Goal: Task Accomplishment & Management: Manage account settings

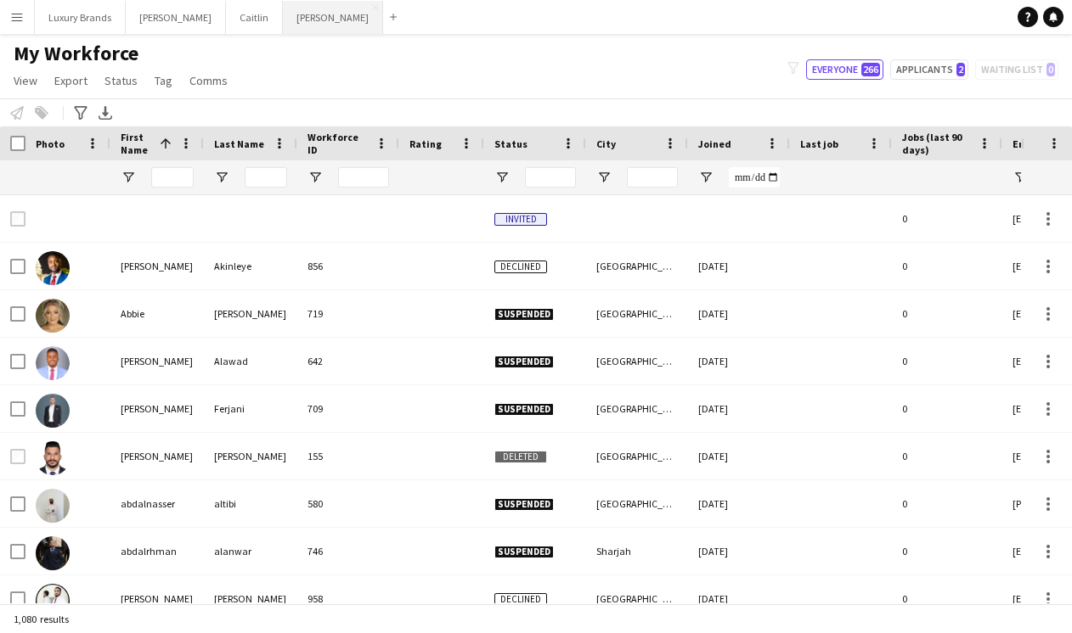
click at [283, 16] on button "[PERSON_NAME]" at bounding box center [333, 17] width 100 height 33
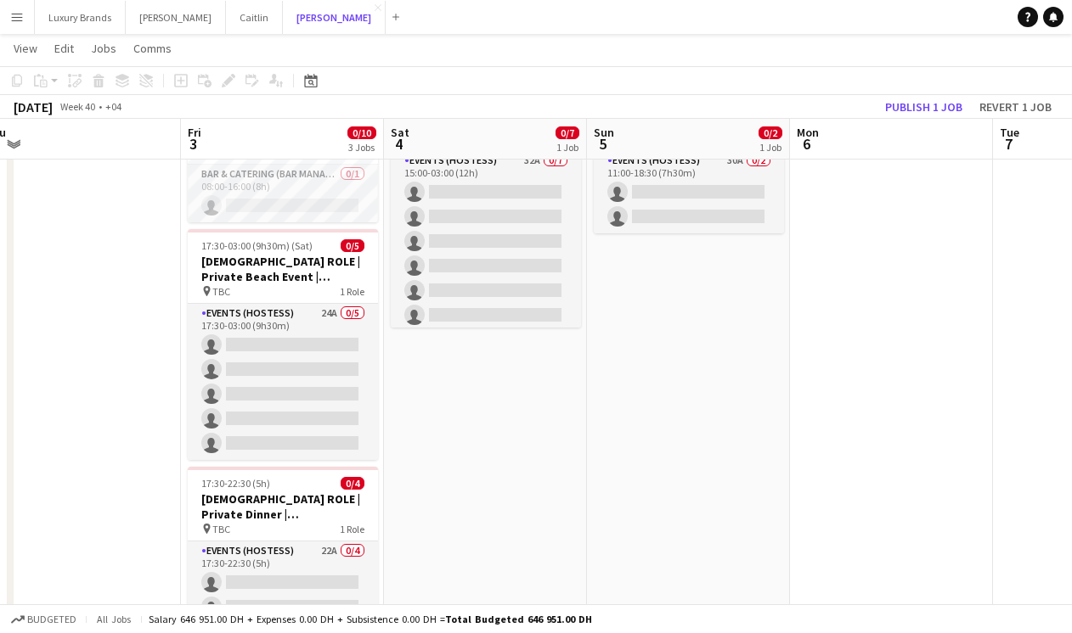
scroll to position [122, 0]
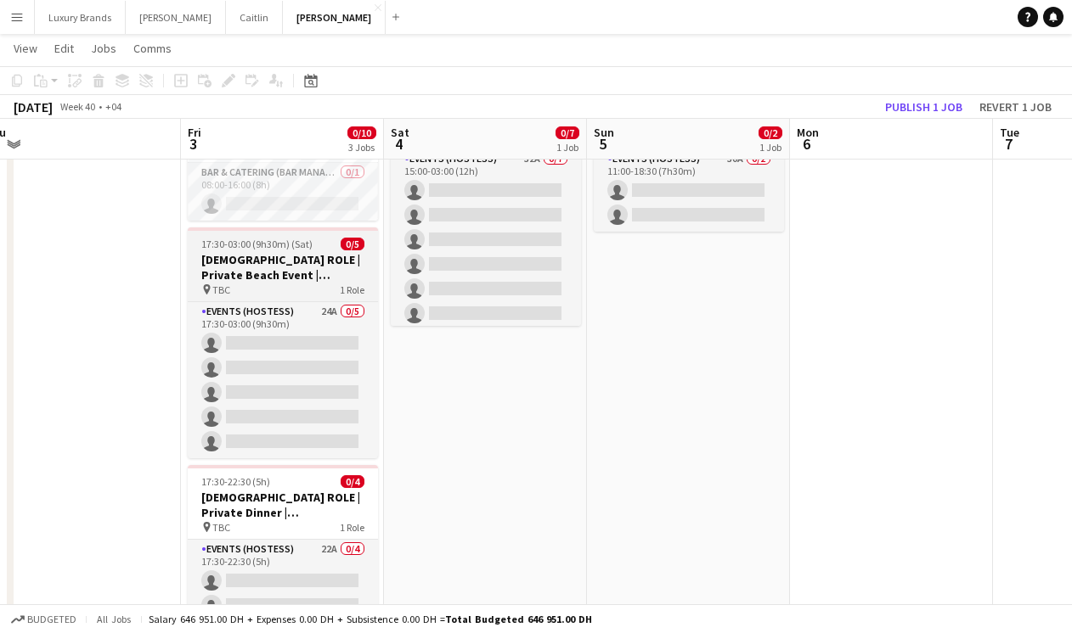
click at [282, 273] on h3 "[DEMOGRAPHIC_DATA] ROLE | Private Beach Event | [GEOGRAPHIC_DATA] | [DATE]" at bounding box center [283, 267] width 190 height 31
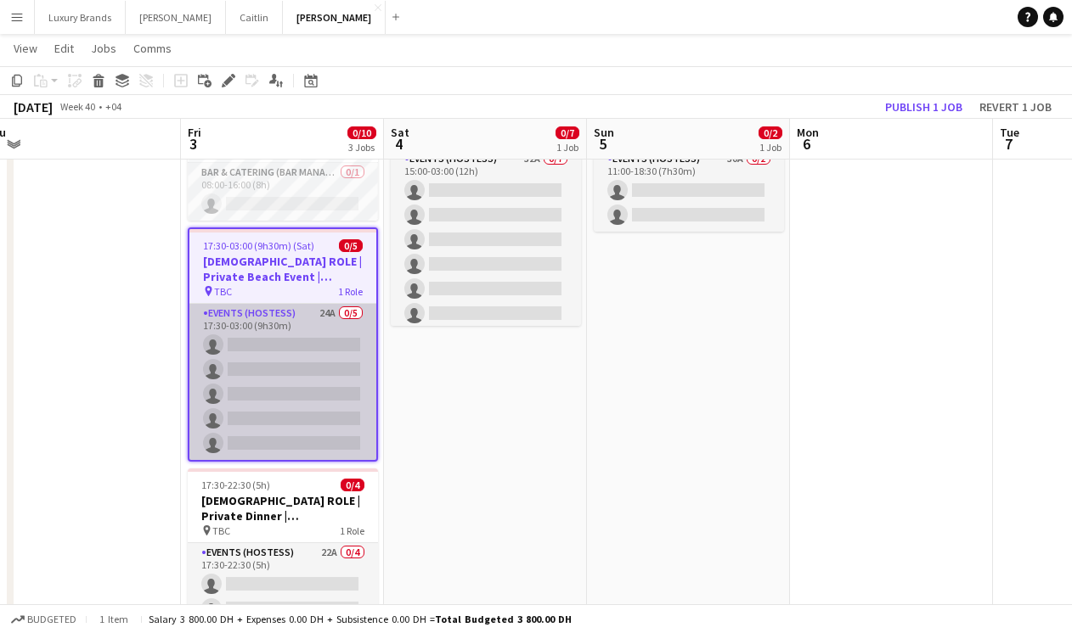
click at [246, 338] on app-card-role "Events (Hostess) 24A 0/5 17:30-03:00 (9h30m) single-neutral-actions single-neut…" at bounding box center [282, 382] width 187 height 156
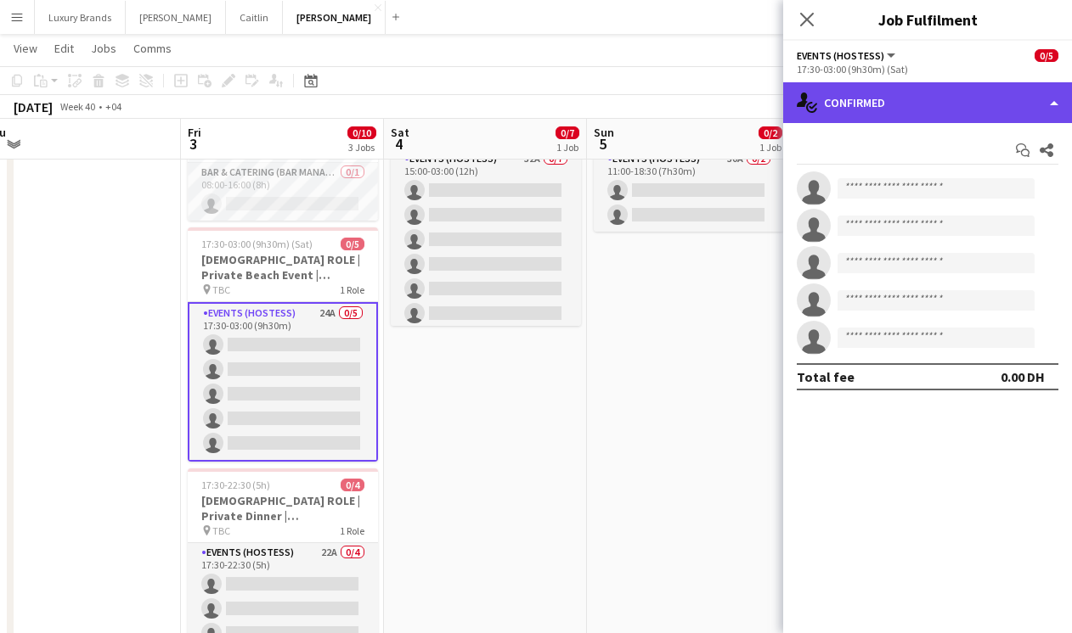
click at [877, 104] on div "single-neutral-actions-check-2 Confirmed" at bounding box center [927, 102] width 289 height 41
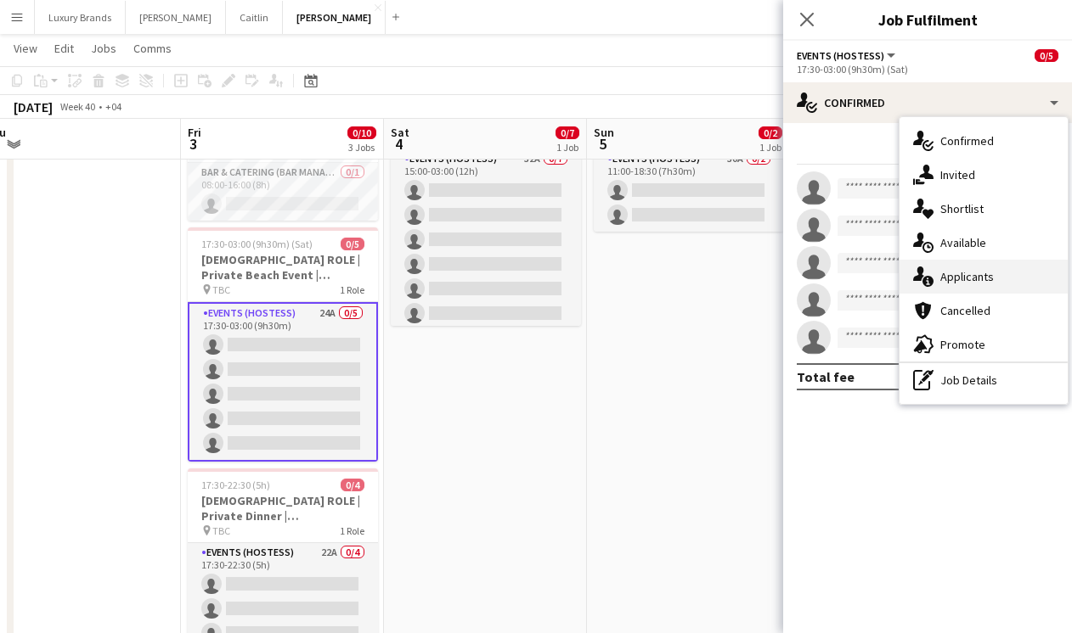
click at [1002, 275] on div "single-neutral-actions-information Applicants" at bounding box center [983, 277] width 168 height 34
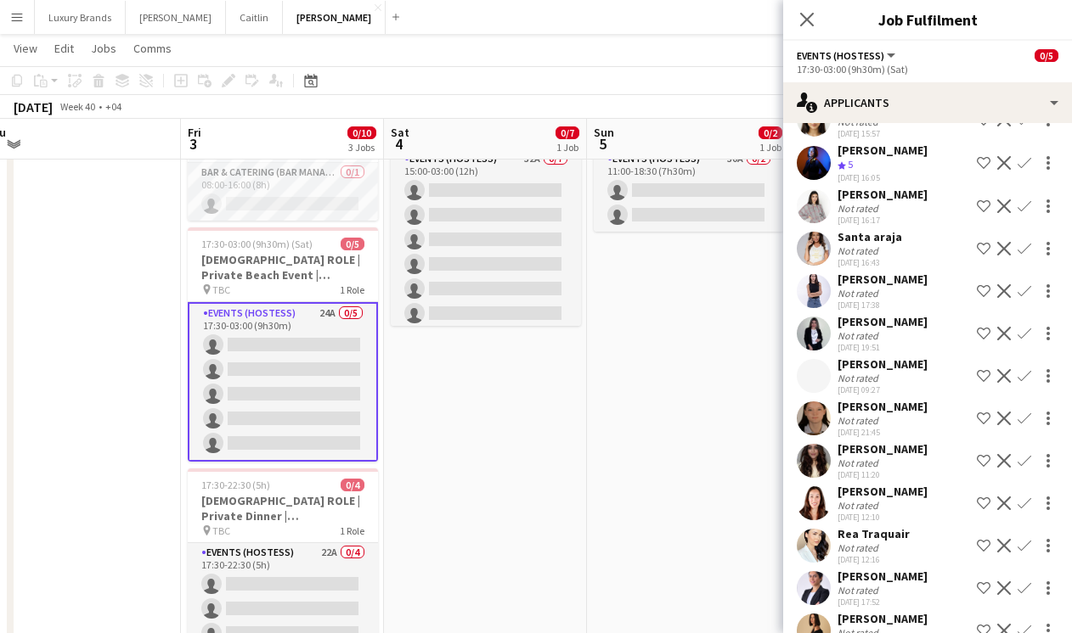
scroll to position [607, 0]
click at [892, 633] on div "02-09-2025 19:12" at bounding box center [882, 644] width 90 height 11
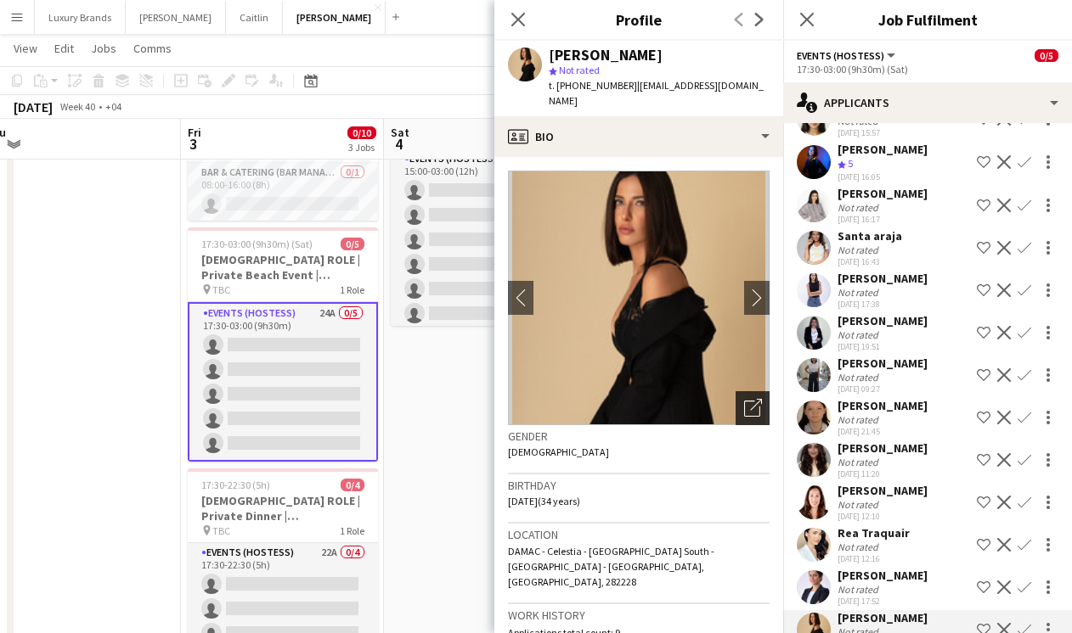
click at [750, 399] on icon at bounding box center [756, 405] width 12 height 12
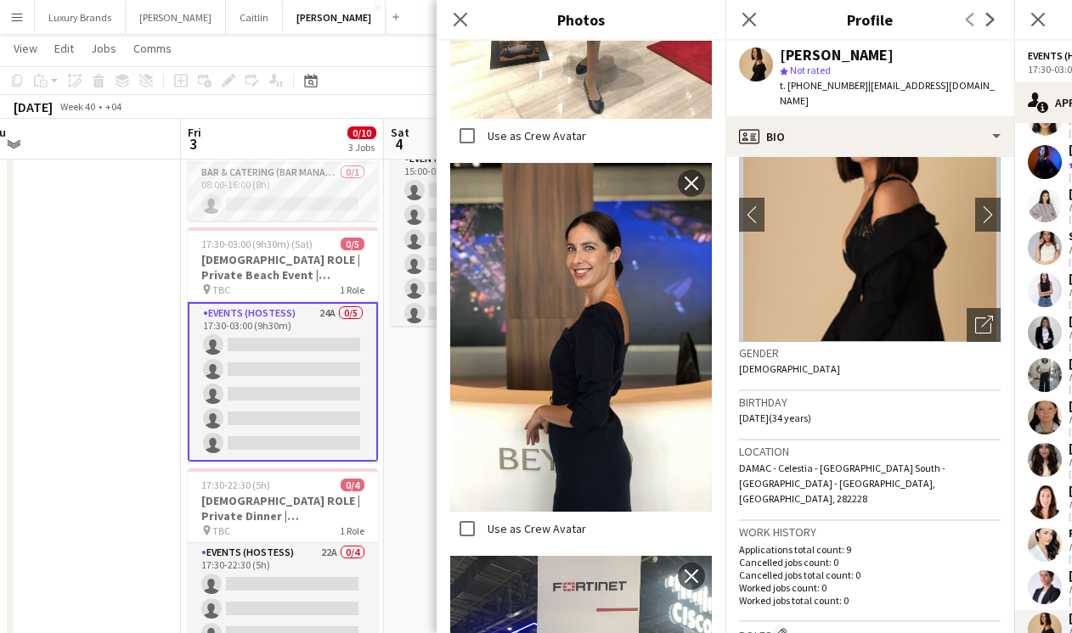
scroll to position [0, 0]
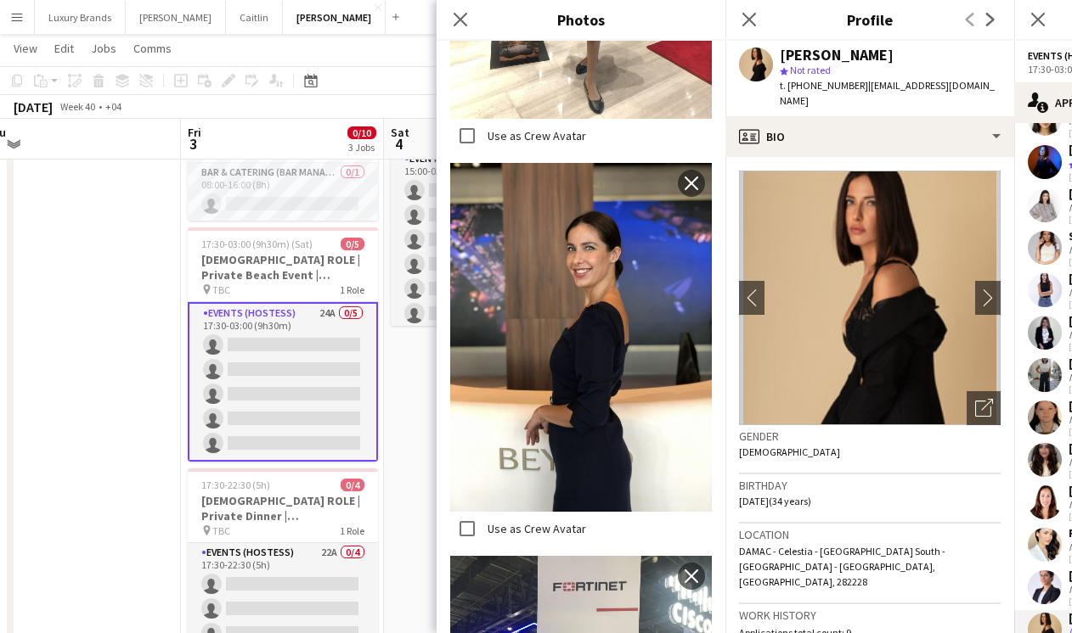
click at [88, 386] on app-date-cell at bounding box center [79, 389] width 203 height 642
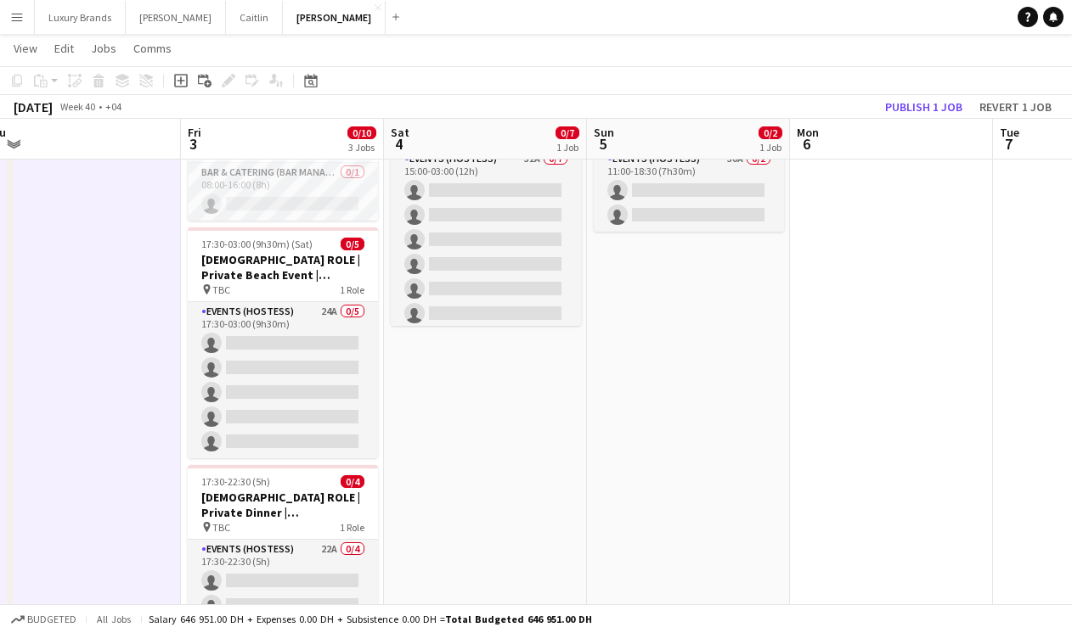
click at [480, 496] on app-date-cell "15:00-03:00 (12h) (Sun) 0/7 FEMALE ROLE | Private Restaurant Event | Dubai | 4t…" at bounding box center [485, 389] width 203 height 642
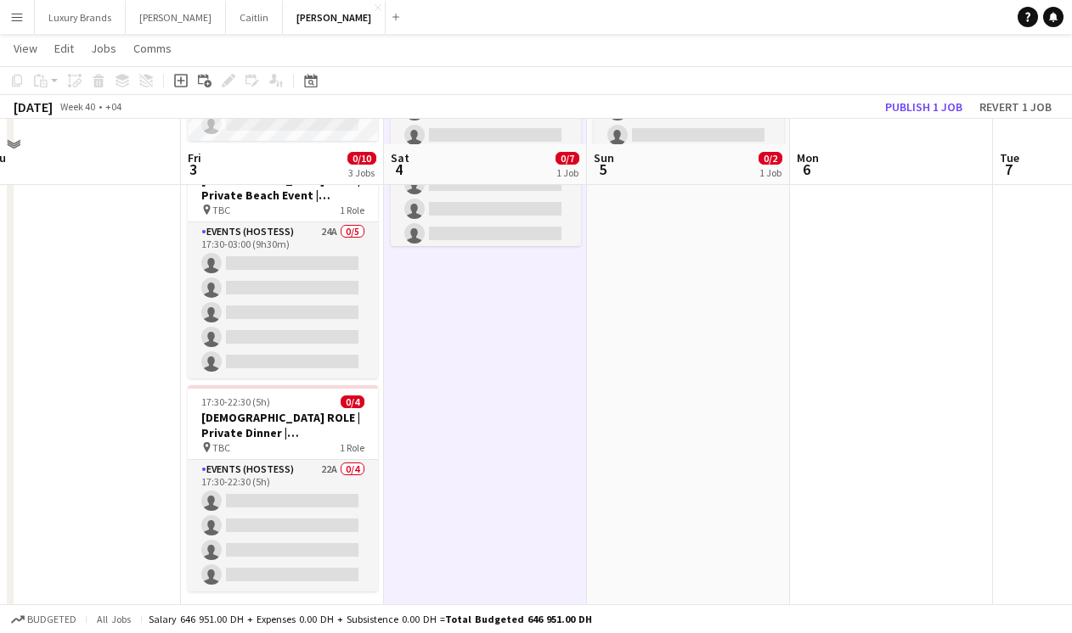
scroll to position [227, 0]
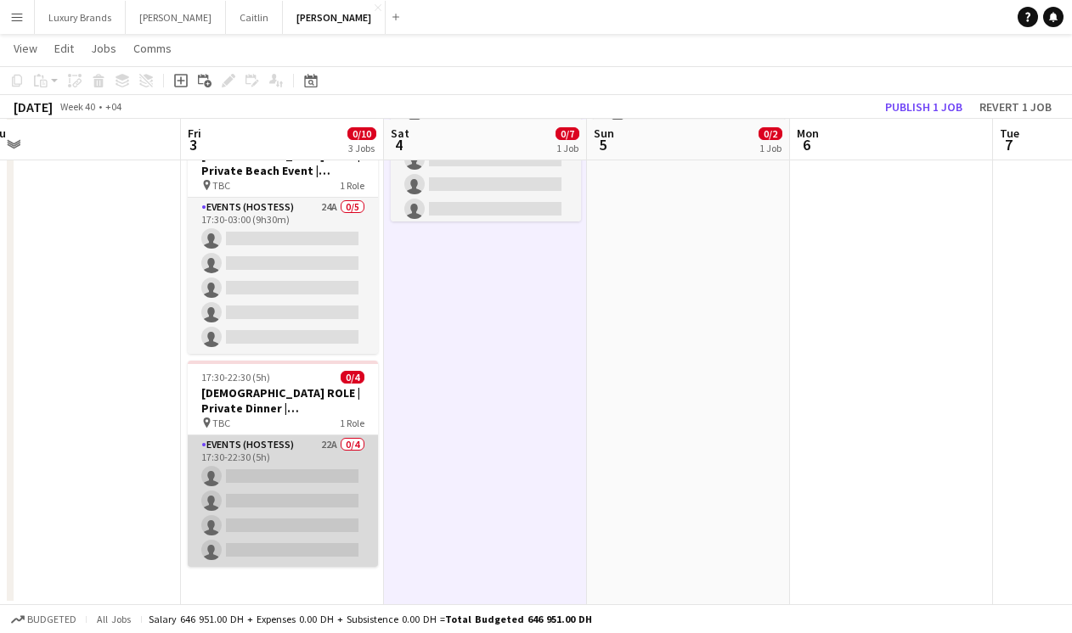
click at [300, 452] on app-card-role "Events (Hostess) 22A 0/4 17:30-22:30 (5h) single-neutral-actions single-neutral…" at bounding box center [283, 502] width 190 height 132
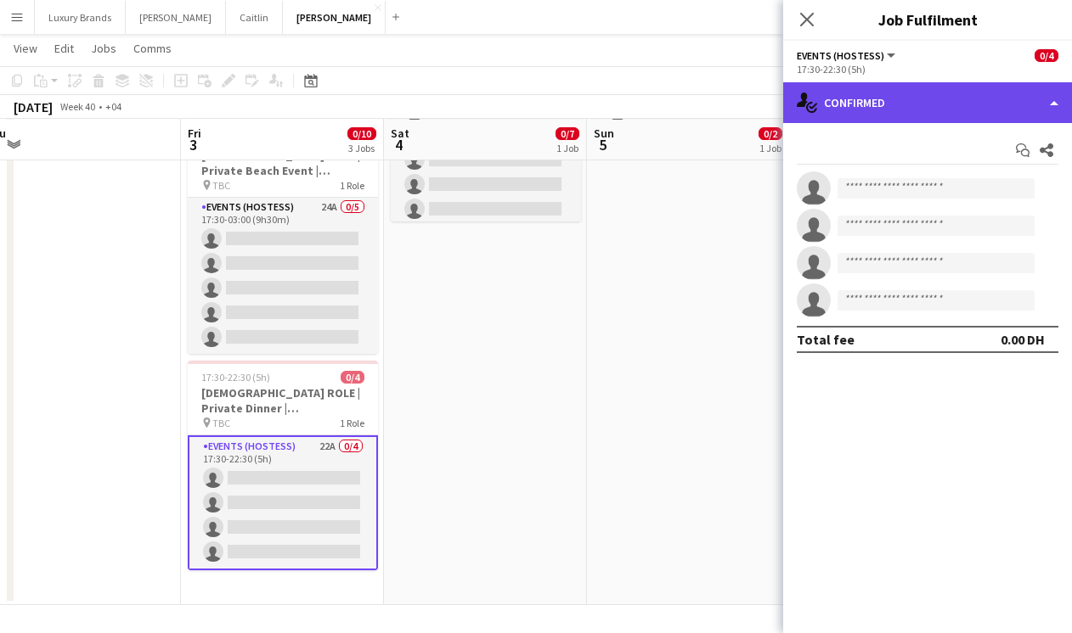
click at [853, 104] on div "single-neutral-actions-check-2 Confirmed" at bounding box center [927, 102] width 289 height 41
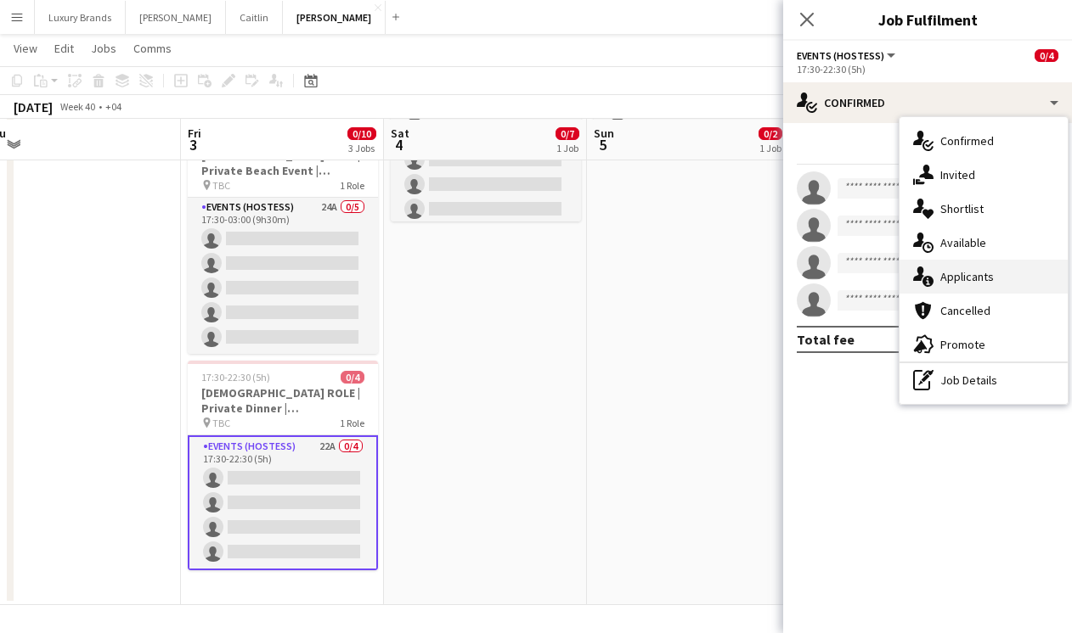
click at [968, 274] on span "Applicants" at bounding box center [966, 276] width 53 height 15
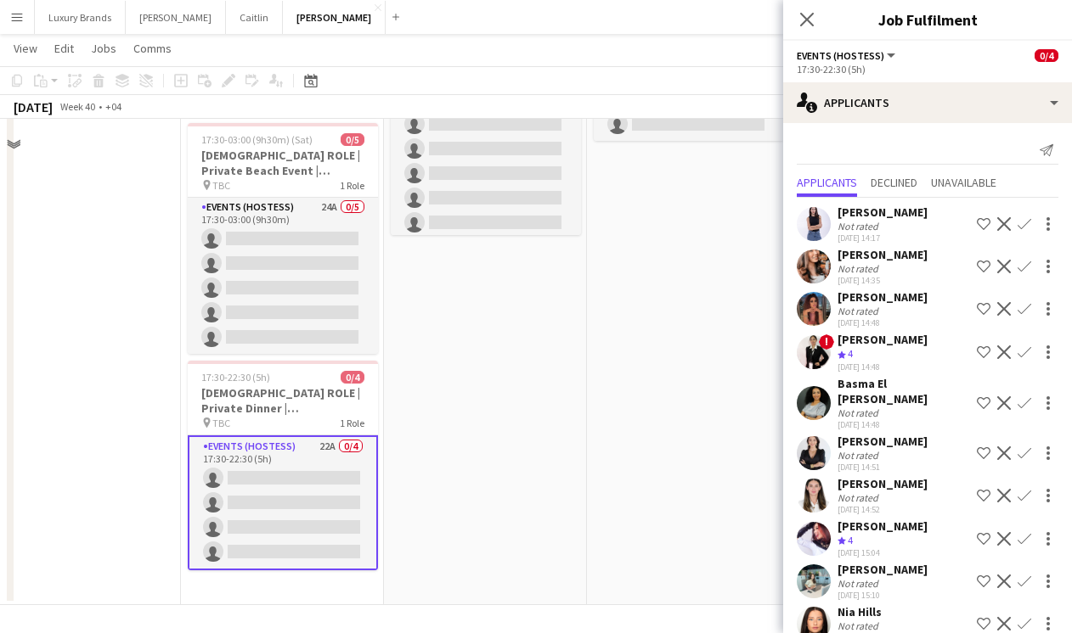
scroll to position [0, 0]
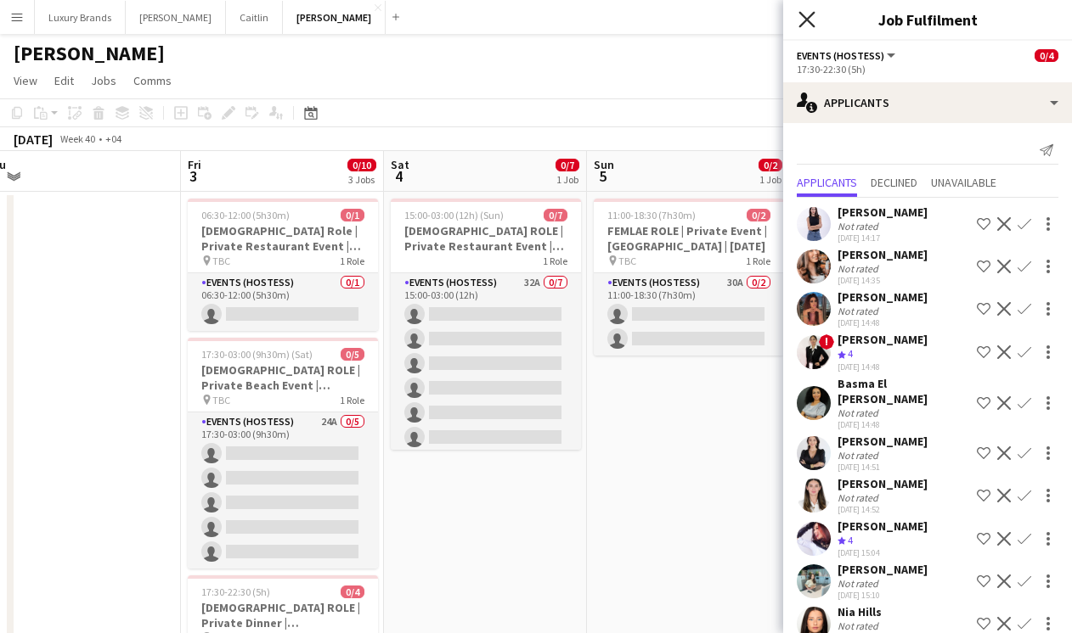
click at [813, 24] on icon "Close pop-in" at bounding box center [806, 19] width 16 height 16
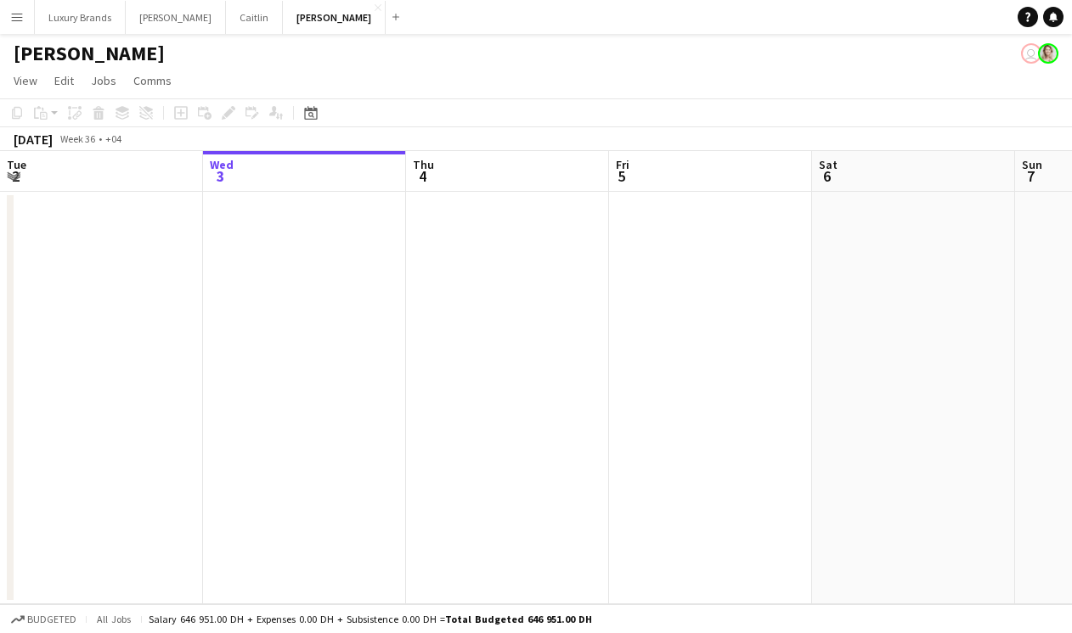
click at [24, 15] on button "Menu" at bounding box center [17, 17] width 34 height 34
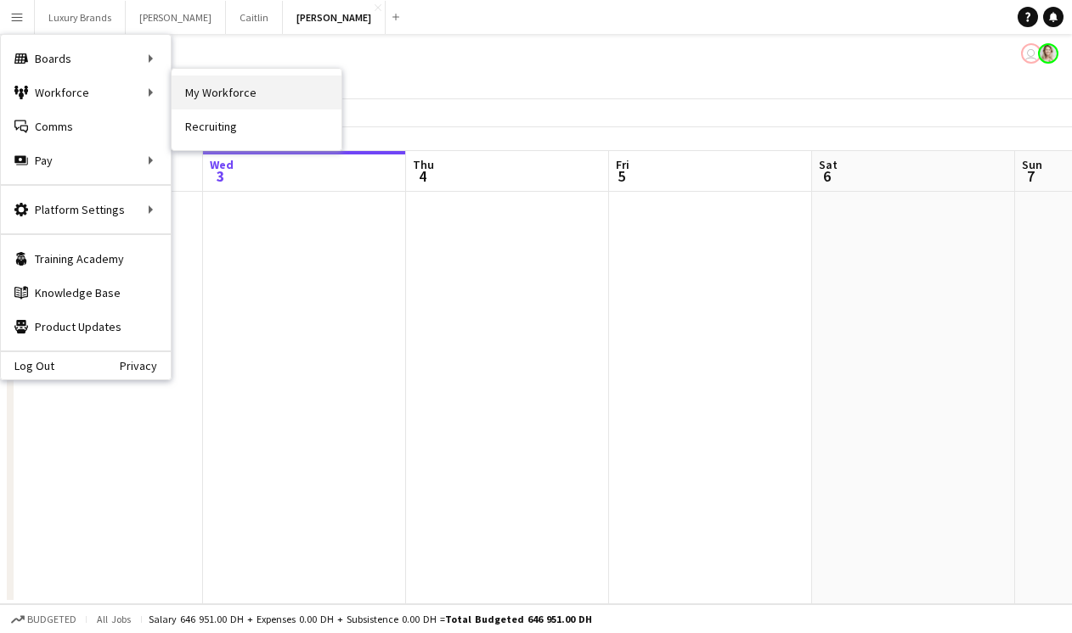
click at [251, 90] on link "My Workforce" at bounding box center [257, 93] width 170 height 34
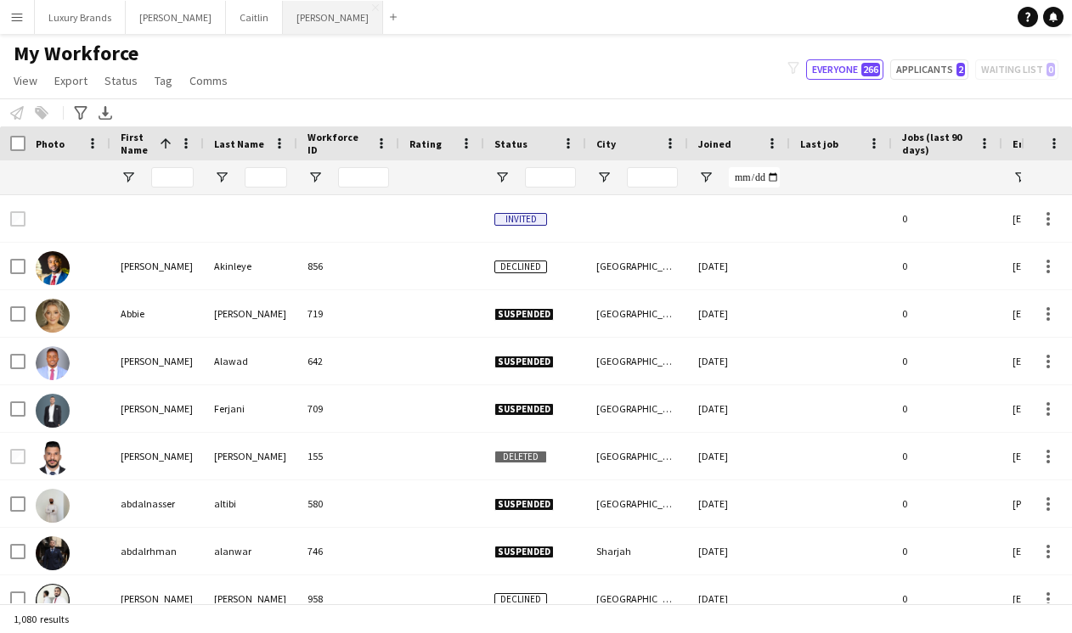
click at [283, 14] on button "[PERSON_NAME]" at bounding box center [333, 17] width 100 height 33
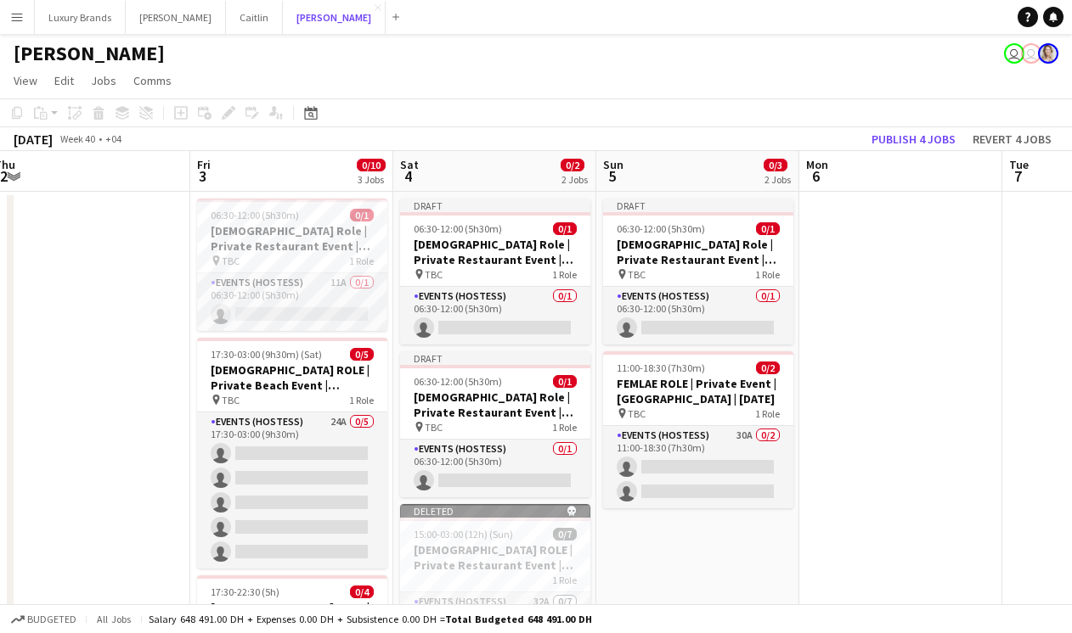
scroll to position [0, 417]
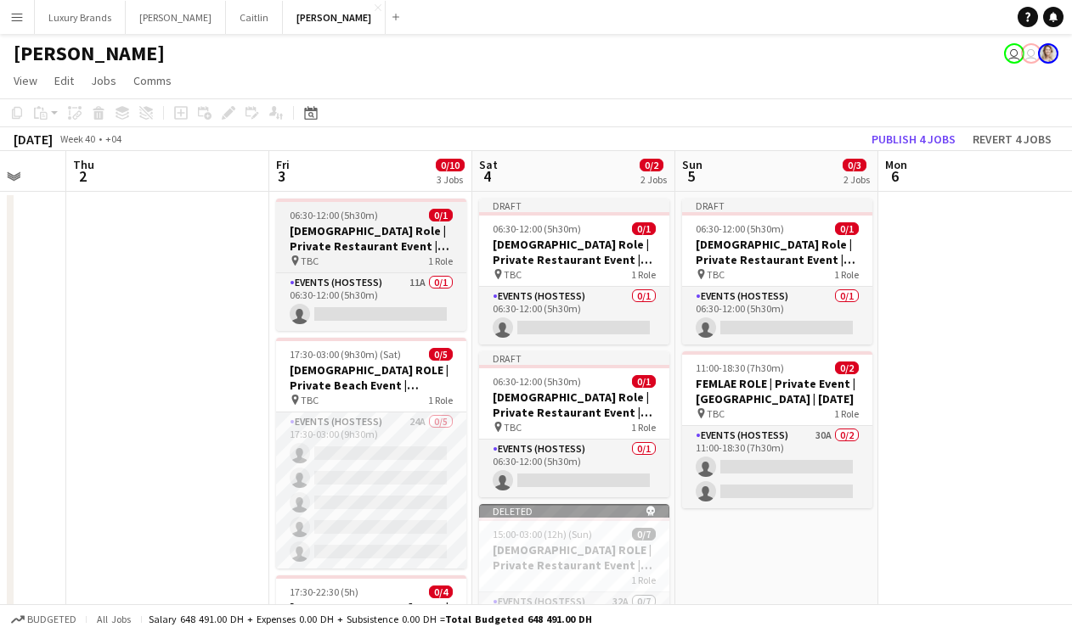
click at [371, 254] on div "pin TBC 1 Role" at bounding box center [371, 261] width 190 height 14
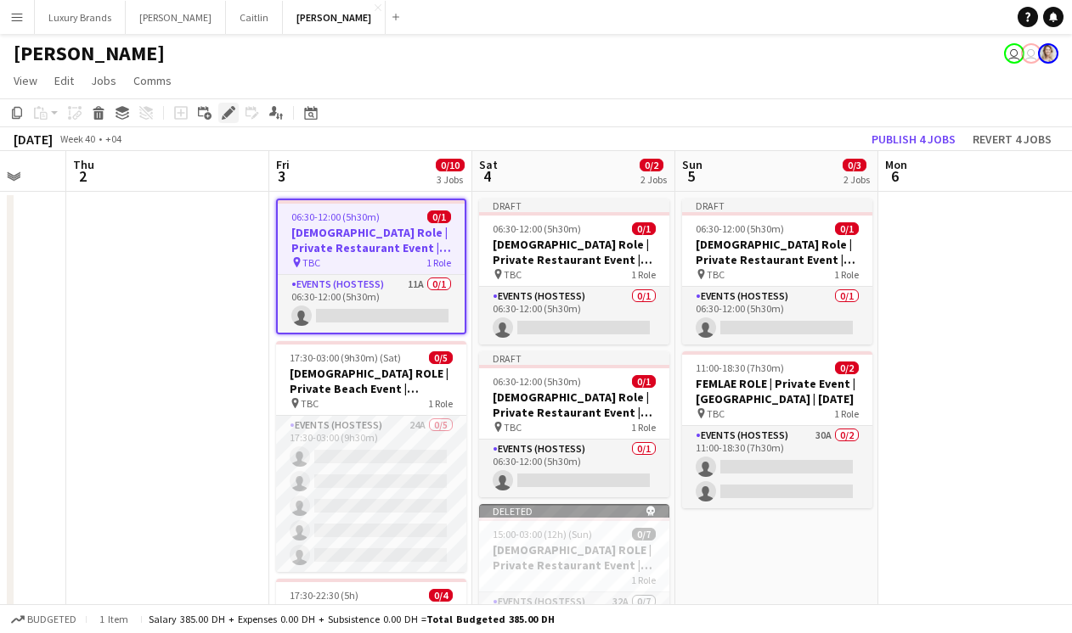
click at [222, 115] on icon "Edit" at bounding box center [229, 113] width 14 height 14
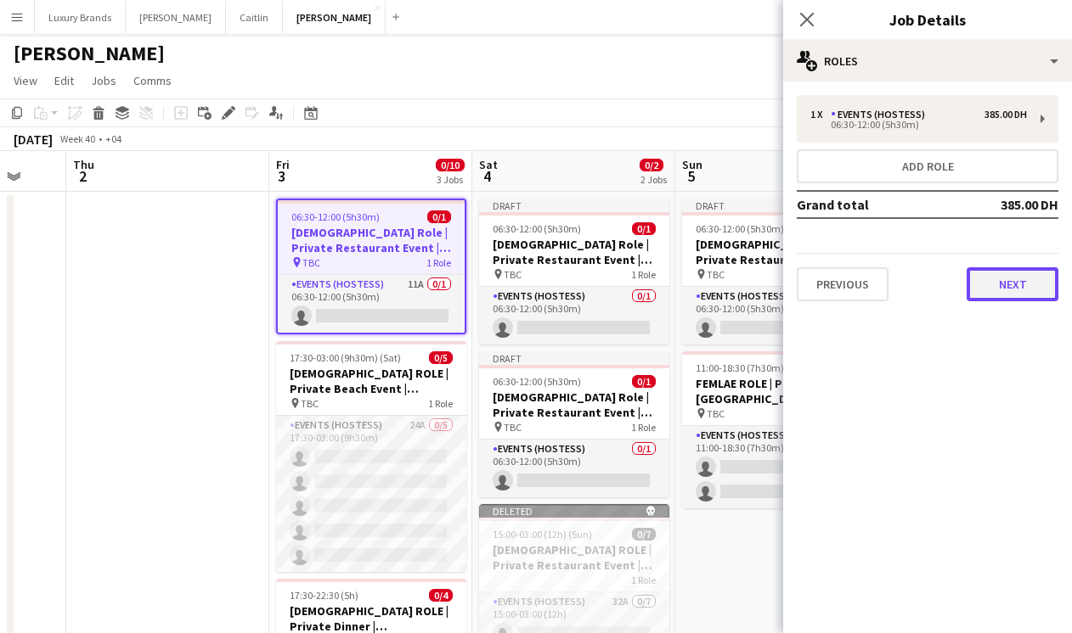
click at [1030, 281] on button "Next" at bounding box center [1012, 284] width 92 height 34
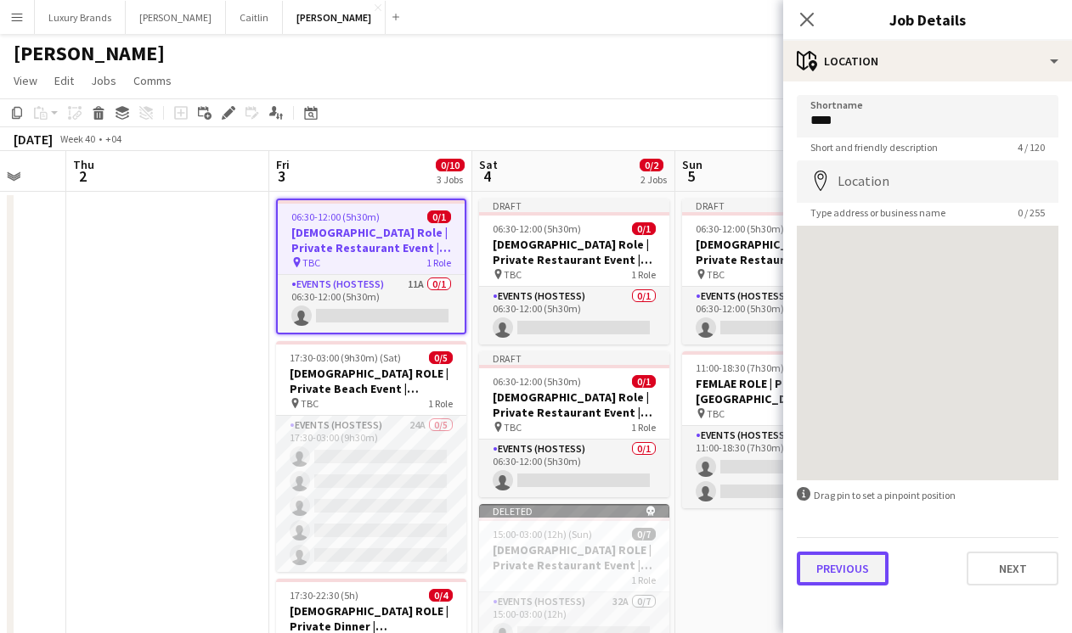
click at [849, 568] on button "Previous" at bounding box center [843, 569] width 92 height 34
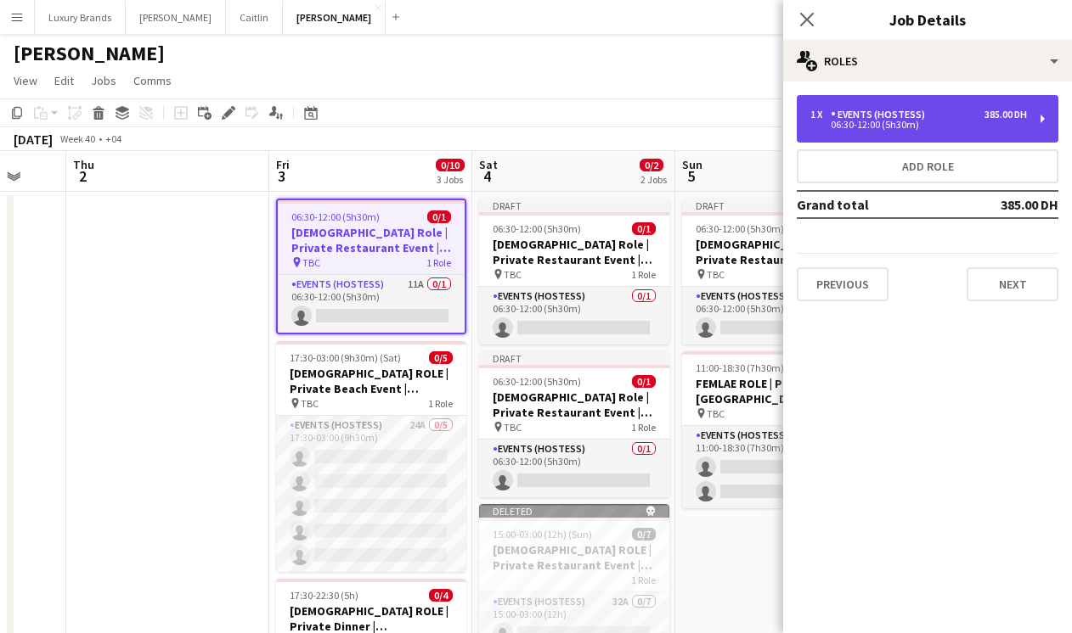
click at [895, 103] on div "1 x Events (Hostess) 385.00 DH 06:30-12:00 (5h30m)" at bounding box center [928, 119] width 262 height 48
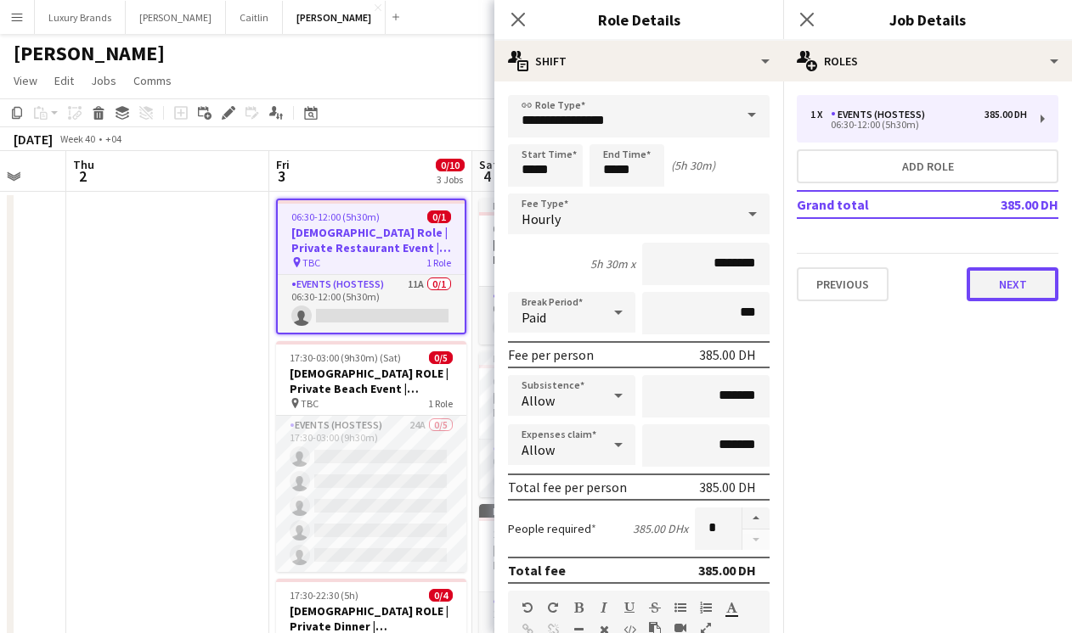
click at [996, 290] on button "Next" at bounding box center [1012, 284] width 92 height 34
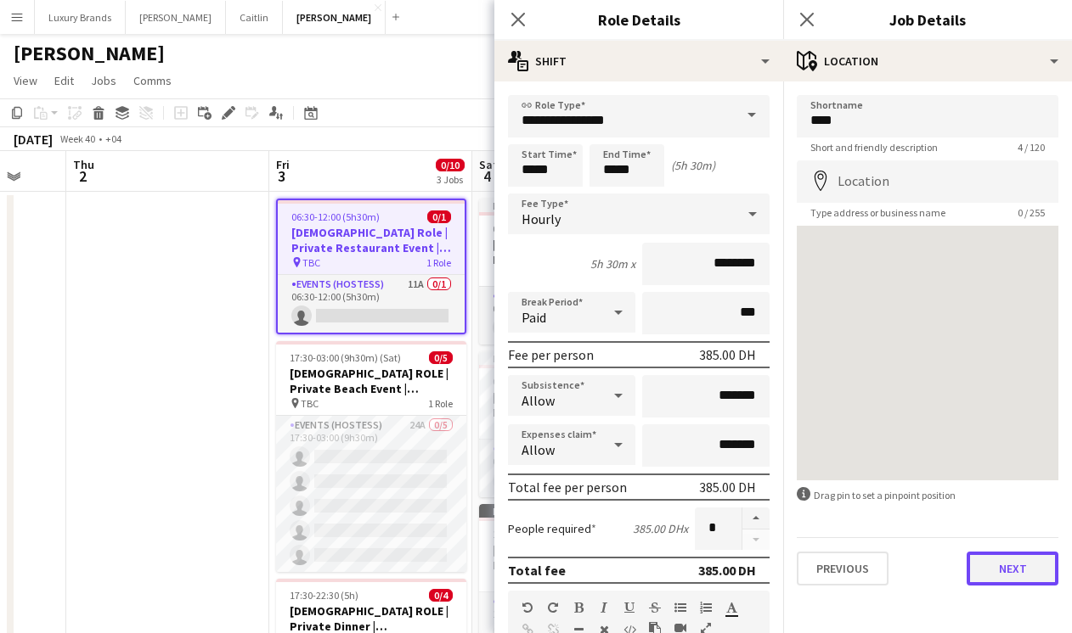
click at [1026, 570] on button "Next" at bounding box center [1012, 569] width 92 height 34
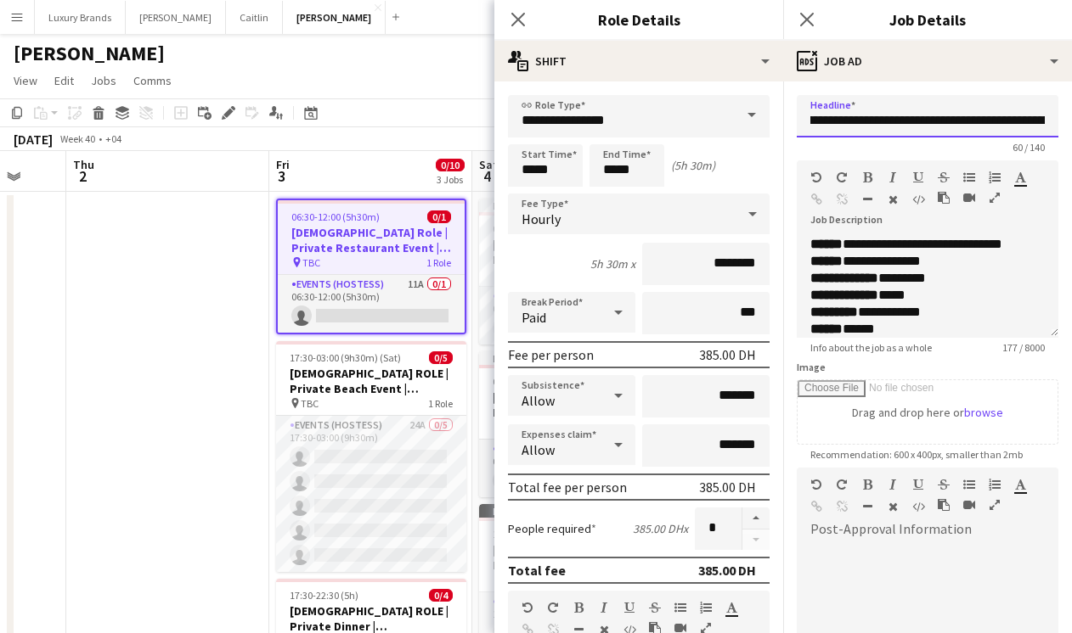
scroll to position [0, 97]
drag, startPoint x: 975, startPoint y: 118, endPoint x: 1081, endPoint y: 121, distance: 106.2
click at [1071, 121] on html "Menu Boards Boards Boards All jobs Status Workforce Workforce My Workforce Recr…" at bounding box center [536, 424] width 1072 height 849
click at [808, 19] on icon at bounding box center [806, 19] width 16 height 16
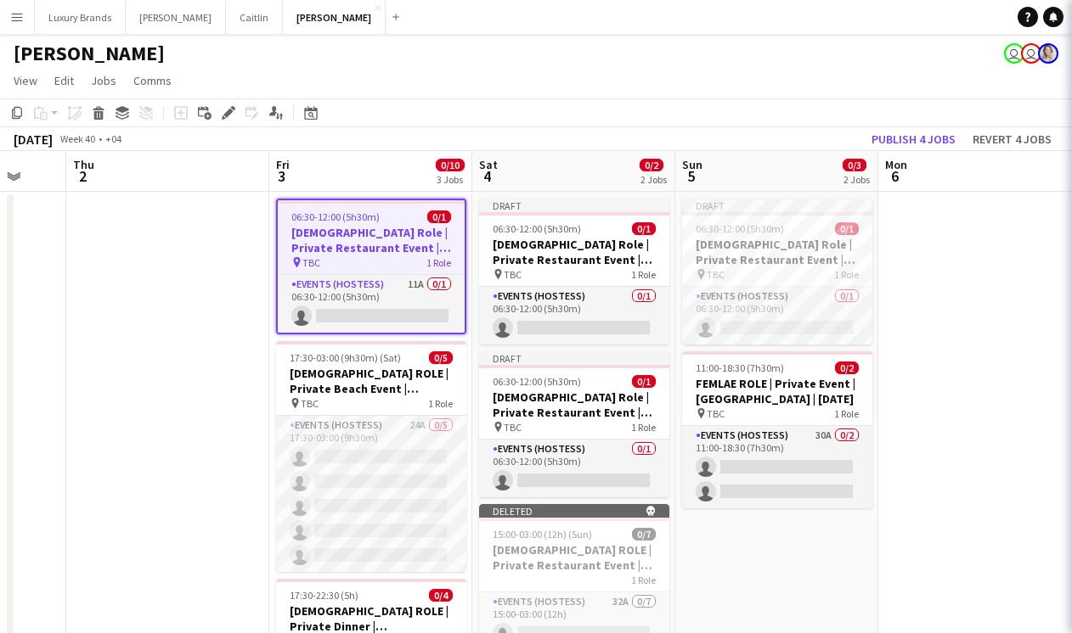
scroll to position [0, 0]
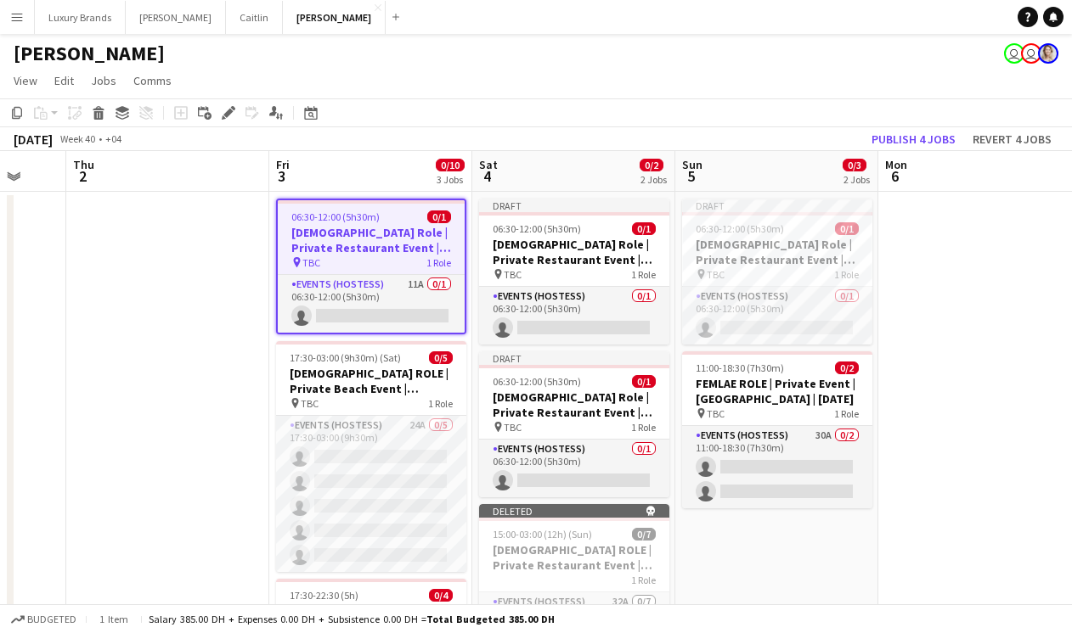
click at [158, 331] on app-date-cell at bounding box center [167, 506] width 203 height 628
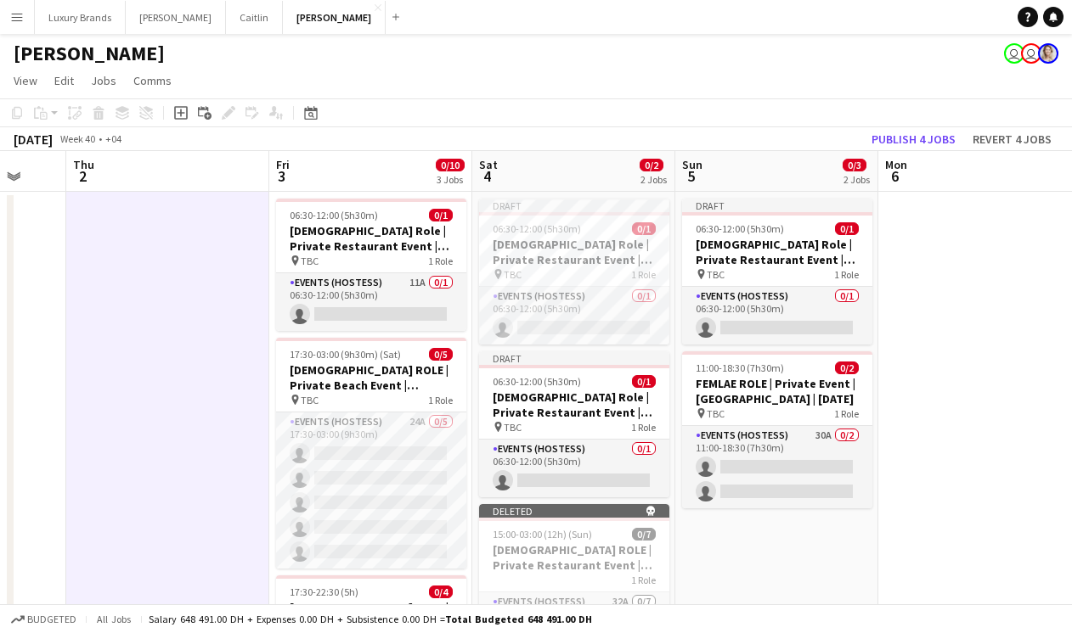
click at [979, 566] on app-date-cell at bounding box center [979, 506] width 203 height 628
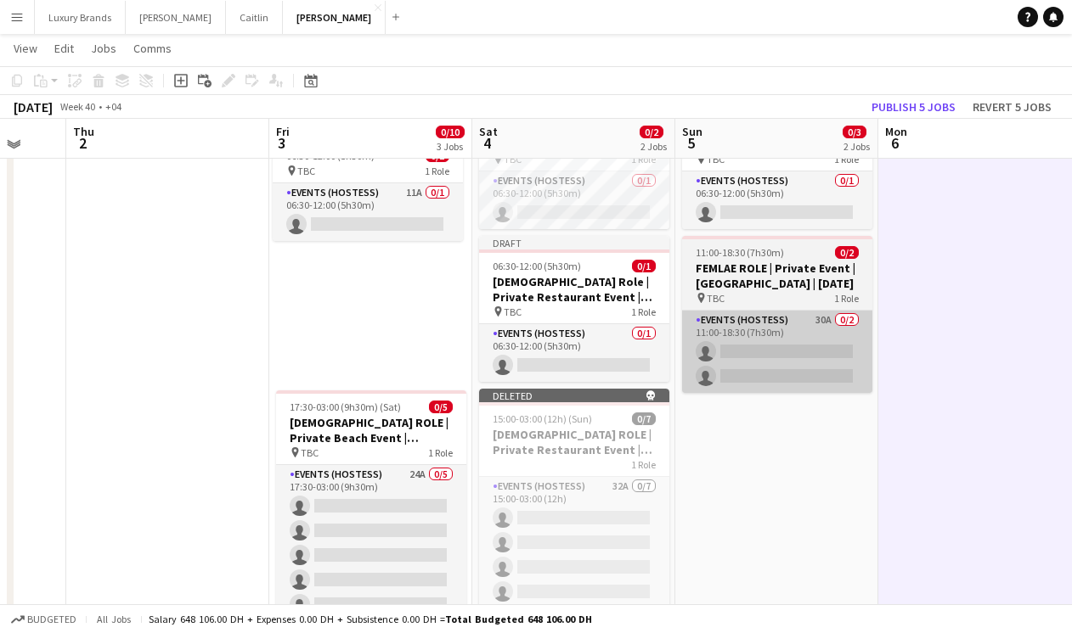
scroll to position [112, 0]
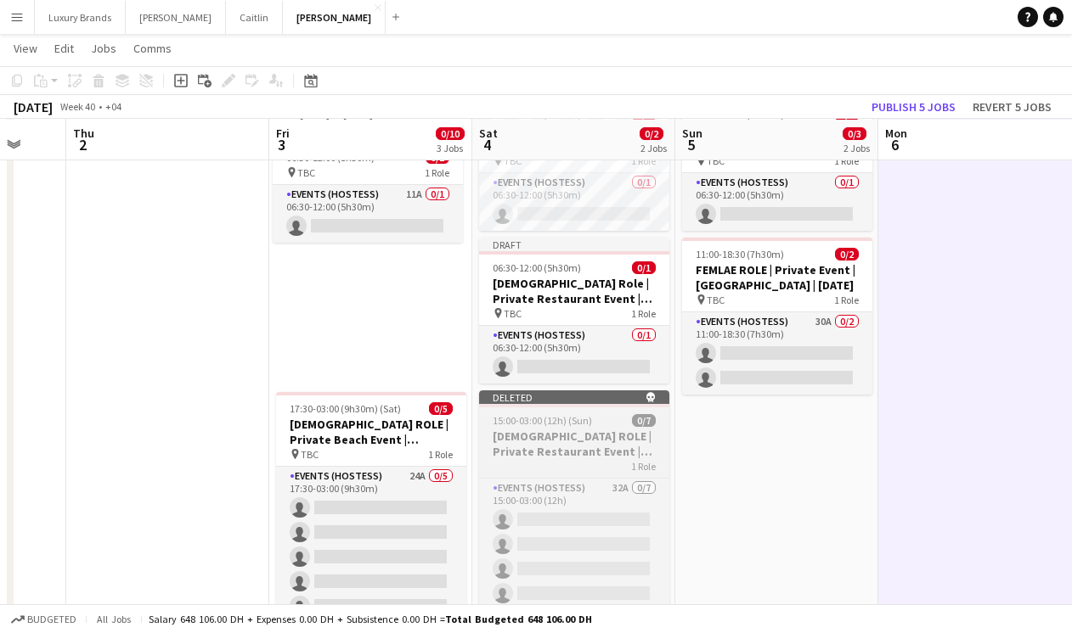
click at [593, 436] on h3 "[DEMOGRAPHIC_DATA] ROLE | Private Restaurant Event | [GEOGRAPHIC_DATA] | [DATE]" at bounding box center [574, 444] width 190 height 31
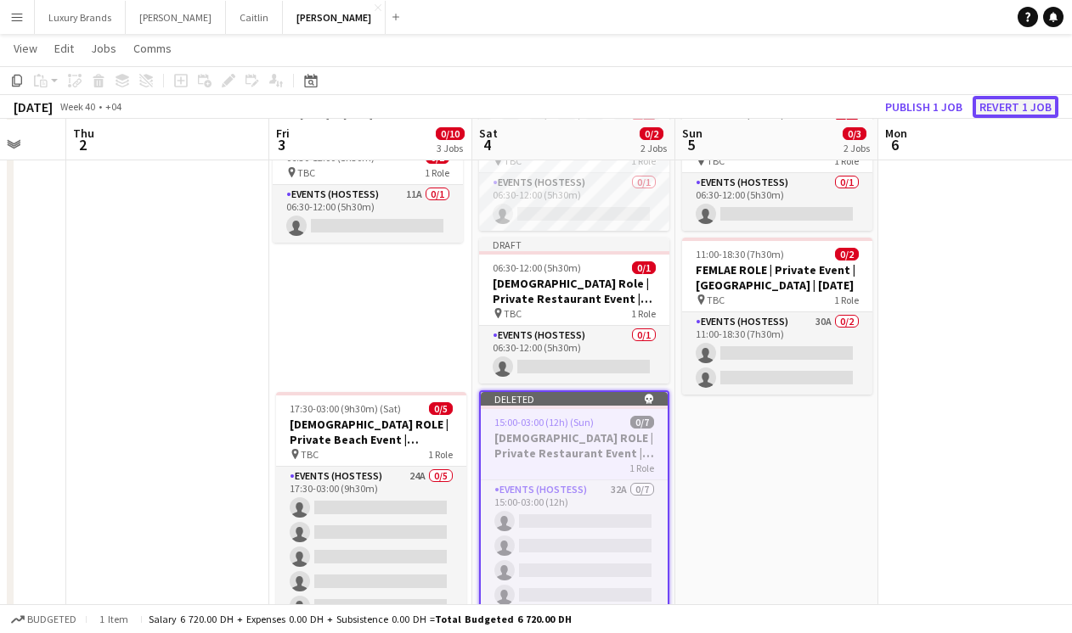
click at [1015, 106] on button "Revert 1 job" at bounding box center [1015, 107] width 86 height 22
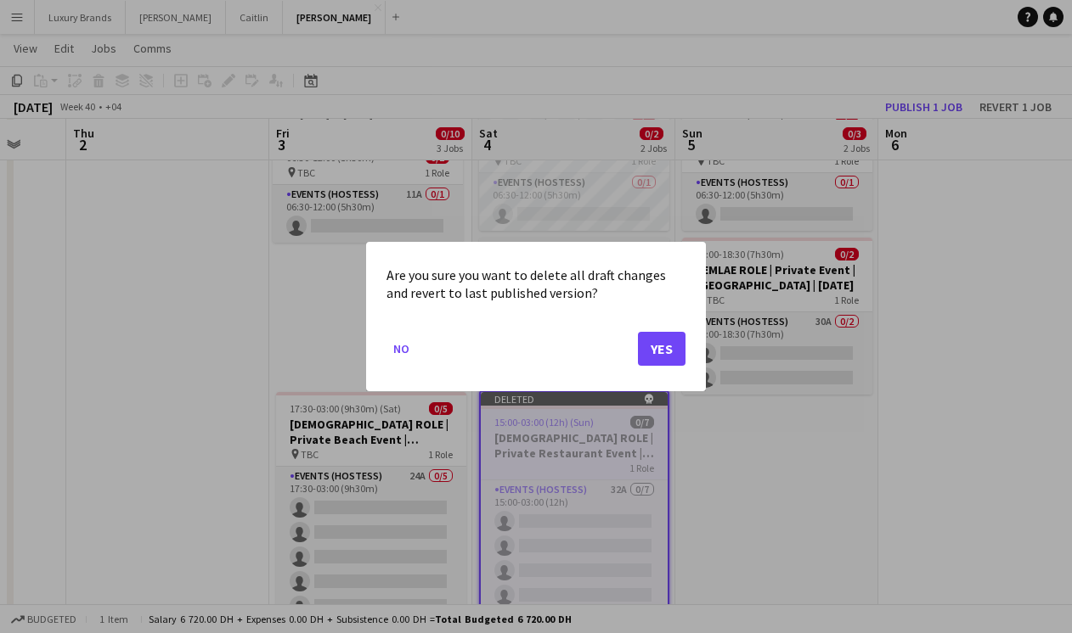
click at [800, 470] on div at bounding box center [536, 316] width 1072 height 633
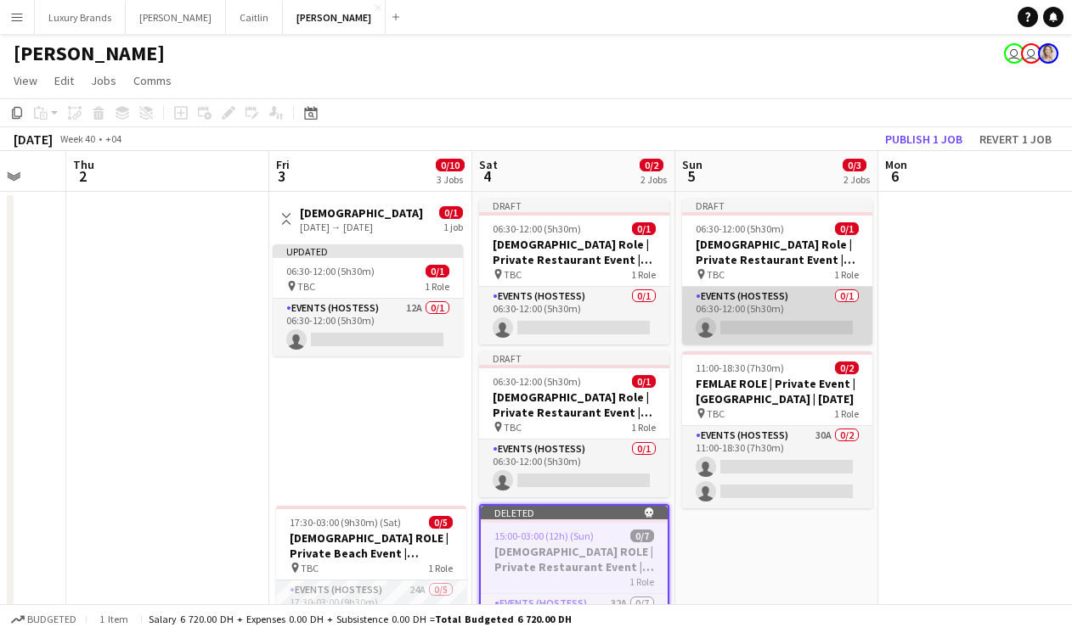
click at [813, 307] on app-card-role "Events (Hostess) 0/1 06:30-12:00 (5h30m) single-neutral-actions" at bounding box center [777, 316] width 190 height 58
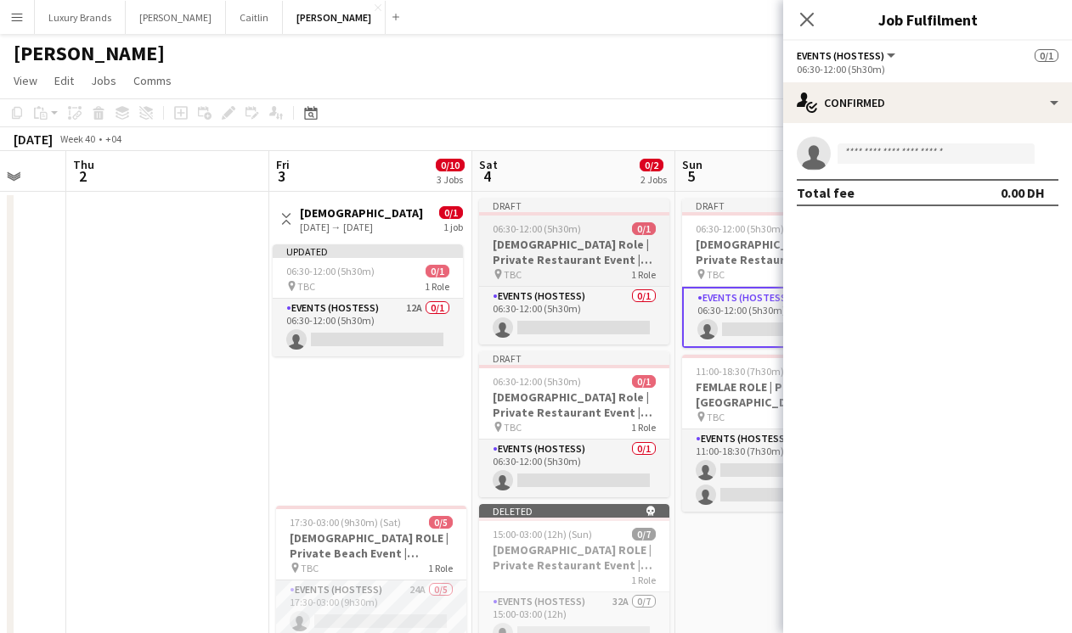
click at [575, 243] on h3 "[DEMOGRAPHIC_DATA] Role | Private Restaurant Event | [GEOGRAPHIC_DATA] | [DATE]…" at bounding box center [574, 252] width 190 height 31
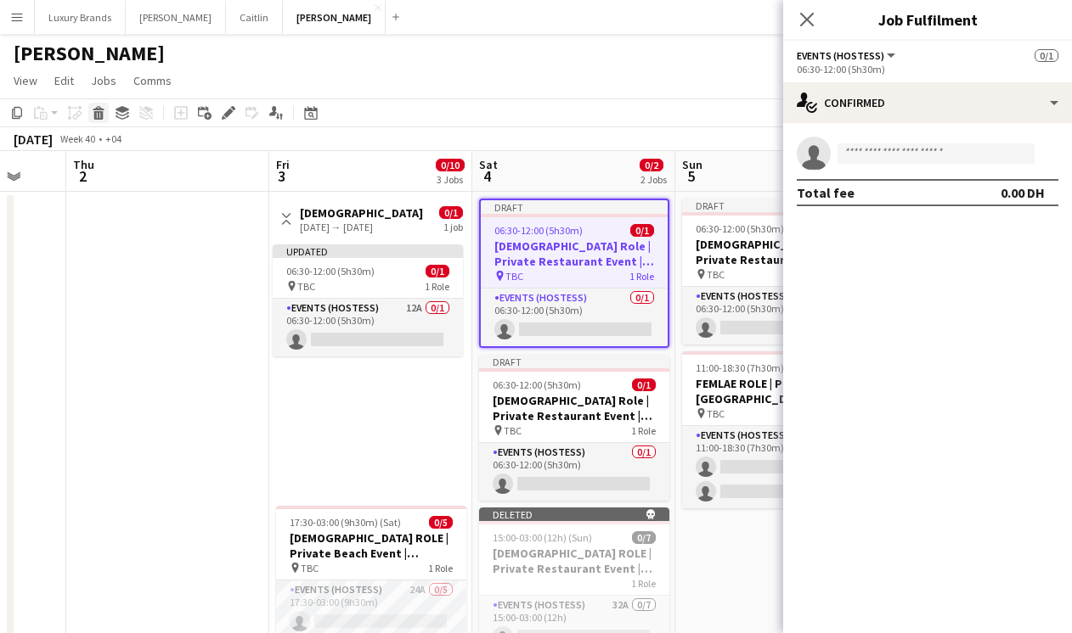
click at [97, 112] on icon at bounding box center [98, 115] width 9 height 8
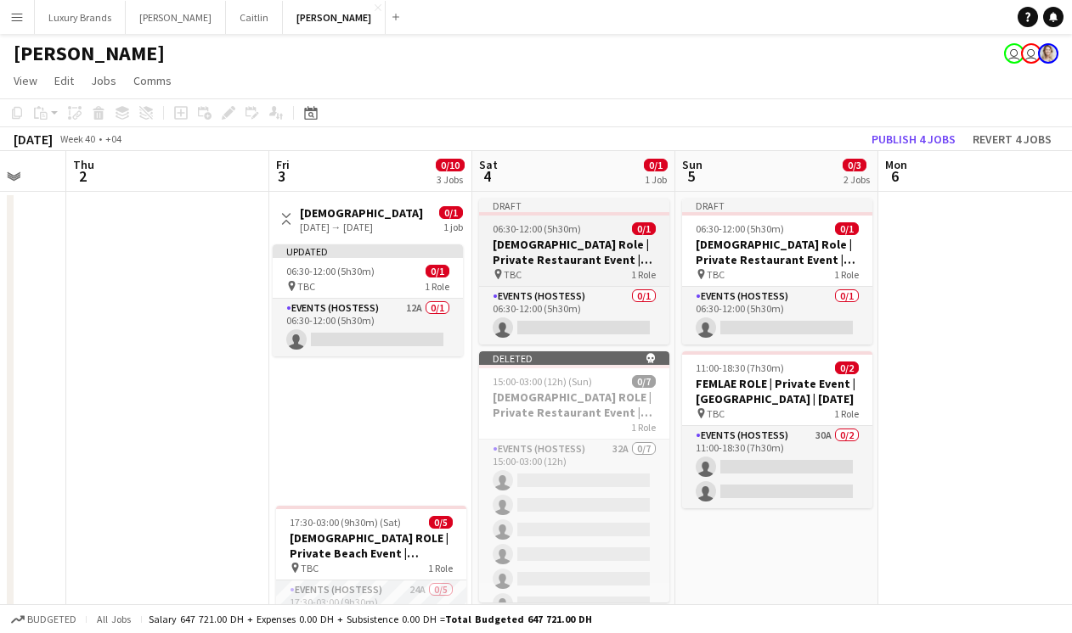
click at [554, 217] on app-job-card "Draft 06:30-12:00 (5h30m) 0/1 Female Role | Private Restaurant Event | Dubai | …" at bounding box center [574, 272] width 190 height 146
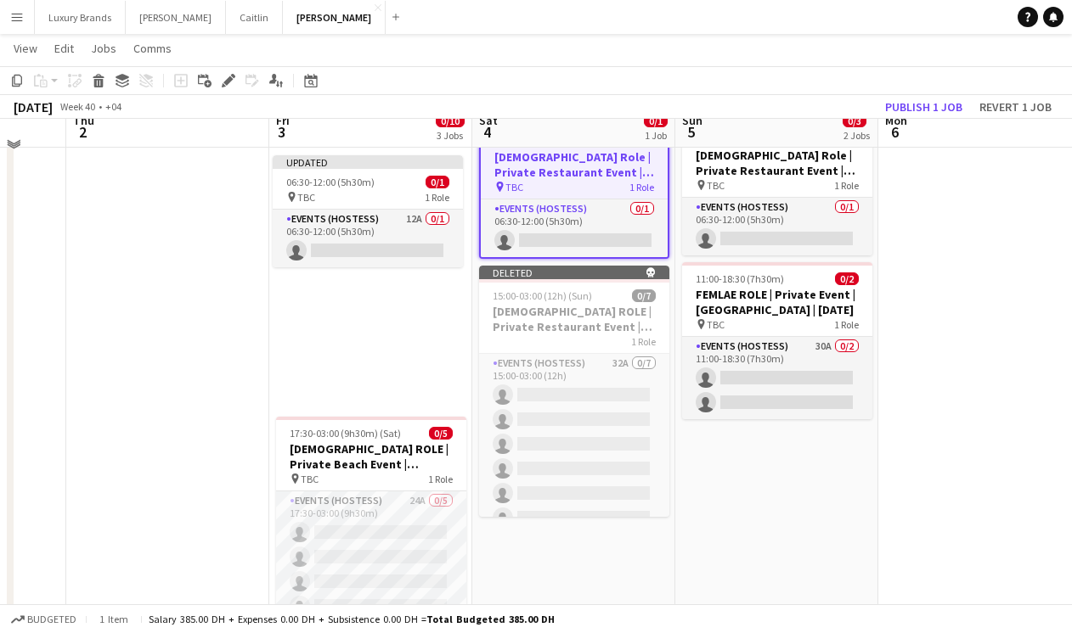
scroll to position [93, 0]
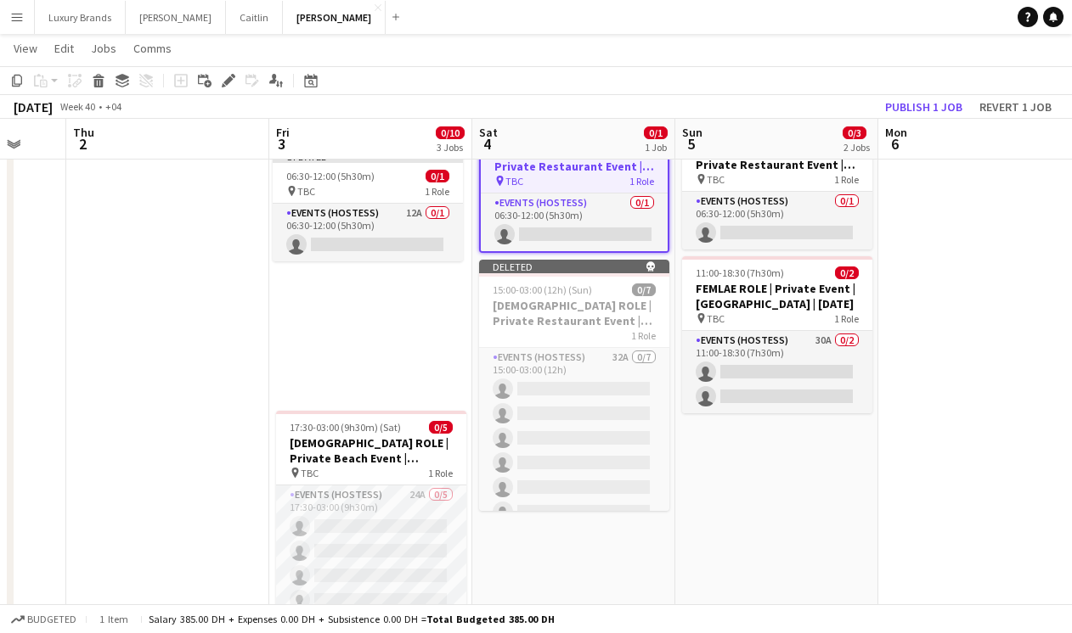
click at [747, 576] on app-date-cell "Draft 06:30-12:00 (5h30m) 0/1 Female Role | Private Restaurant Event | Dubai | …" at bounding box center [776, 494] width 203 height 795
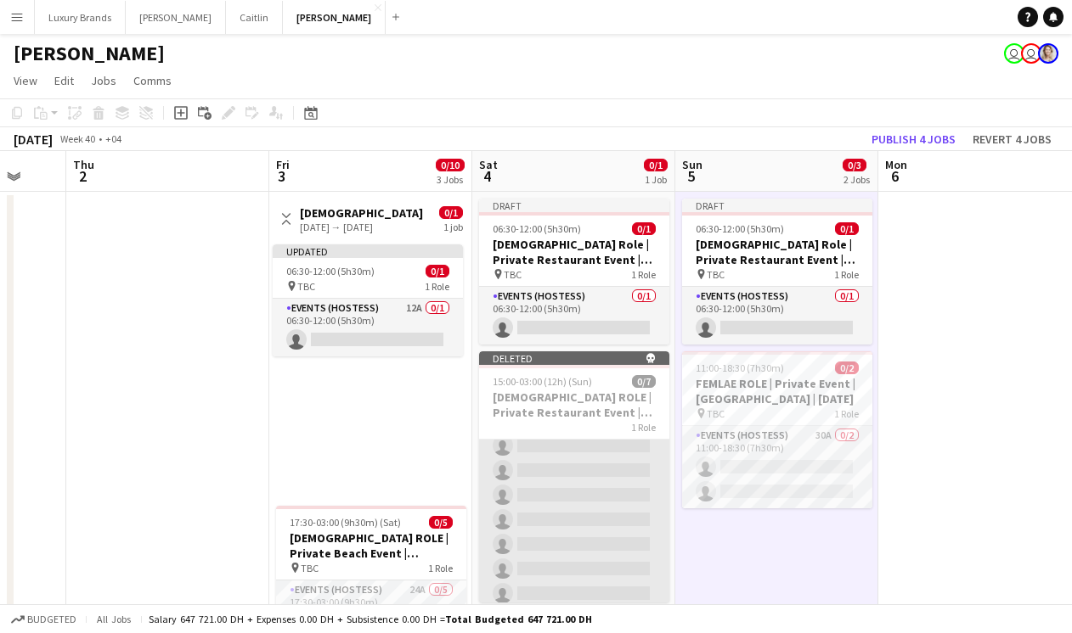
scroll to position [42, 0]
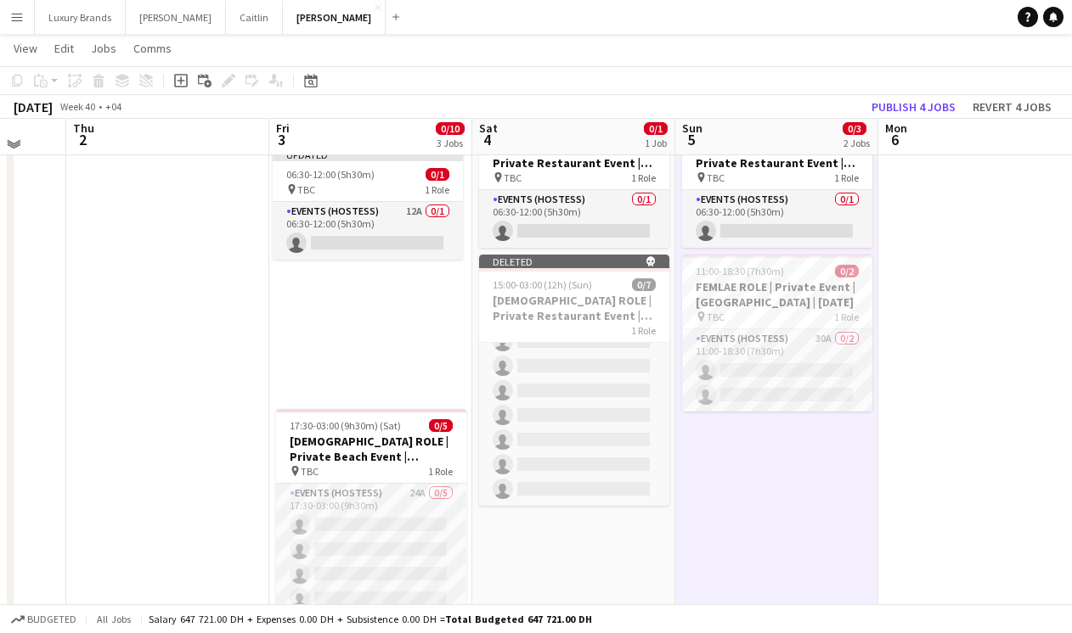
click at [745, 560] on app-date-cell "Draft 06:30-12:00 (5h30m) 0/1 Female Role | Private Restaurant Event | Dubai | …" at bounding box center [776, 492] width 203 height 795
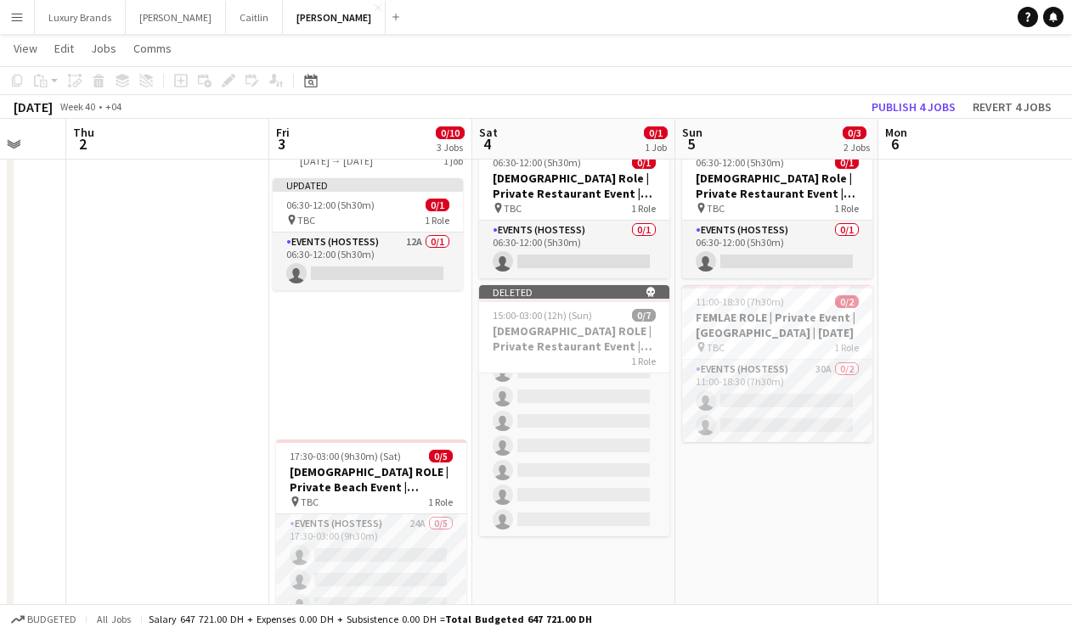
scroll to position [64, 0]
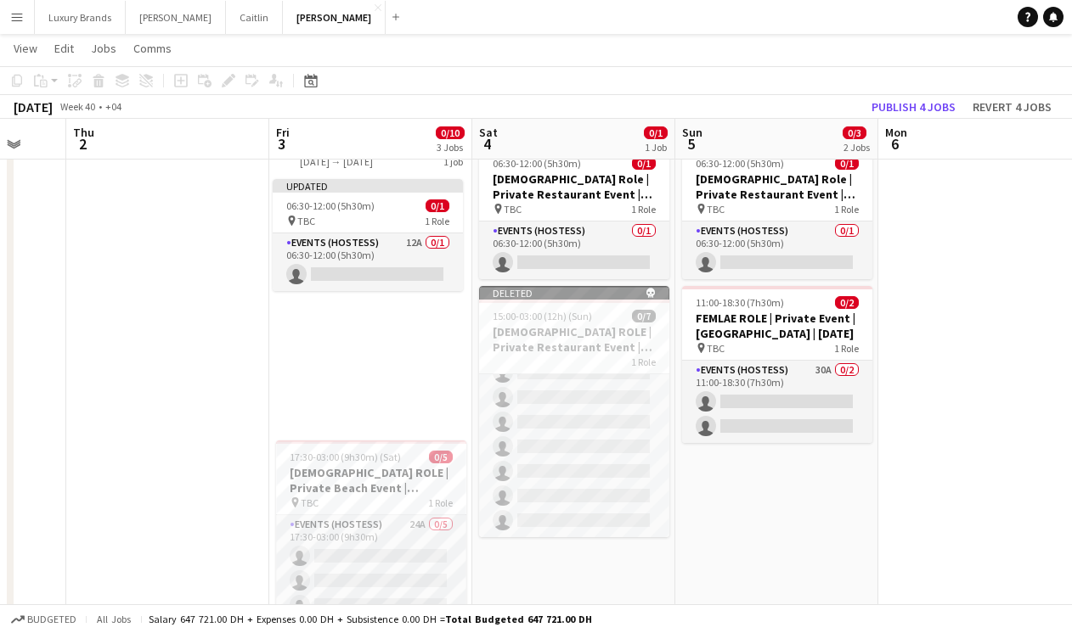
click at [571, 585] on app-date-cell "Draft 06:30-12:00 (5h30m) 0/1 Female Role | Private Restaurant Event | Dubai | …" at bounding box center [573, 524] width 203 height 795
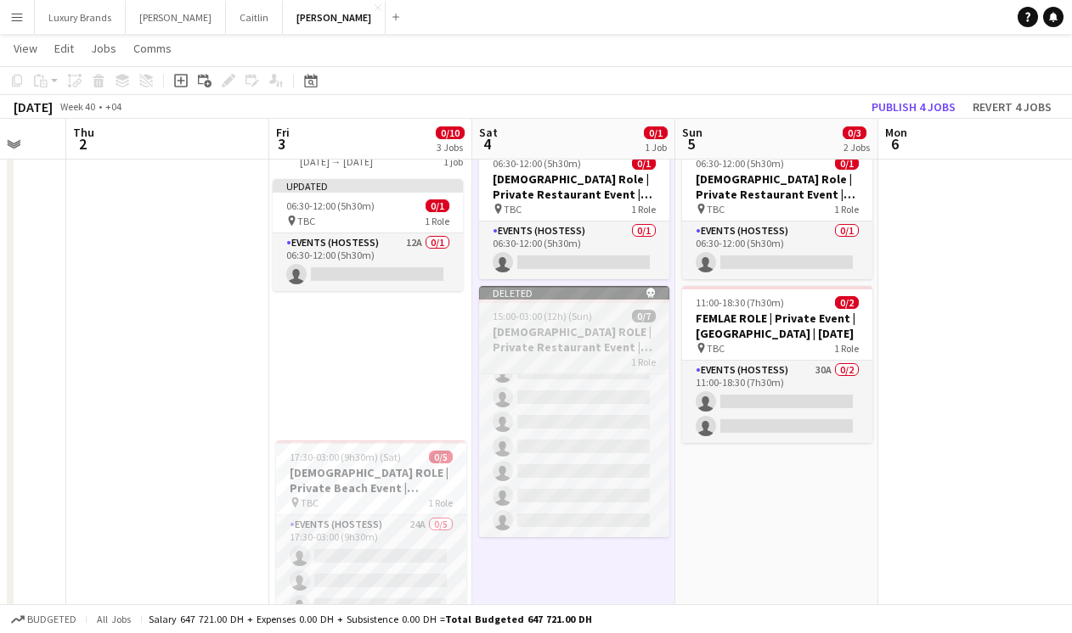
click at [578, 353] on h3 "[DEMOGRAPHIC_DATA] ROLE | Private Restaurant Event | [GEOGRAPHIC_DATA] | [DATE]" at bounding box center [574, 339] width 190 height 31
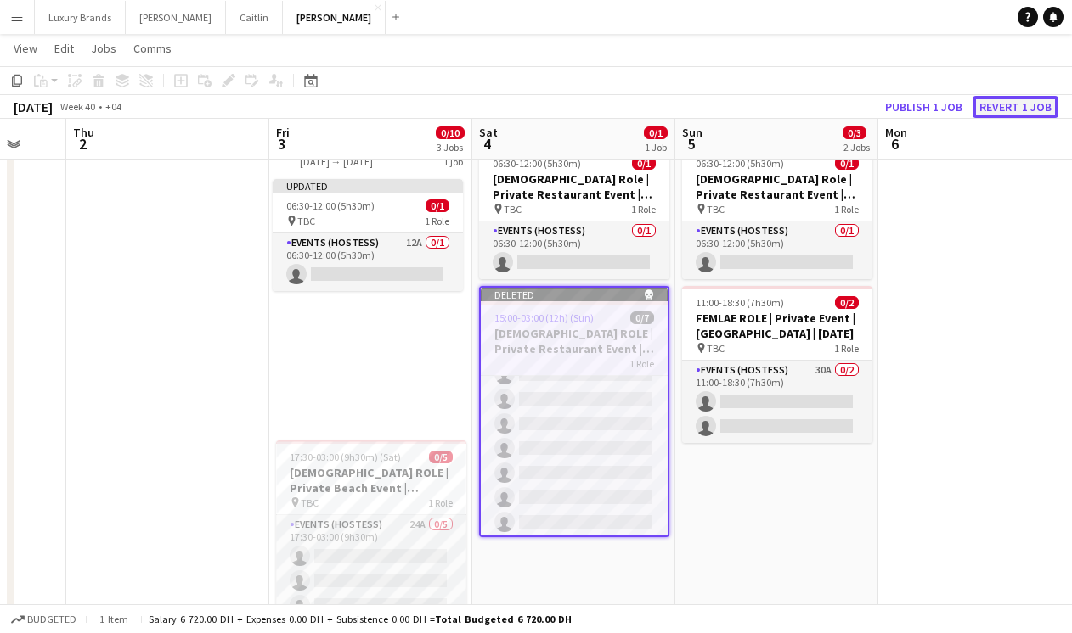
click at [1025, 104] on button "Revert 1 job" at bounding box center [1015, 107] width 86 height 22
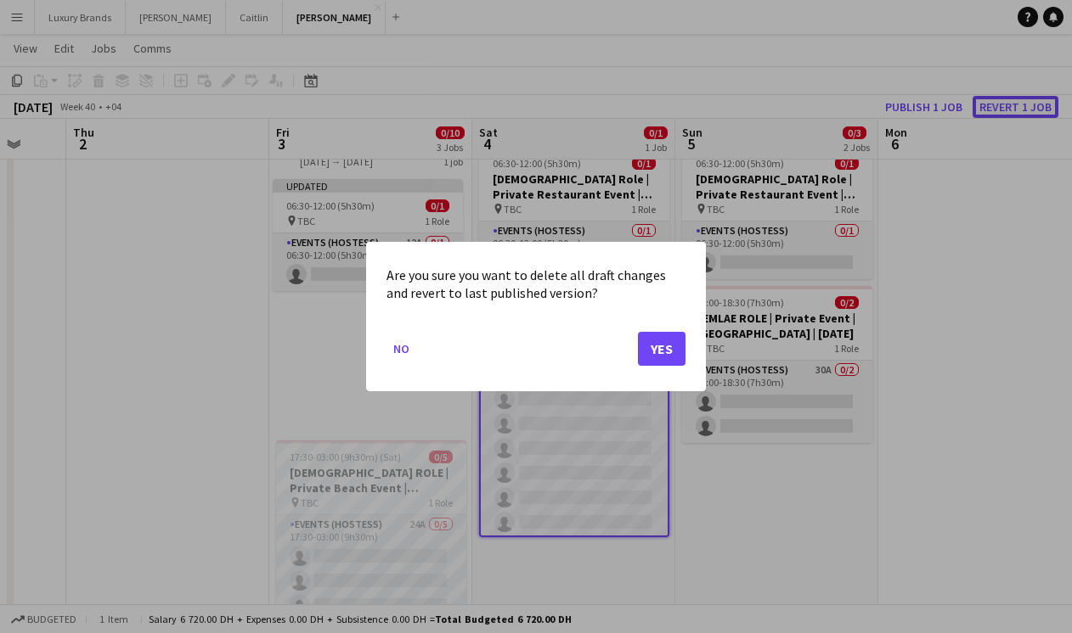
scroll to position [0, 0]
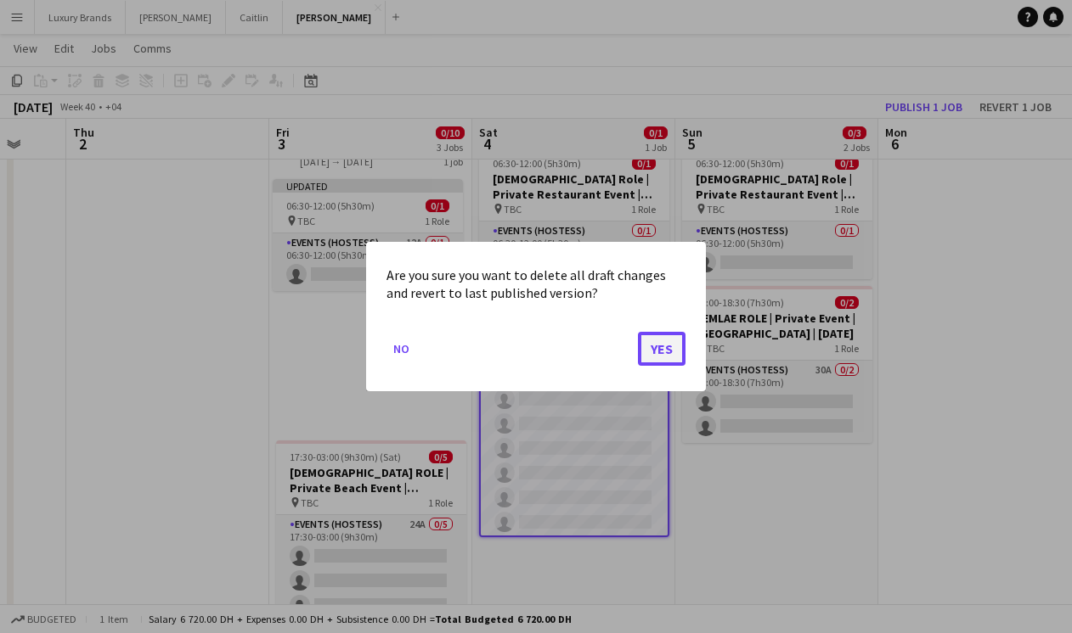
click at [658, 358] on button "Yes" at bounding box center [662, 349] width 48 height 34
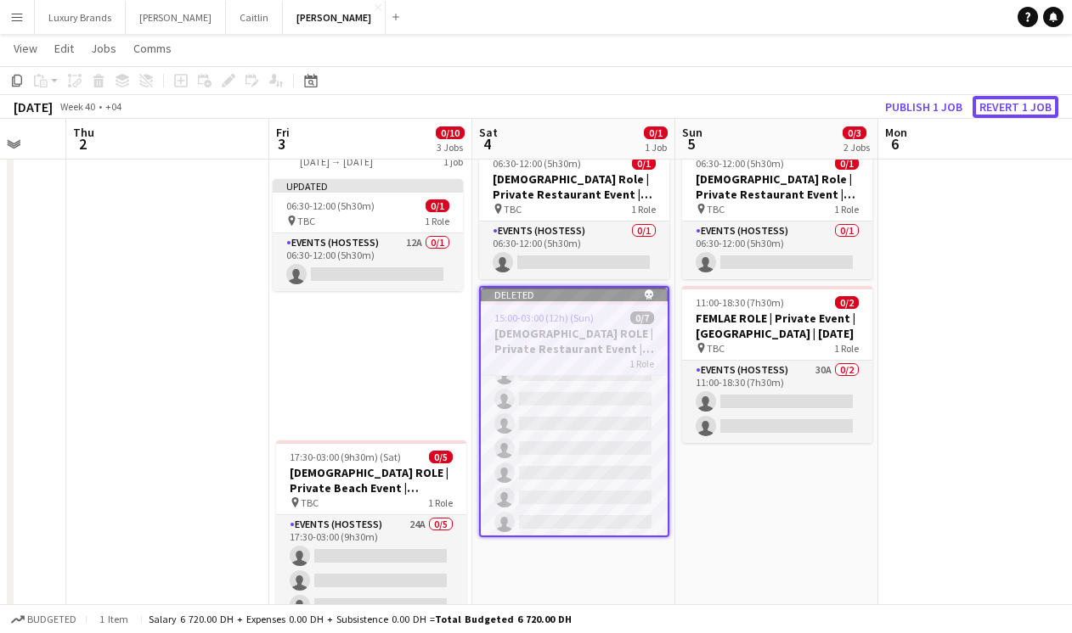
scroll to position [64, 0]
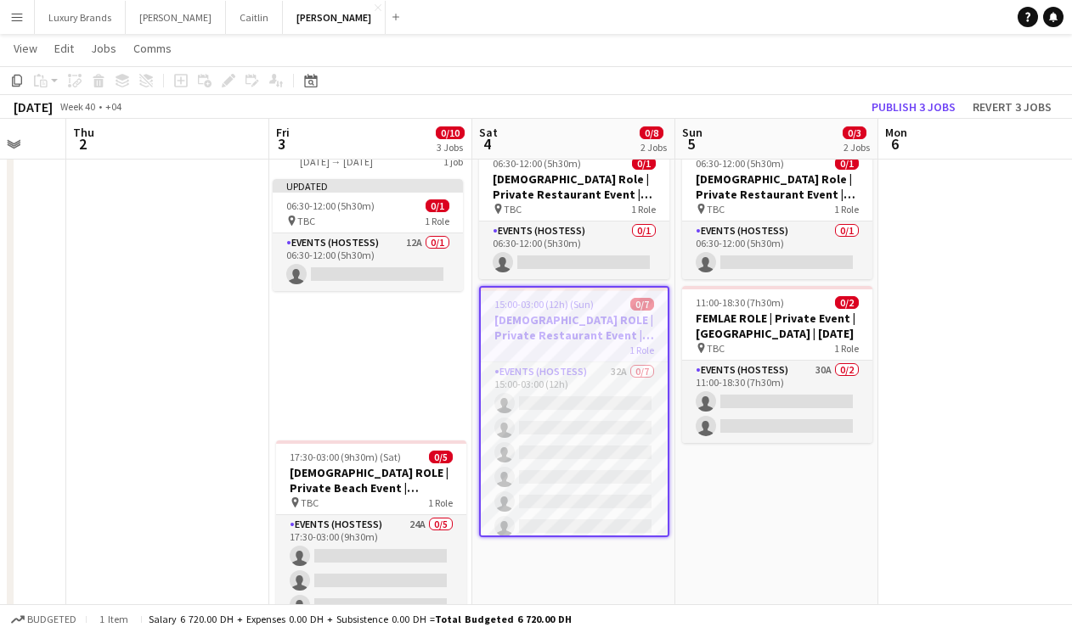
click at [766, 480] on app-date-cell "Draft 06:30-12:00 (5h30m) 0/1 Female Role | Private Restaurant Event | Dubai | …" at bounding box center [776, 524] width 203 height 795
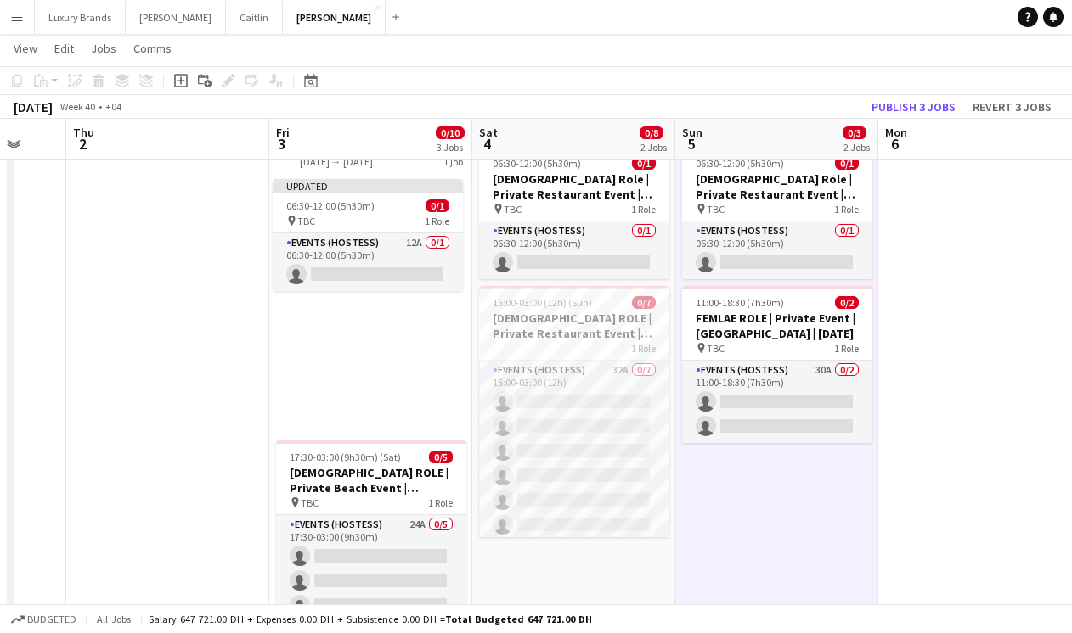
scroll to position [0, 0]
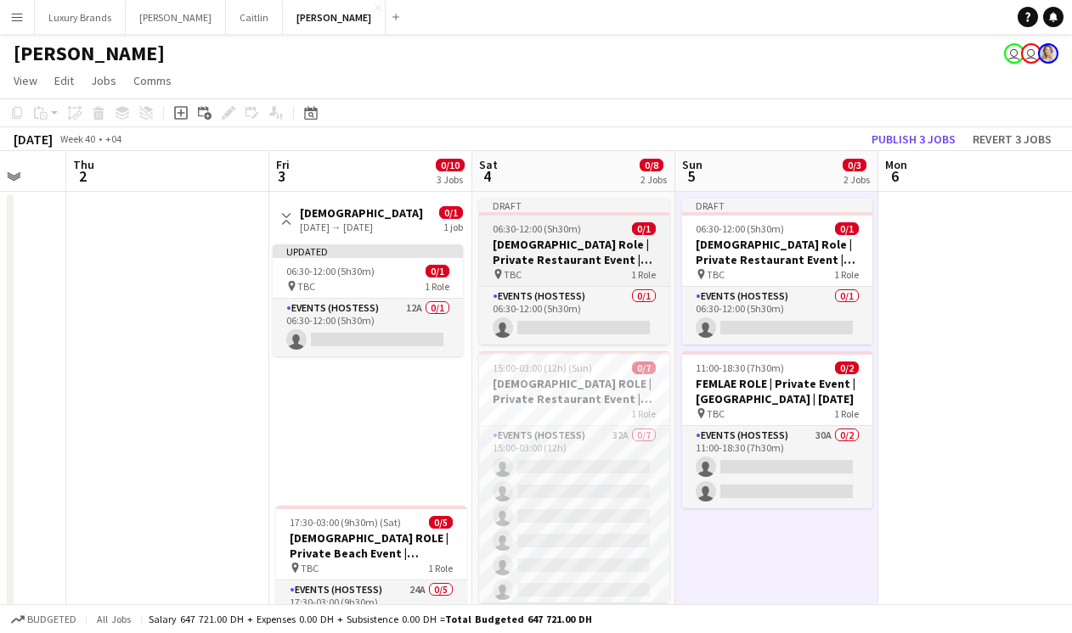
click at [546, 230] on span "06:30-12:00 (5h30m)" at bounding box center [537, 228] width 88 height 13
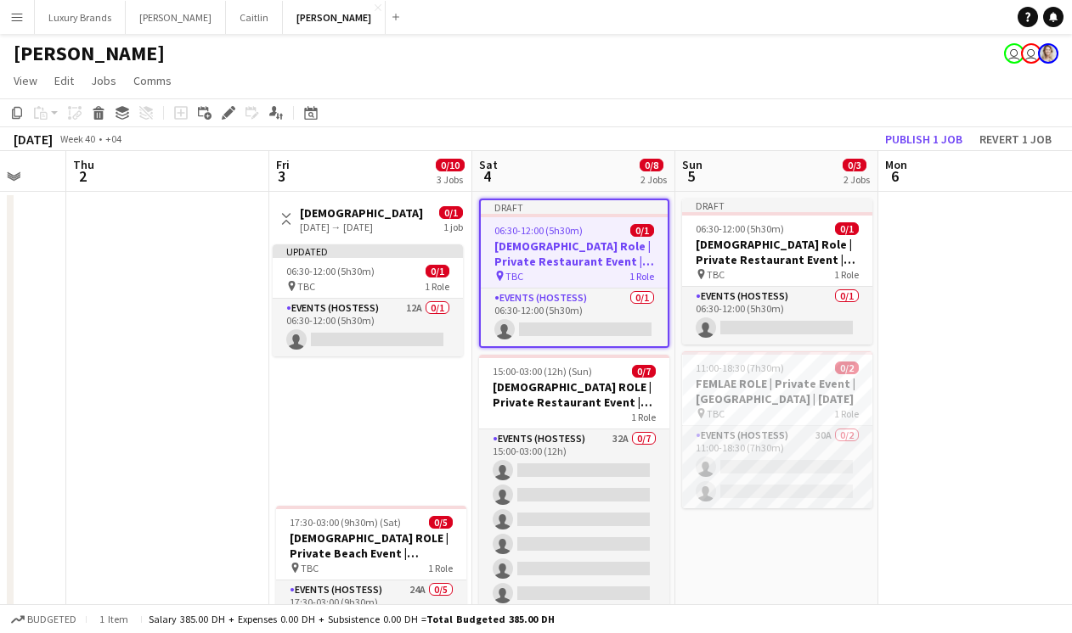
click at [572, 239] on h3 "[DEMOGRAPHIC_DATA] Role | Private Restaurant Event | [GEOGRAPHIC_DATA] | [DATE]…" at bounding box center [574, 254] width 187 height 31
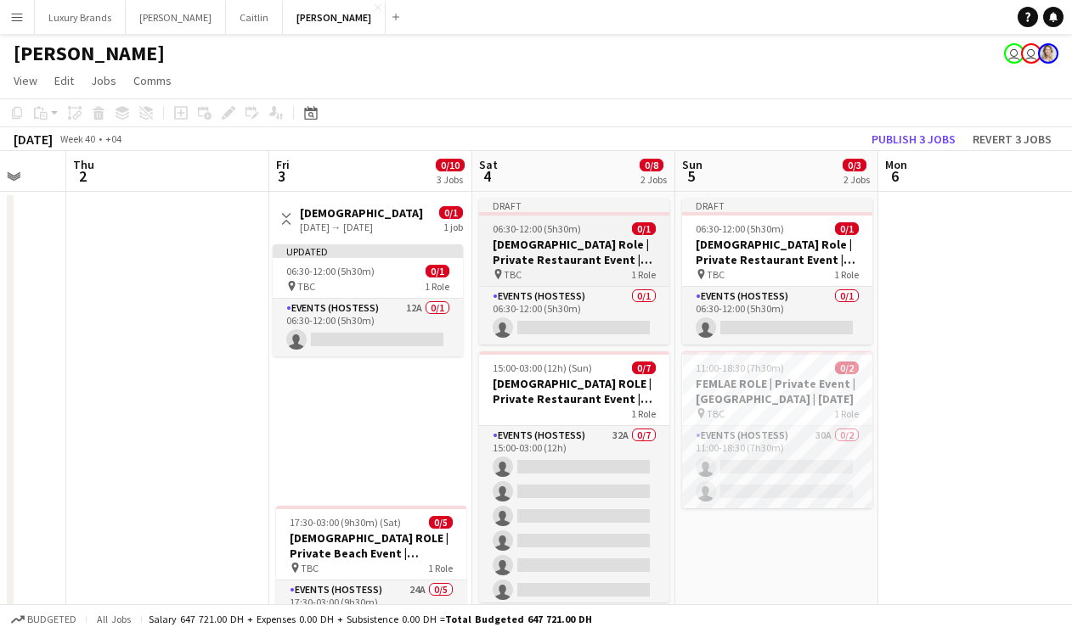
click at [565, 221] on app-job-card "Draft 06:30-12:00 (5h30m) 0/1 Female Role | Private Restaurant Event | Dubai | …" at bounding box center [574, 272] width 190 height 146
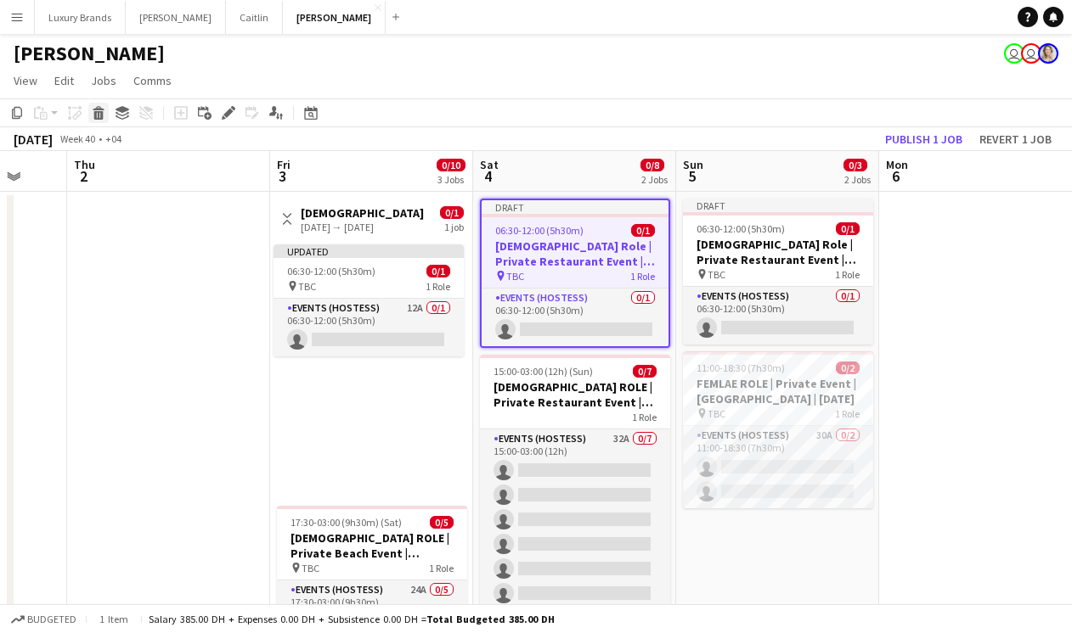
click at [99, 114] on icon at bounding box center [98, 115] width 9 height 8
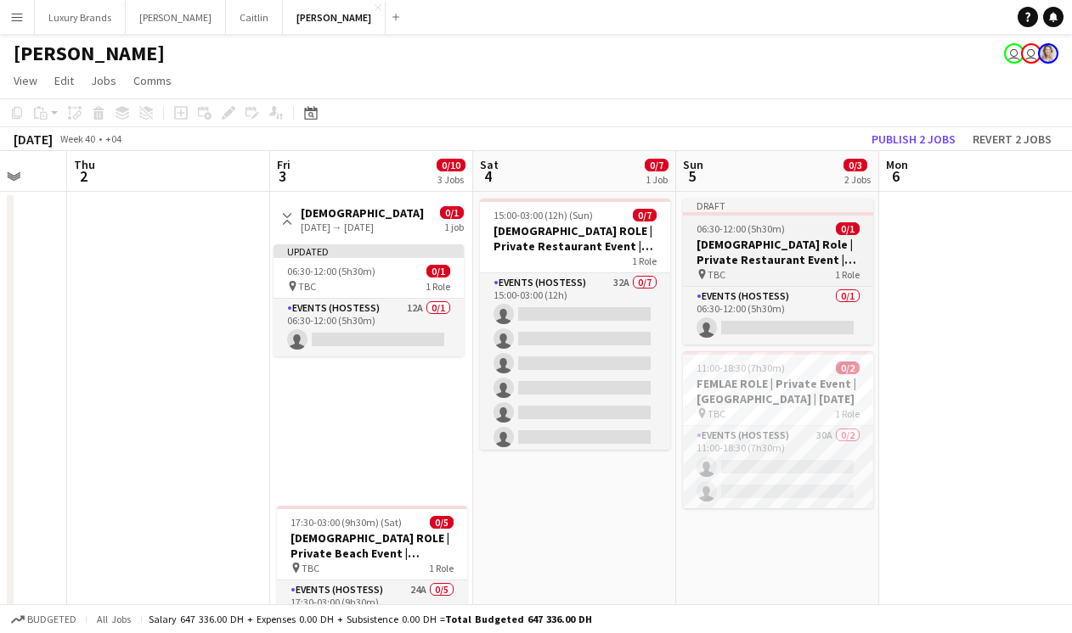
click at [744, 234] on span "06:30-12:00 (5h30m)" at bounding box center [740, 228] width 88 height 13
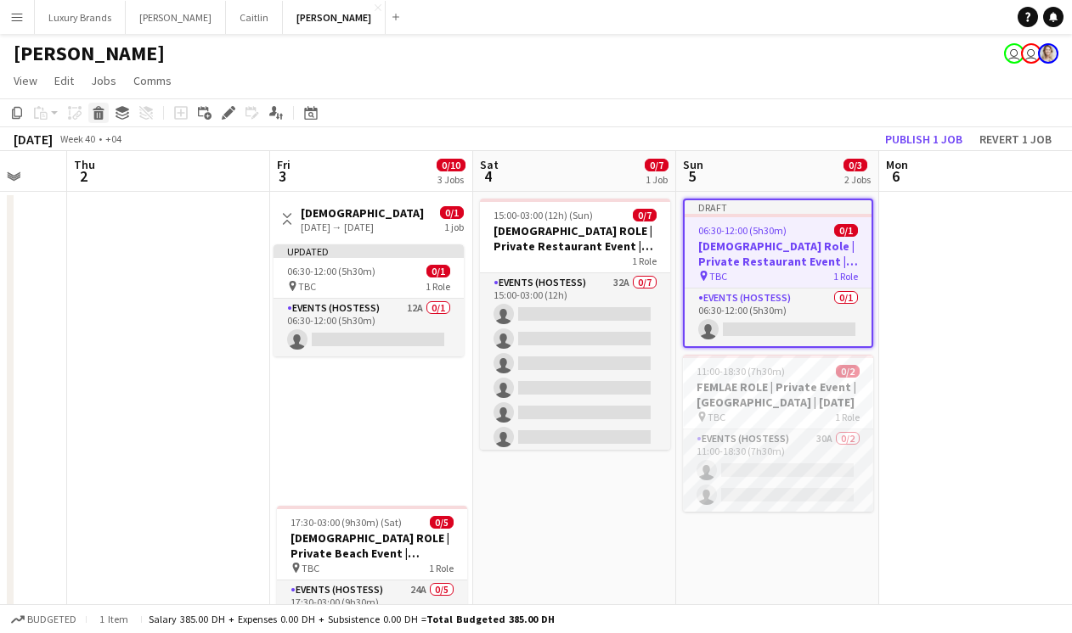
click at [98, 113] on icon at bounding box center [98, 115] width 9 height 8
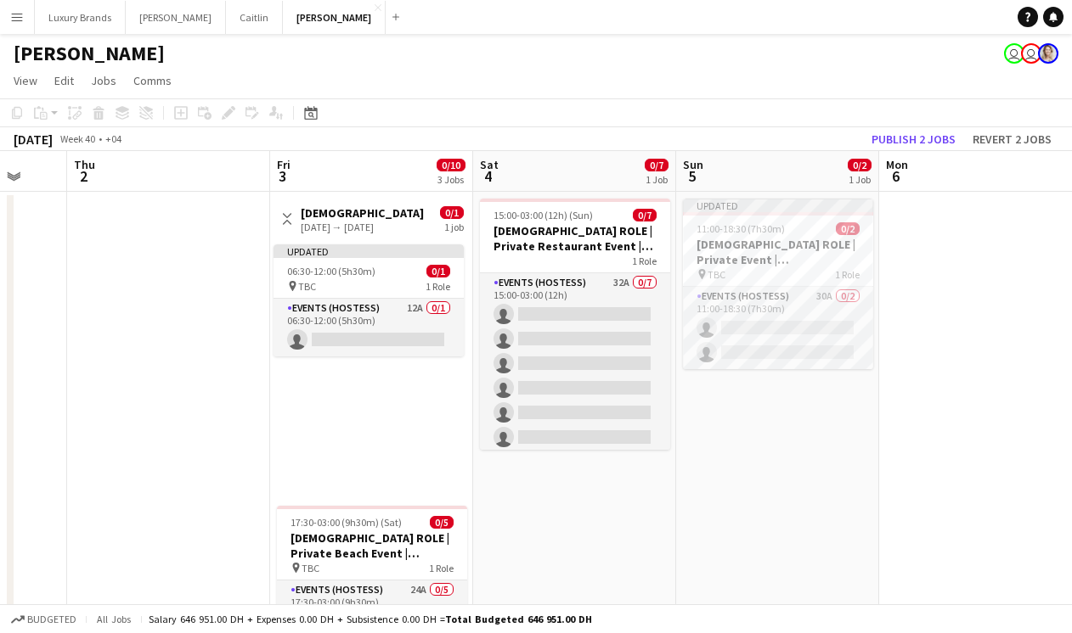
click at [774, 521] on app-date-cell "Updated 11:00-18:30 (7h30m) 0/2 FEMALE ROLE | Private Event | Dubai | 5th Oct p…" at bounding box center [777, 589] width 203 height 795
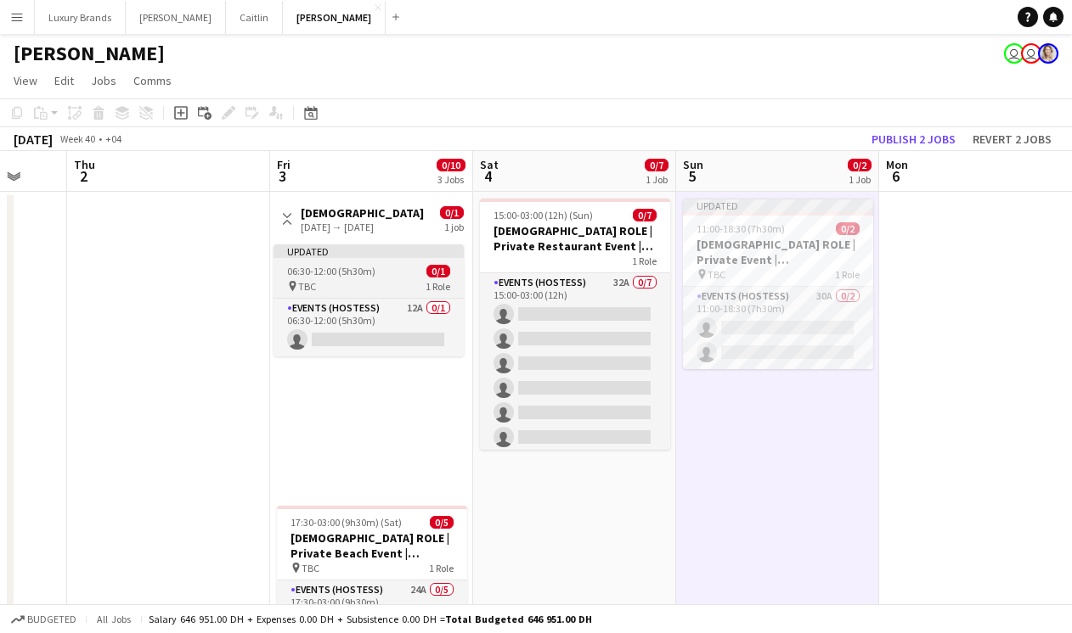
click at [367, 279] on app-job-card "Updated 06:30-12:00 (5h30m) 0/1 pin TBC 1 Role Events (Hostess) 12A 0/1 06:30-1…" at bounding box center [368, 301] width 190 height 112
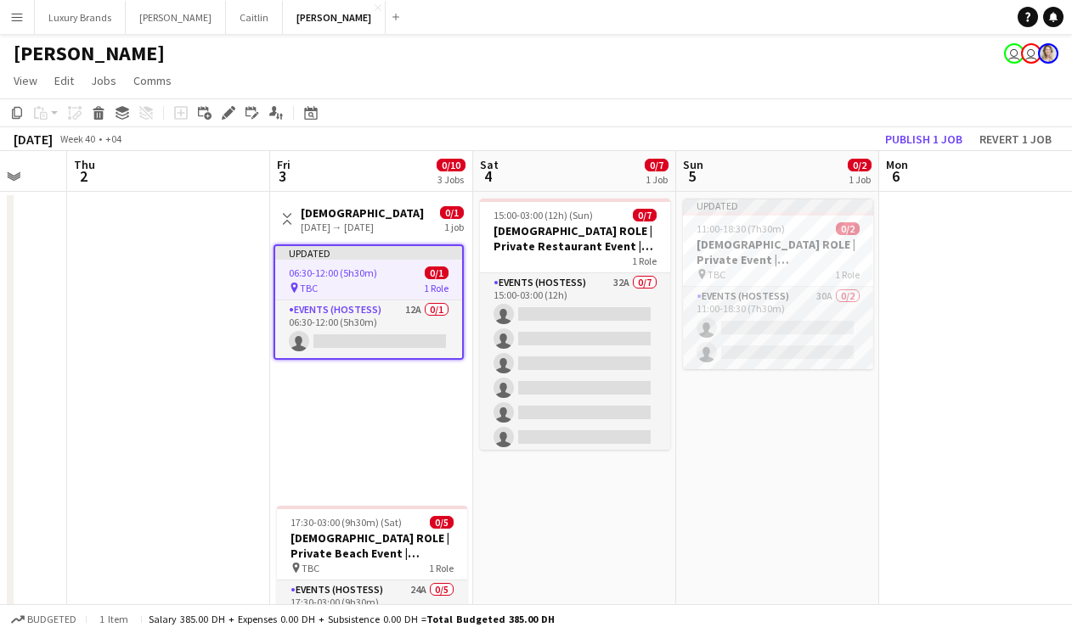
click at [335, 219] on h3 "[DEMOGRAPHIC_DATA] Role | Private Restaurant Event | [GEOGRAPHIC_DATA] | [DATE]…" at bounding box center [364, 212] width 127 height 15
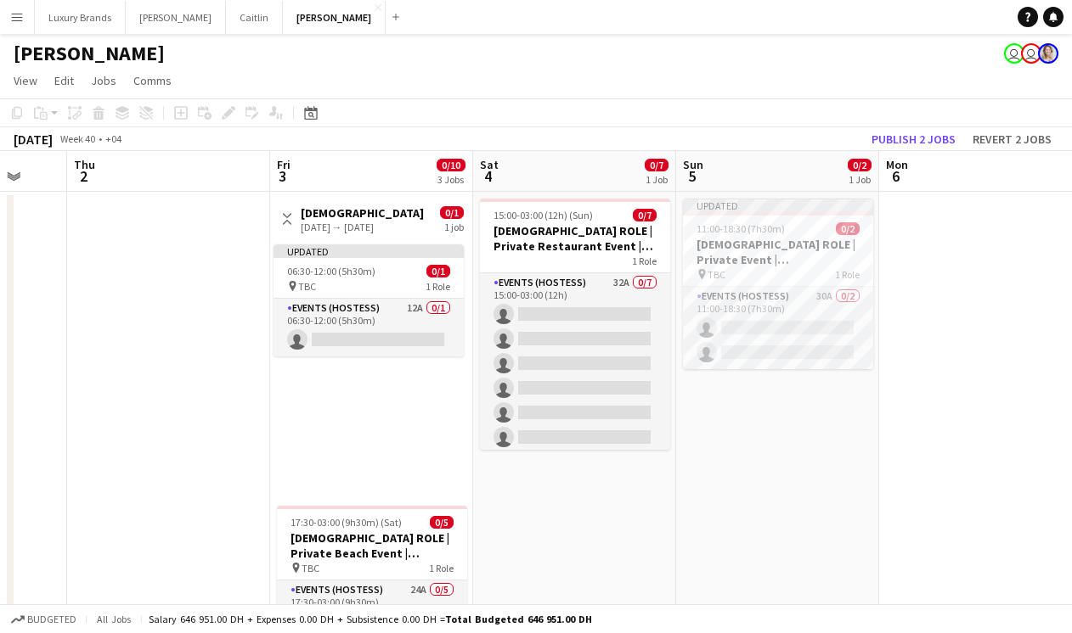
click at [287, 218] on app-icon "Toggle View" at bounding box center [287, 219] width 12 height 12
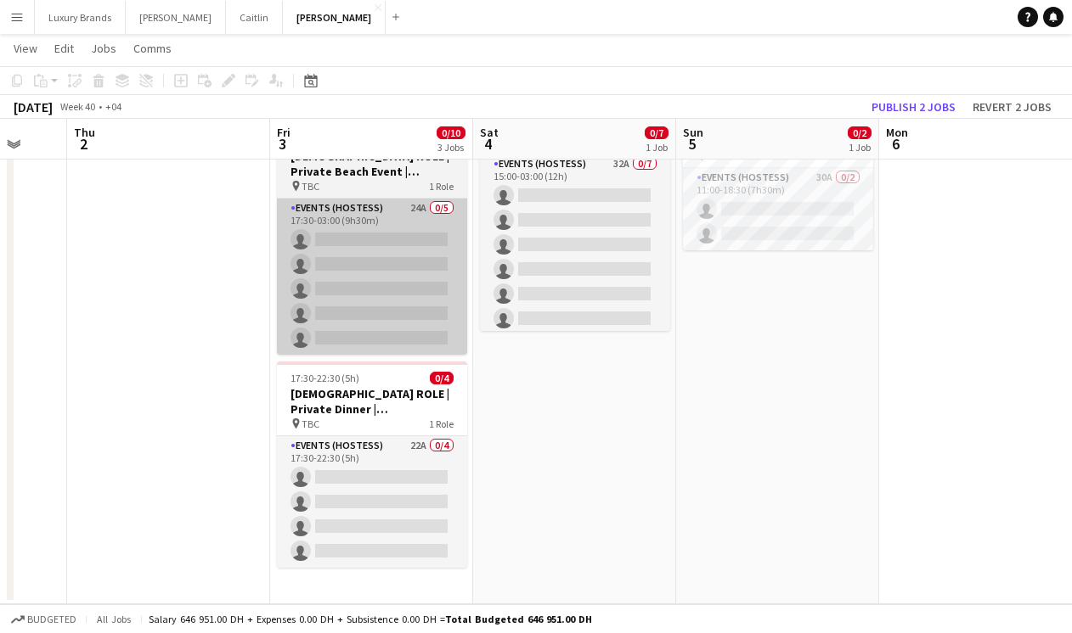
scroll to position [0, 0]
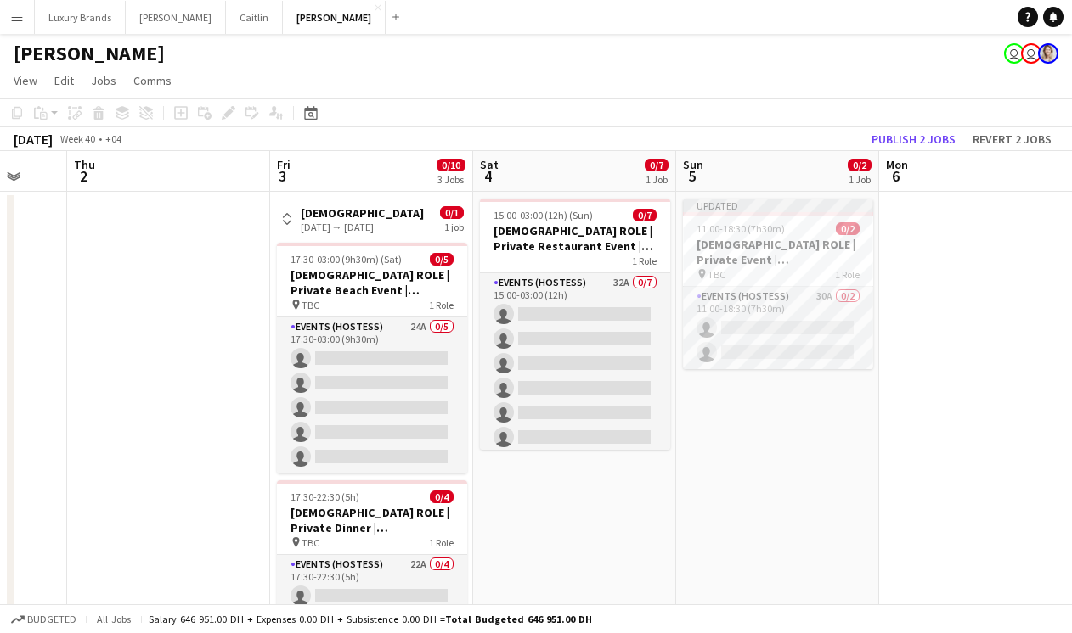
click at [290, 218] on app-icon "Toggle View" at bounding box center [287, 219] width 12 height 12
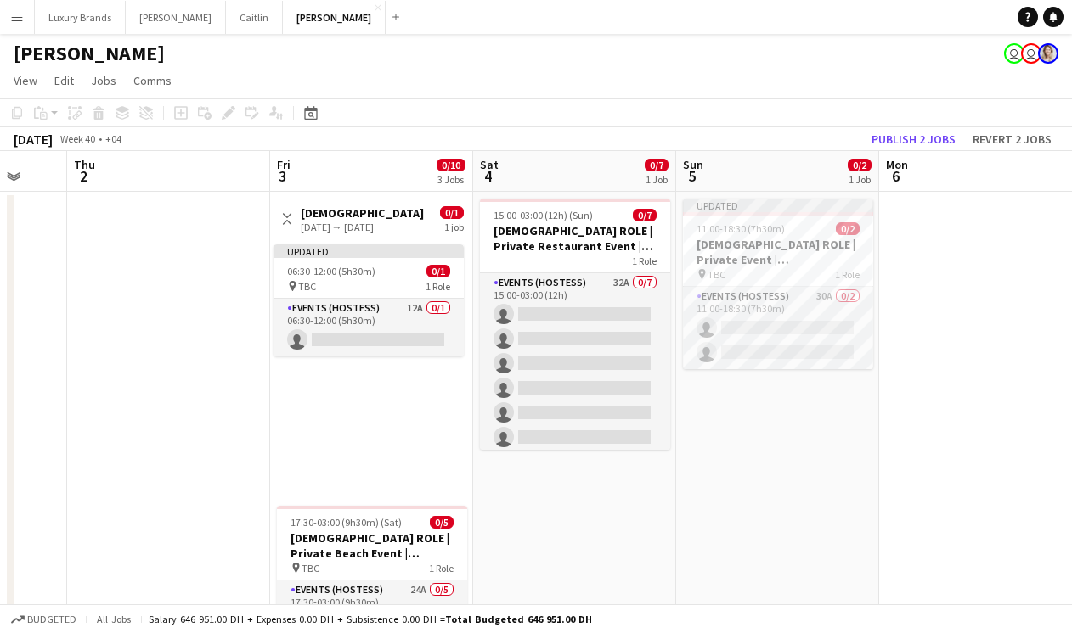
click at [288, 218] on app-icon "Toggle View" at bounding box center [287, 219] width 12 height 12
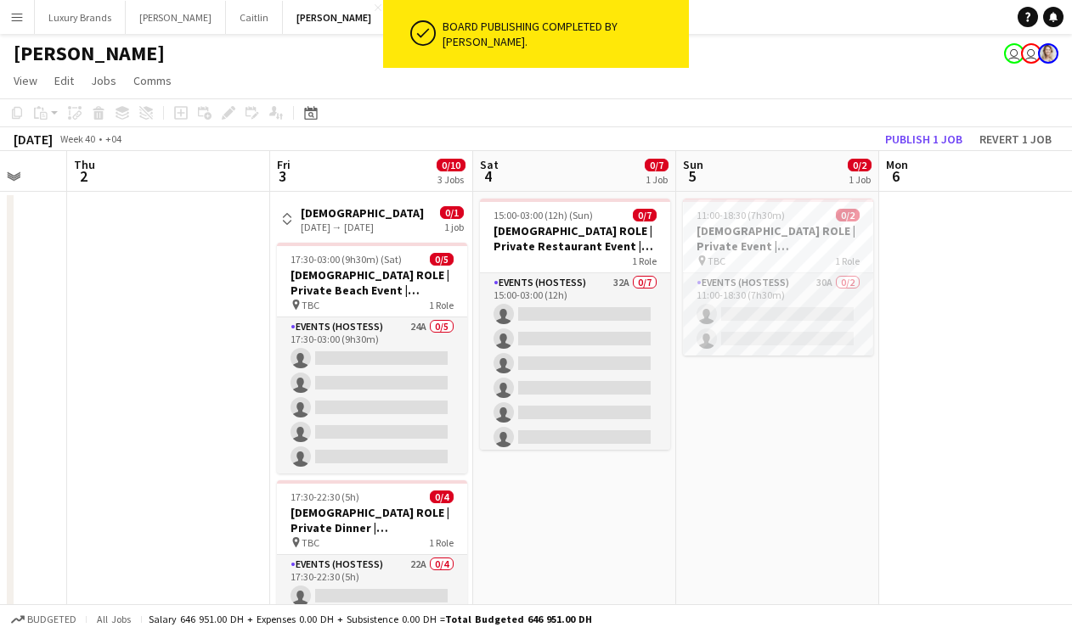
click at [289, 220] on app-icon "Toggle View" at bounding box center [287, 219] width 12 height 12
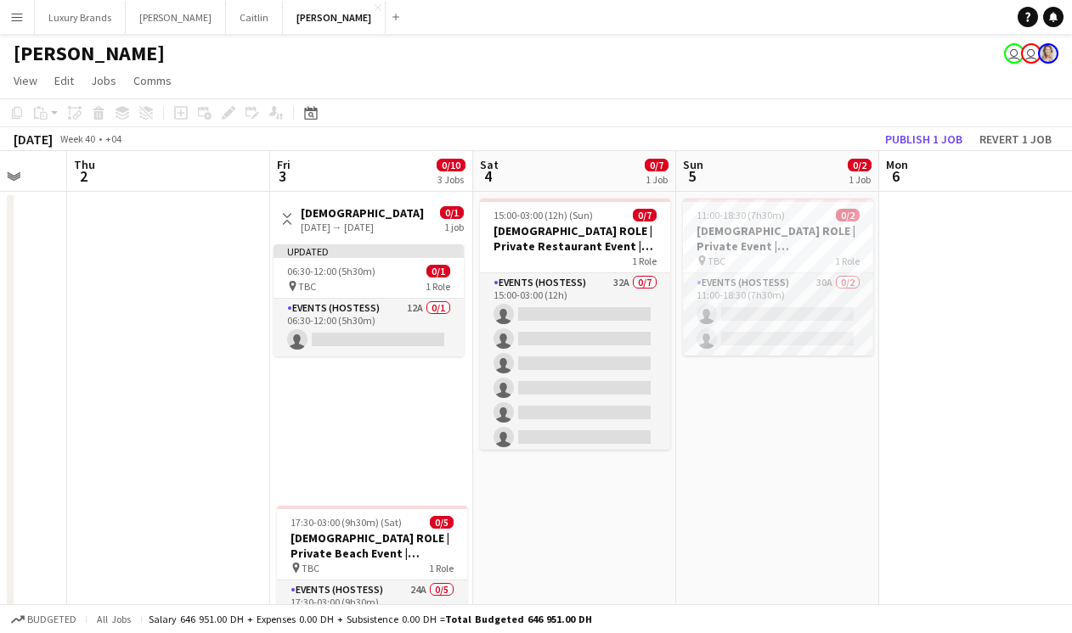
click at [396, 428] on div "Updated 06:30-12:00 (5h30m) 0/1 pin TBC 1 Role Events (Hostess) 12A 0/1 06:30-1…" at bounding box center [370, 367] width 200 height 263
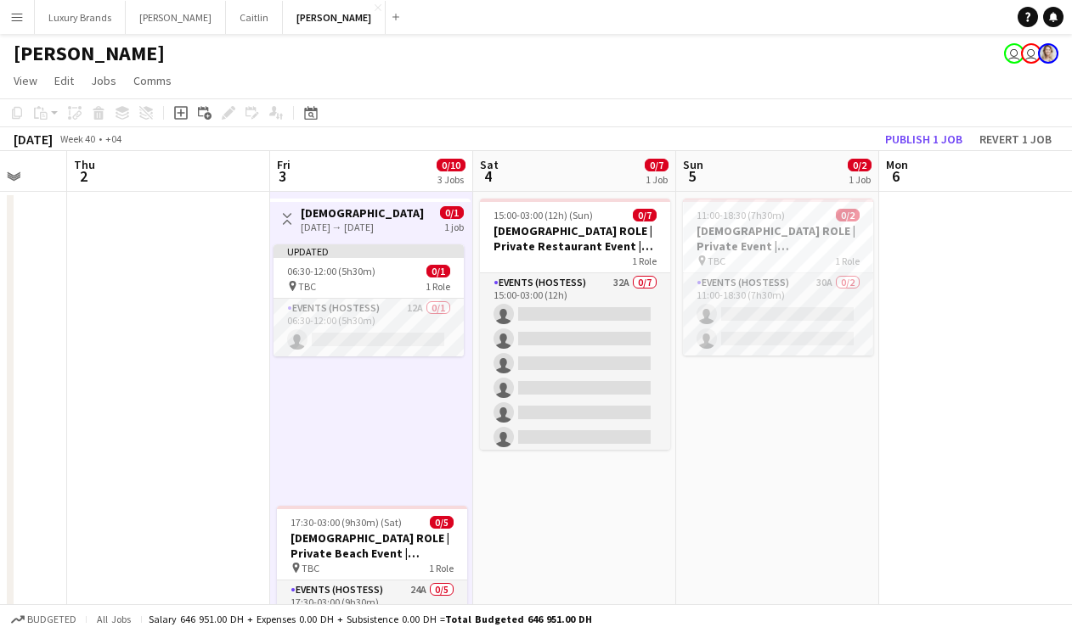
click at [289, 220] on app-icon "Toggle View" at bounding box center [287, 219] width 12 height 12
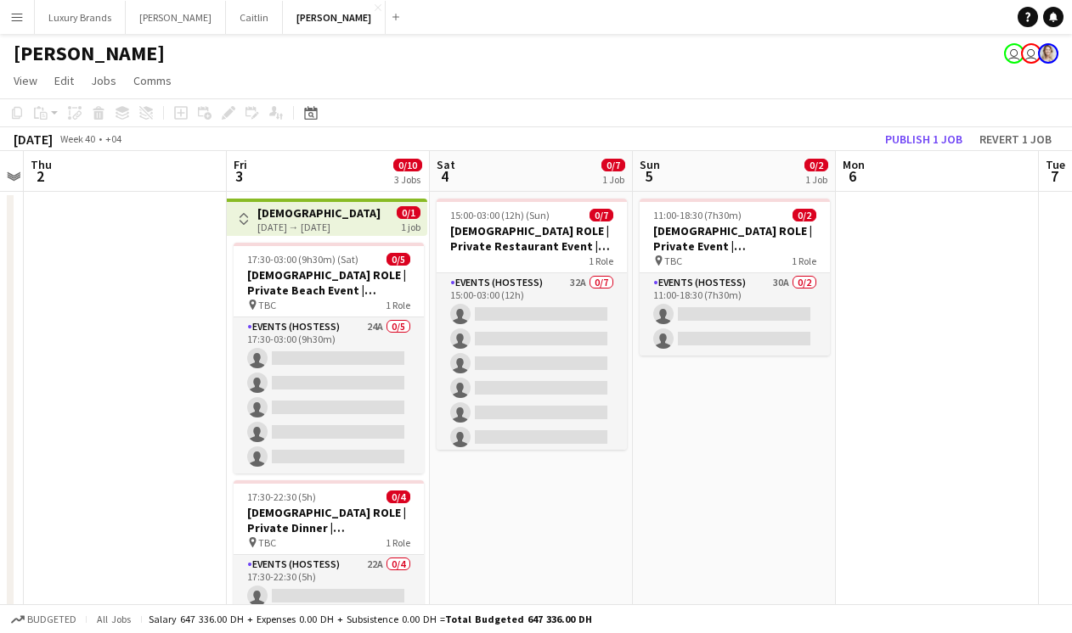
scroll to position [0, 374]
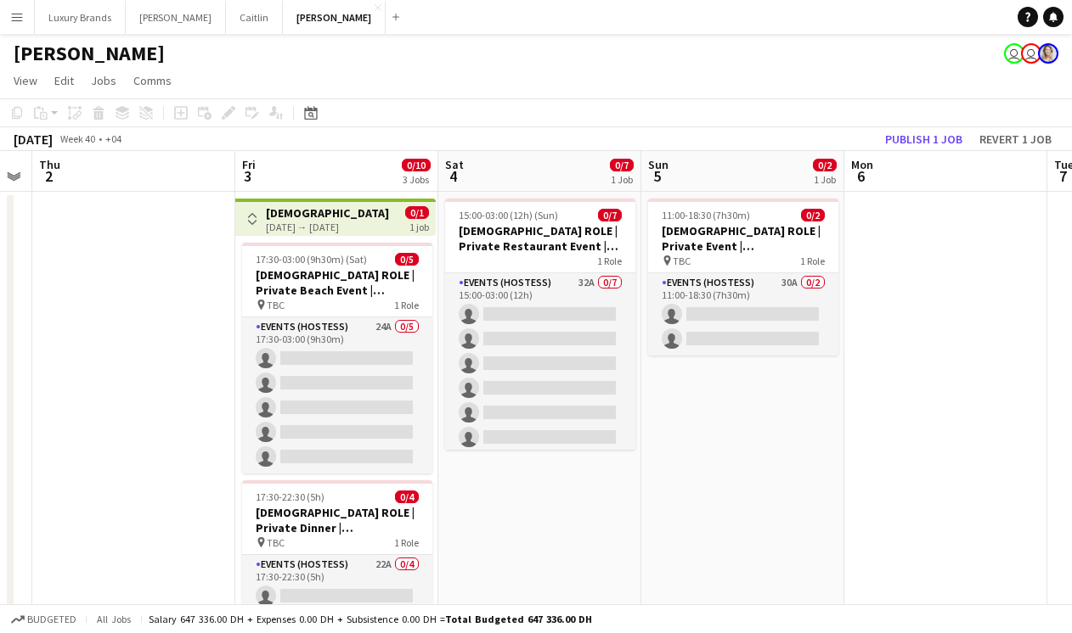
click at [252, 217] on app-icon "Toggle View" at bounding box center [252, 219] width 12 height 12
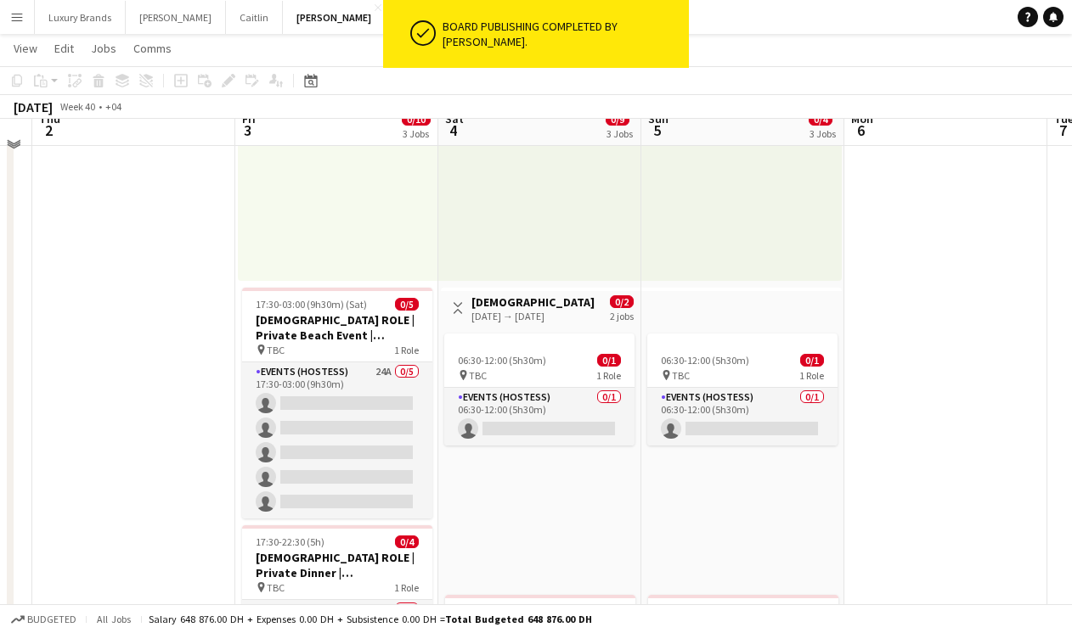
scroll to position [223, 0]
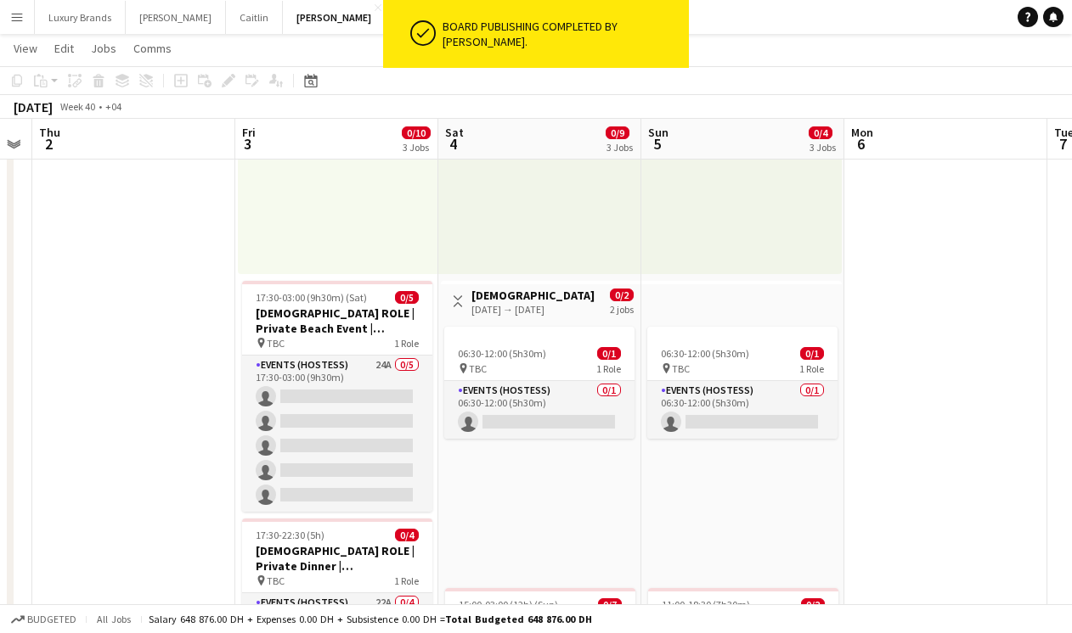
click at [552, 293] on h3 "[DEMOGRAPHIC_DATA] Role | Private Restaurant Event | [GEOGRAPHIC_DATA] | [DATE]…" at bounding box center [534, 295] width 127 height 15
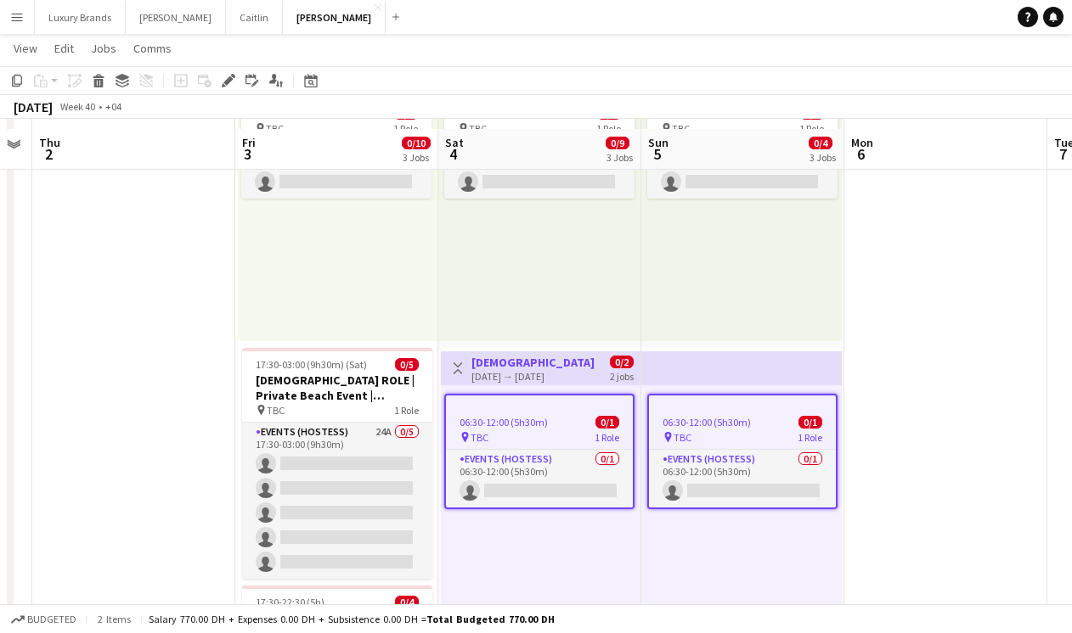
scroll to position [168, 0]
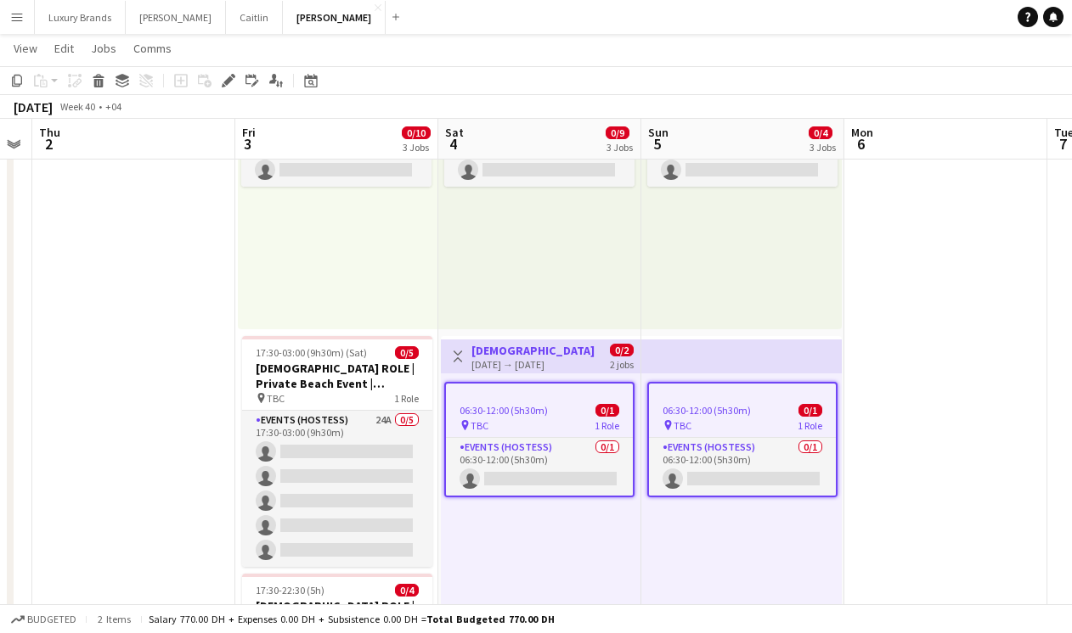
click at [565, 361] on div "[DATE] → [DATE]" at bounding box center [534, 364] width 127 height 13
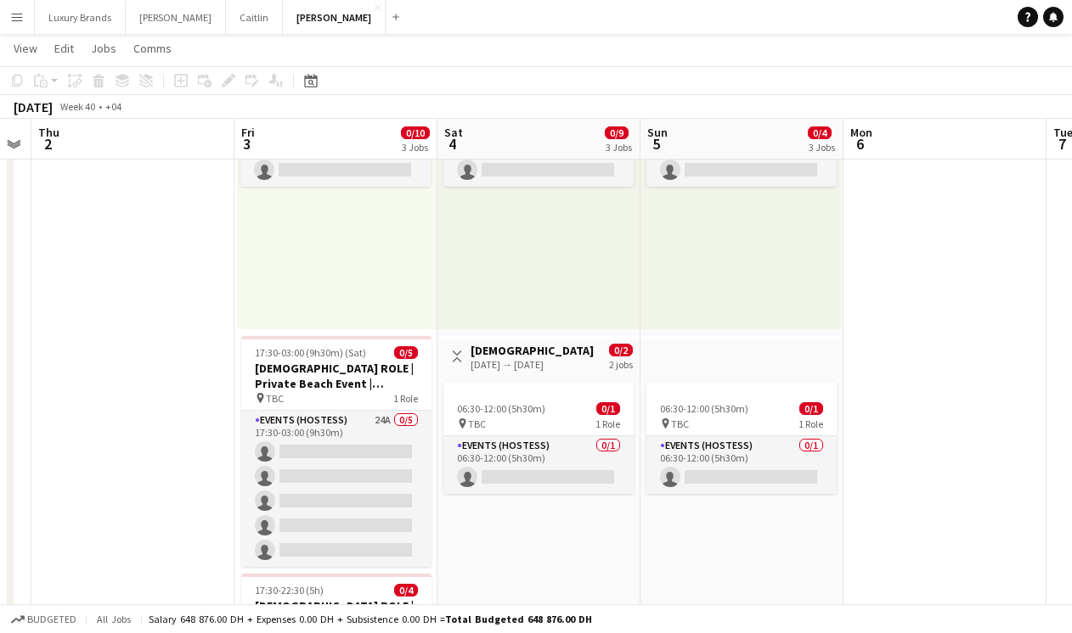
click at [565, 361] on div "[DATE] → [DATE]" at bounding box center [533, 364] width 127 height 13
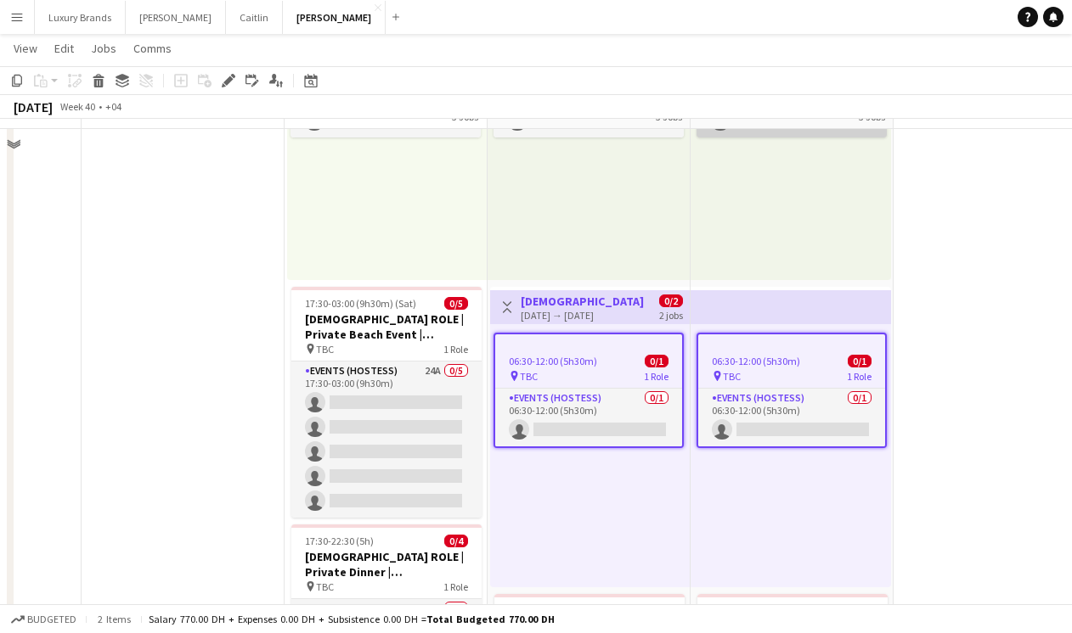
scroll to position [223, 0]
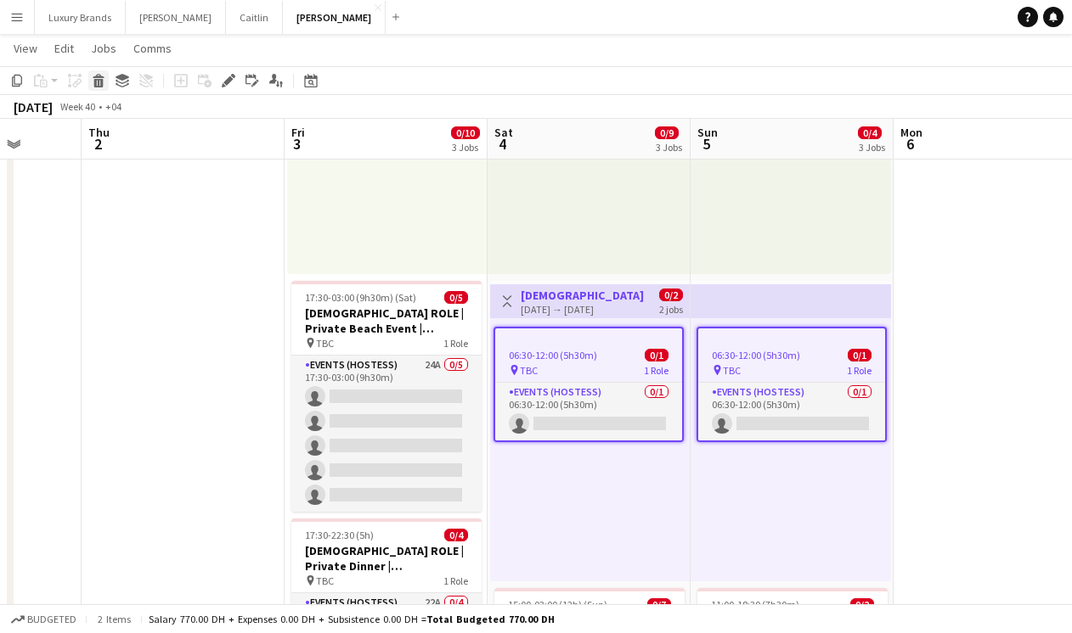
click at [102, 82] on icon at bounding box center [98, 83] width 9 height 8
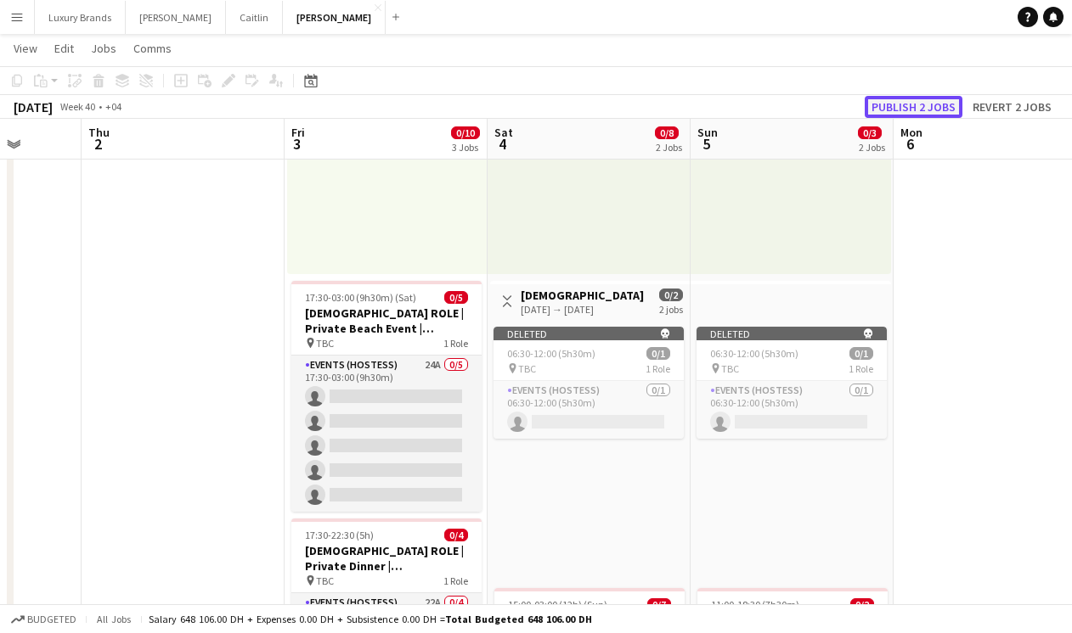
click at [916, 102] on button "Publish 2 jobs" at bounding box center [913, 107] width 98 height 22
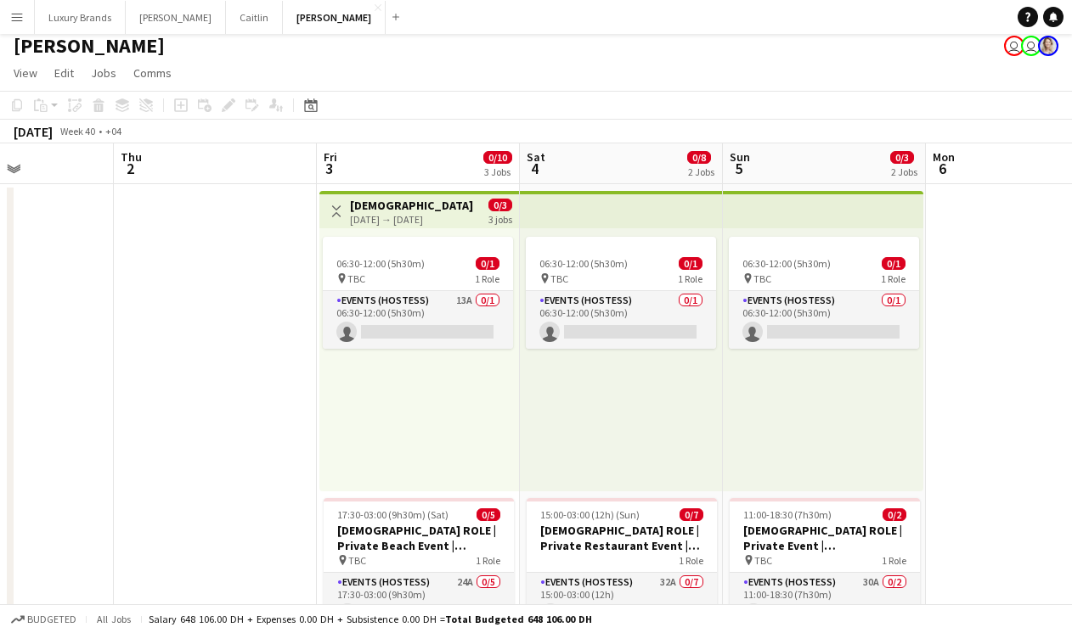
scroll to position [0, 0]
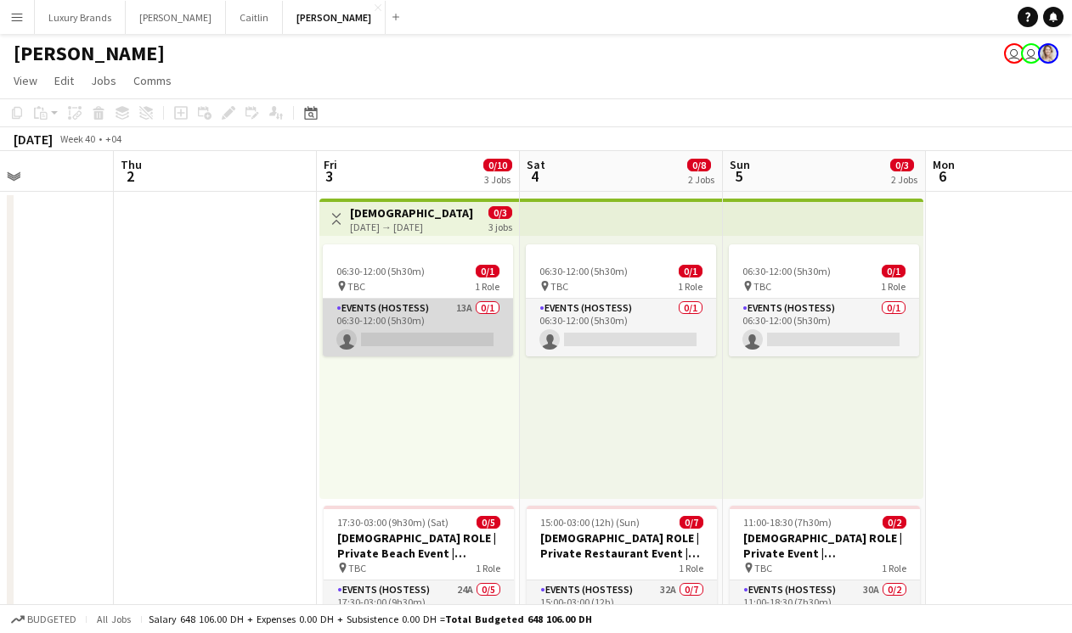
click at [426, 316] on app-card-role "Events (Hostess) 13A 0/1 06:30-12:00 (5h30m) single-neutral-actions" at bounding box center [418, 328] width 190 height 58
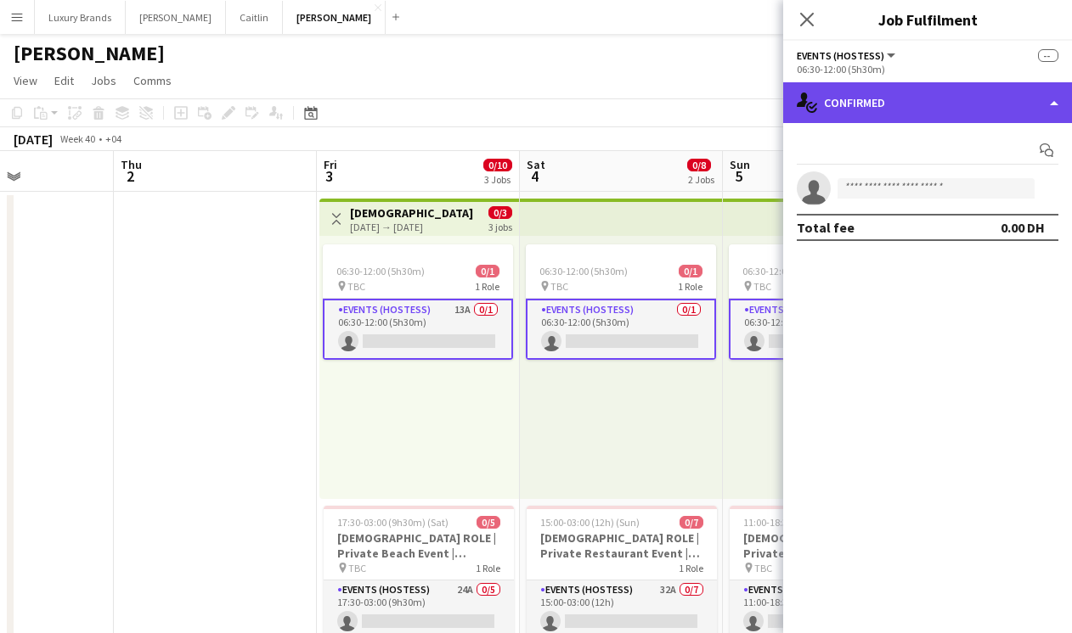
click at [871, 110] on div "single-neutral-actions-check-2 Confirmed" at bounding box center [927, 102] width 289 height 41
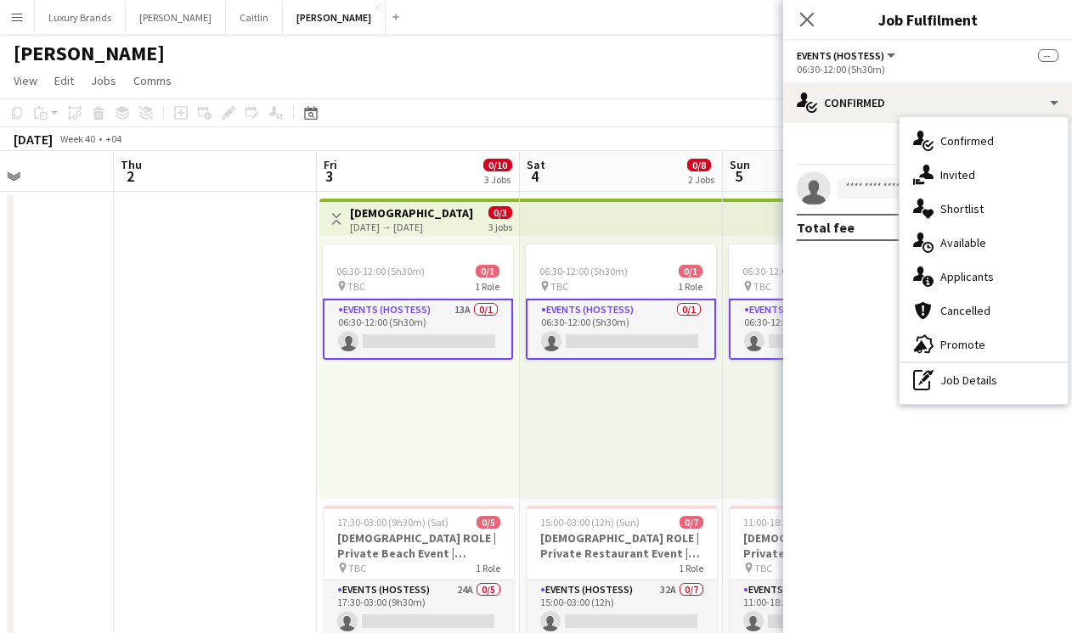
click at [998, 281] on div "single-neutral-actions-information Applicants" at bounding box center [983, 277] width 168 height 34
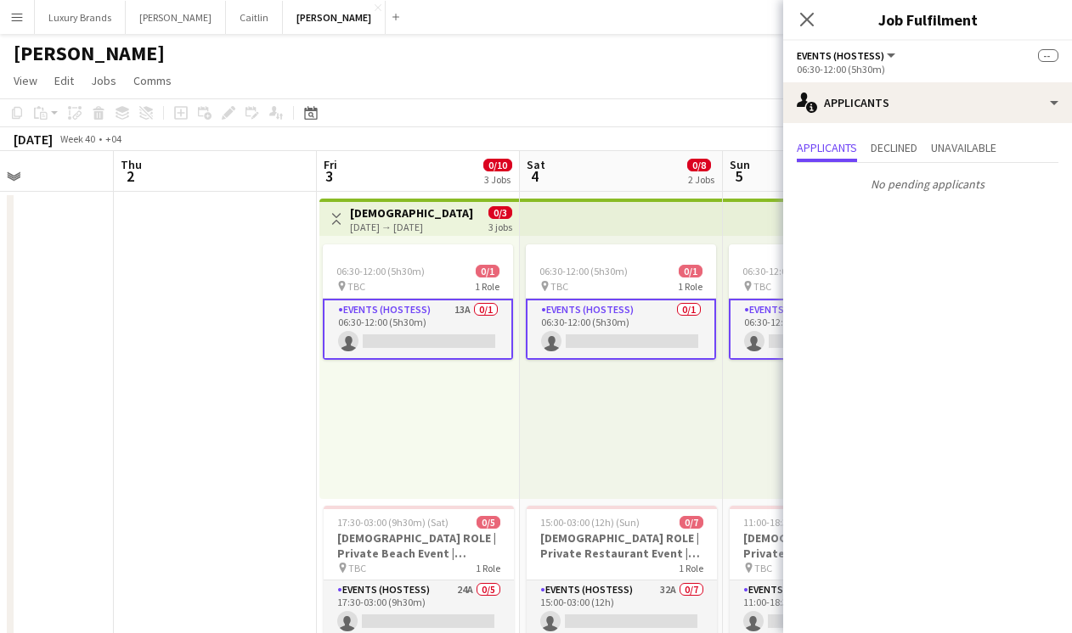
click at [436, 307] on app-card-role "Events (Hostess) 13A 0/1 06:30-12:00 (5h30m) single-neutral-actions" at bounding box center [418, 329] width 190 height 61
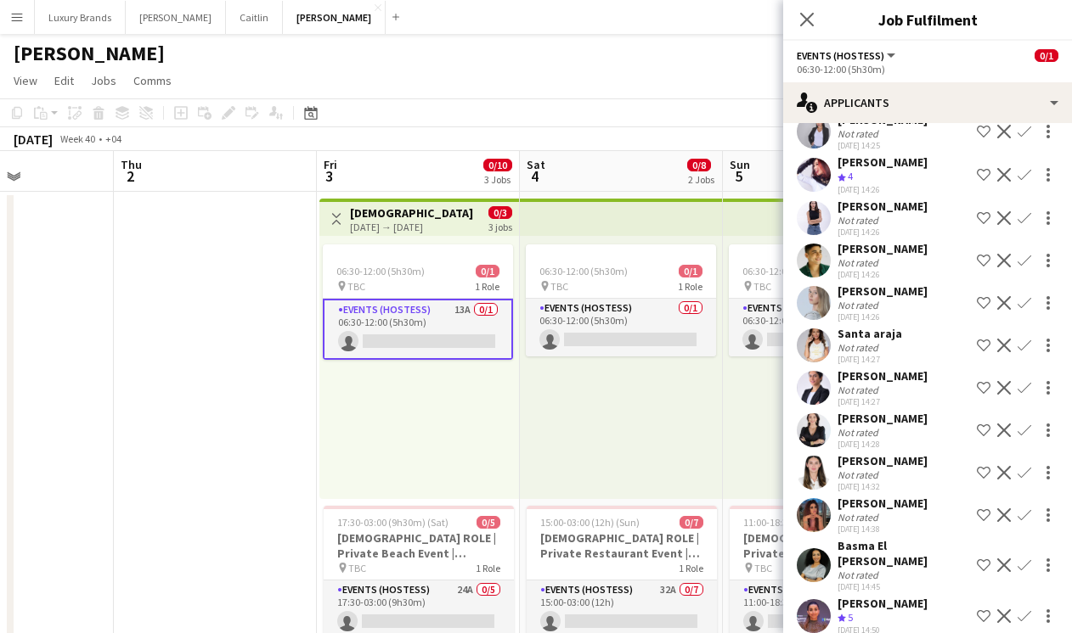
scroll to position [104, 0]
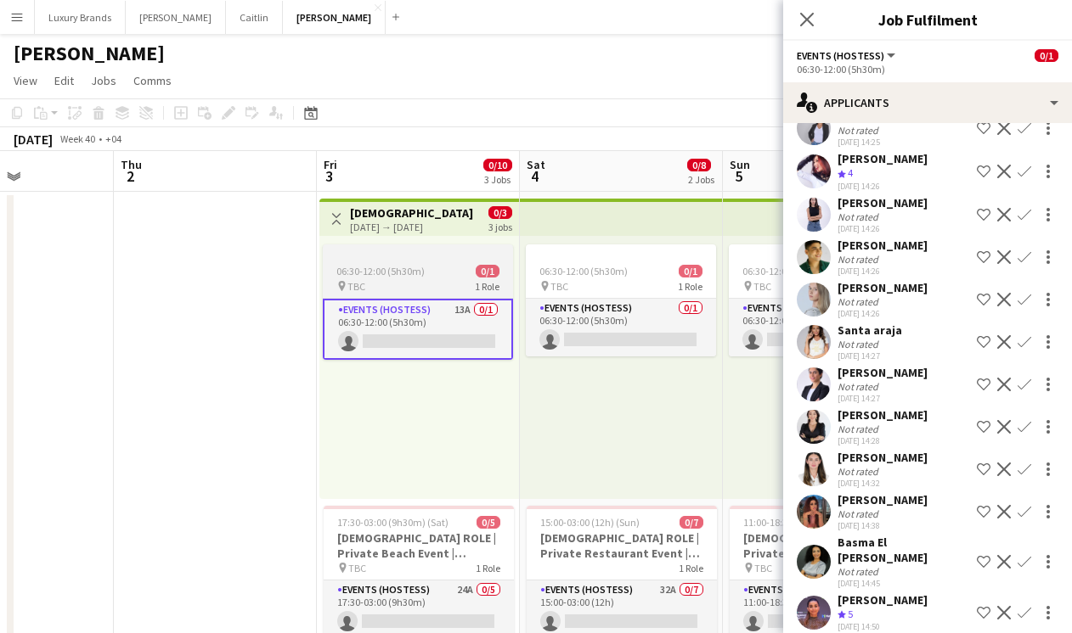
click at [392, 260] on app-job-card "06:30-12:00 (5h30m) 0/1 pin TBC 1 Role Events (Hostess) 13A 0/1 06:30-12:00 (5h…" at bounding box center [418, 302] width 190 height 115
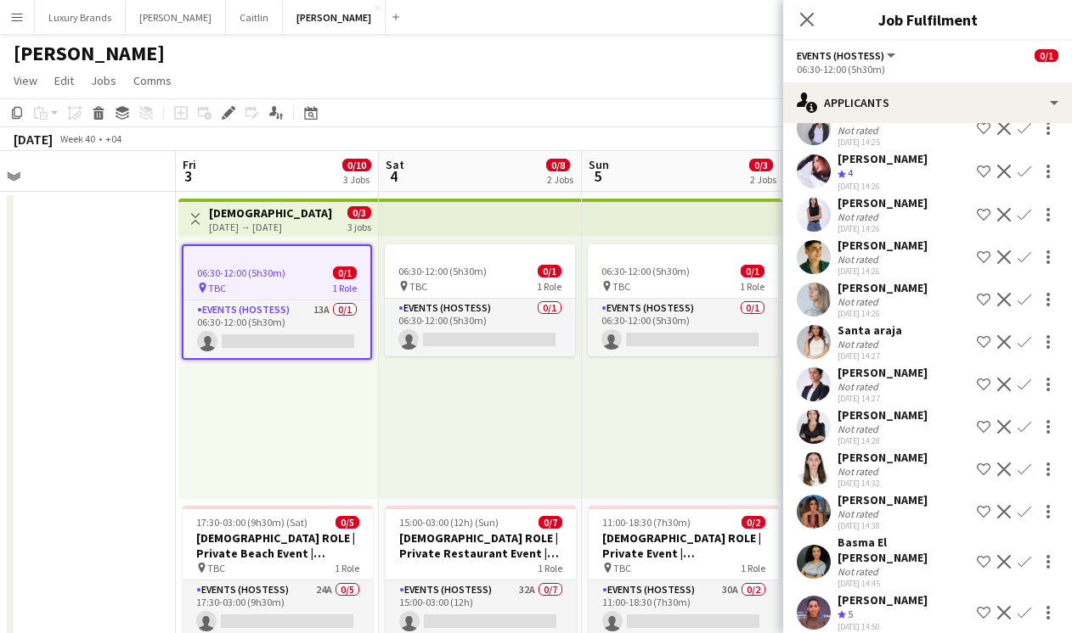
scroll to position [0, 645]
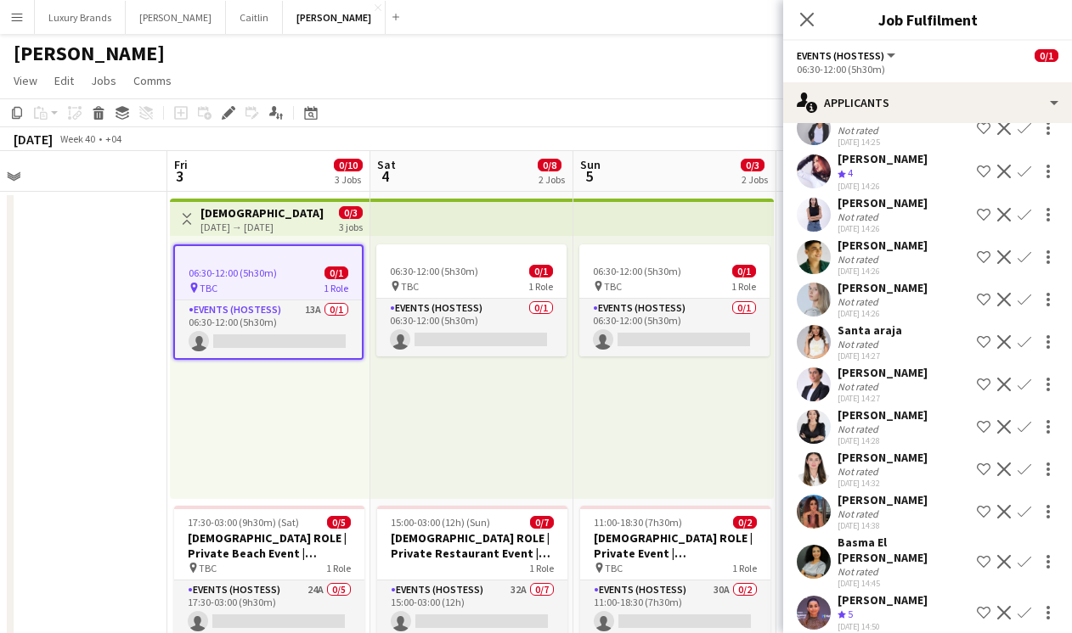
click at [298, 289] on div "pin TBC 1 Role" at bounding box center [268, 288] width 187 height 14
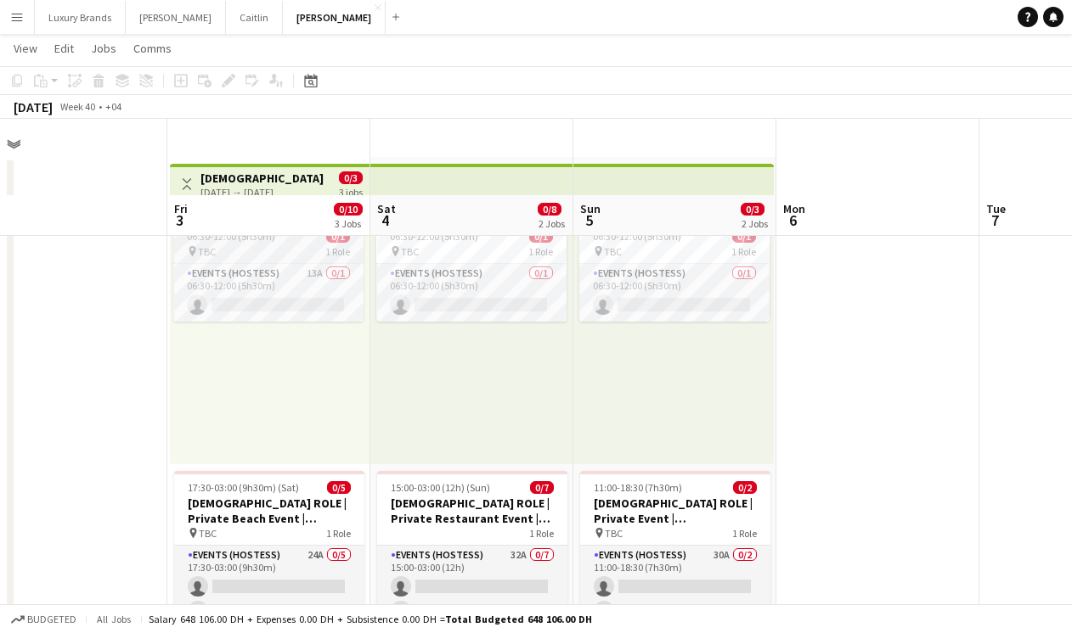
scroll to position [0, 0]
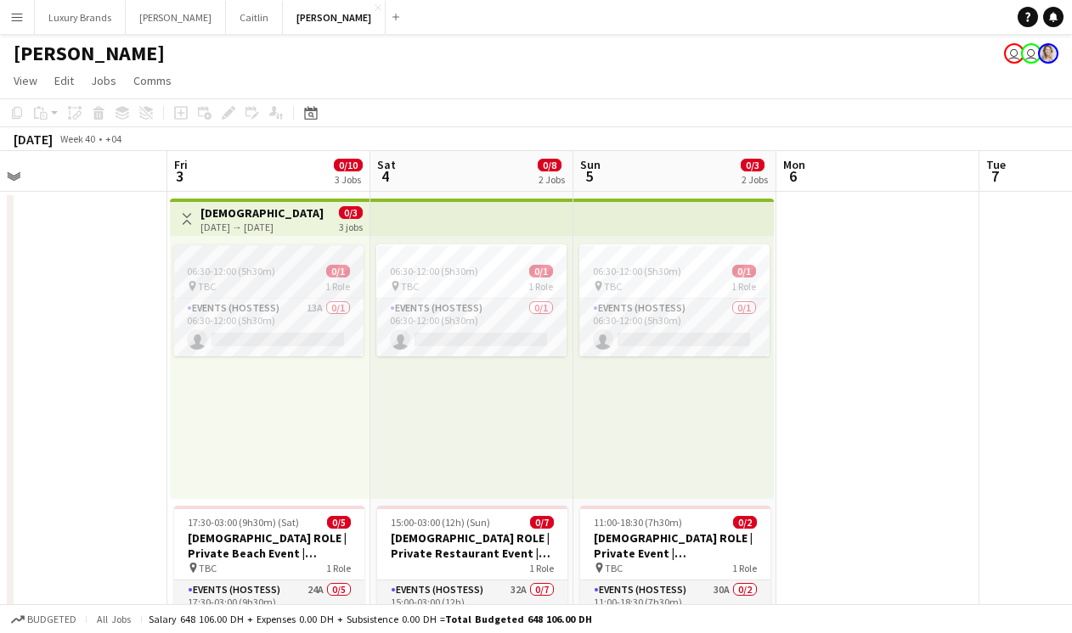
click at [298, 289] on div "pin TBC 1 Role" at bounding box center [268, 286] width 190 height 14
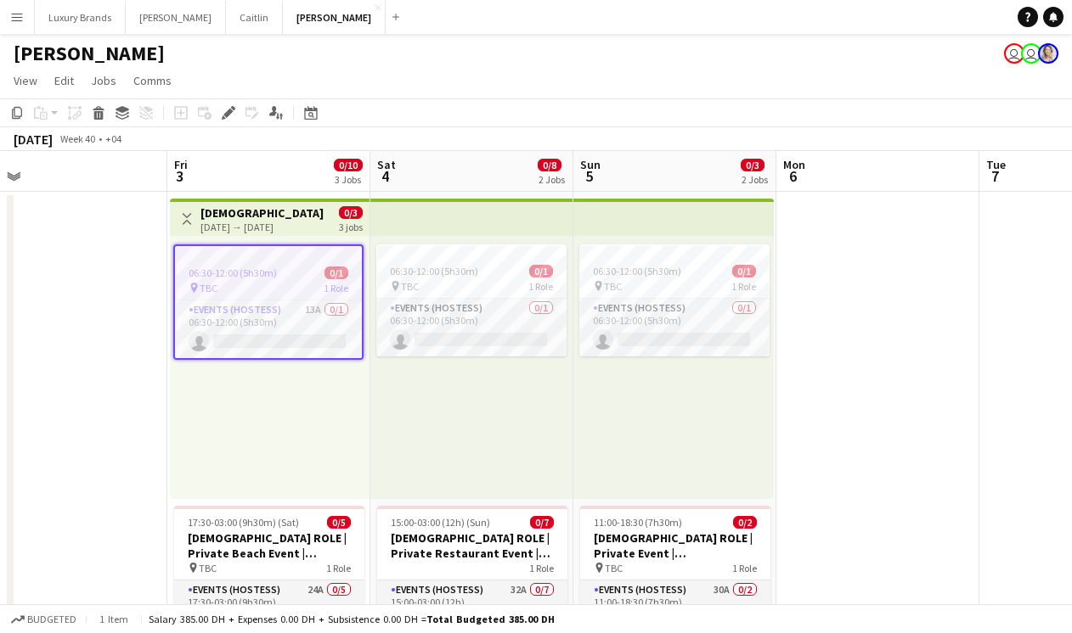
click at [83, 290] on app-date-cell at bounding box center [65, 589] width 203 height 795
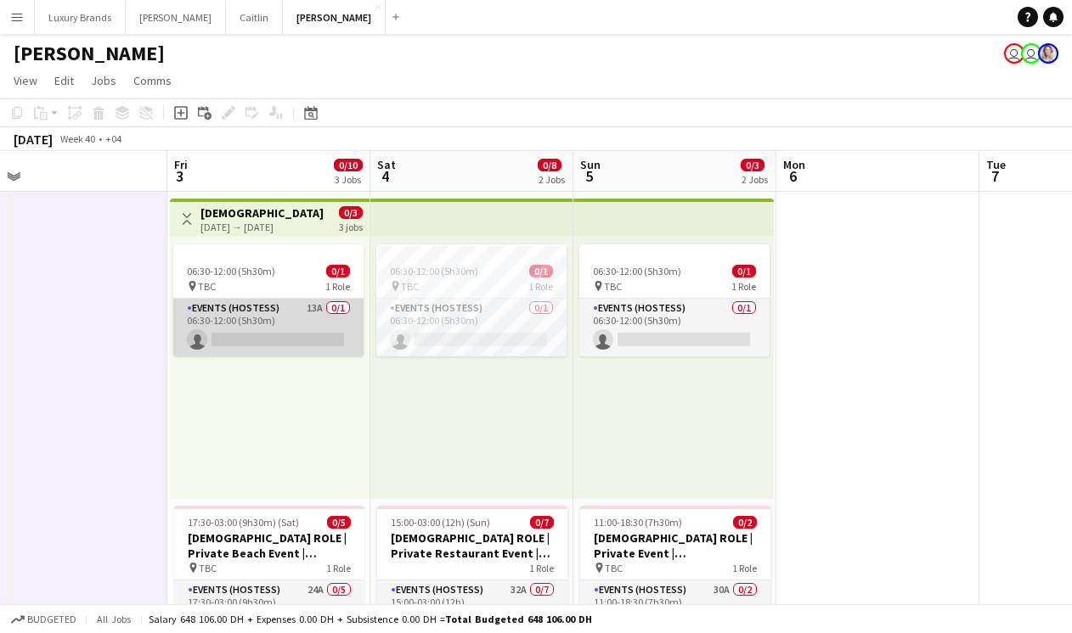
click at [309, 324] on app-card-role "Events (Hostess) 13A 0/1 06:30-12:00 (5h30m) single-neutral-actions" at bounding box center [268, 328] width 190 height 58
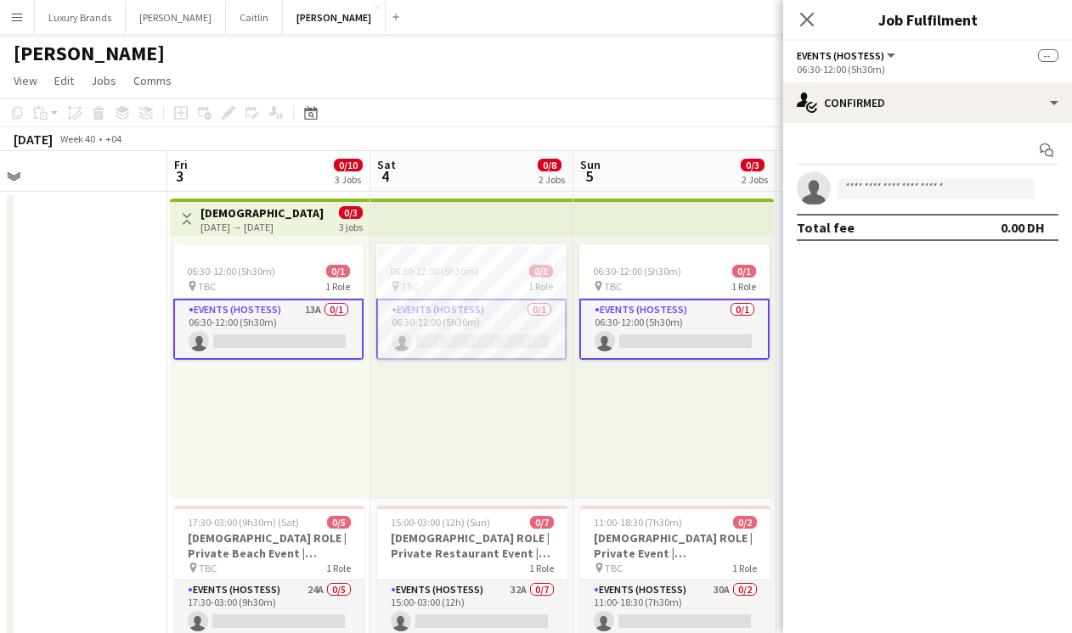
click at [32, 256] on app-date-cell at bounding box center [65, 589] width 203 height 795
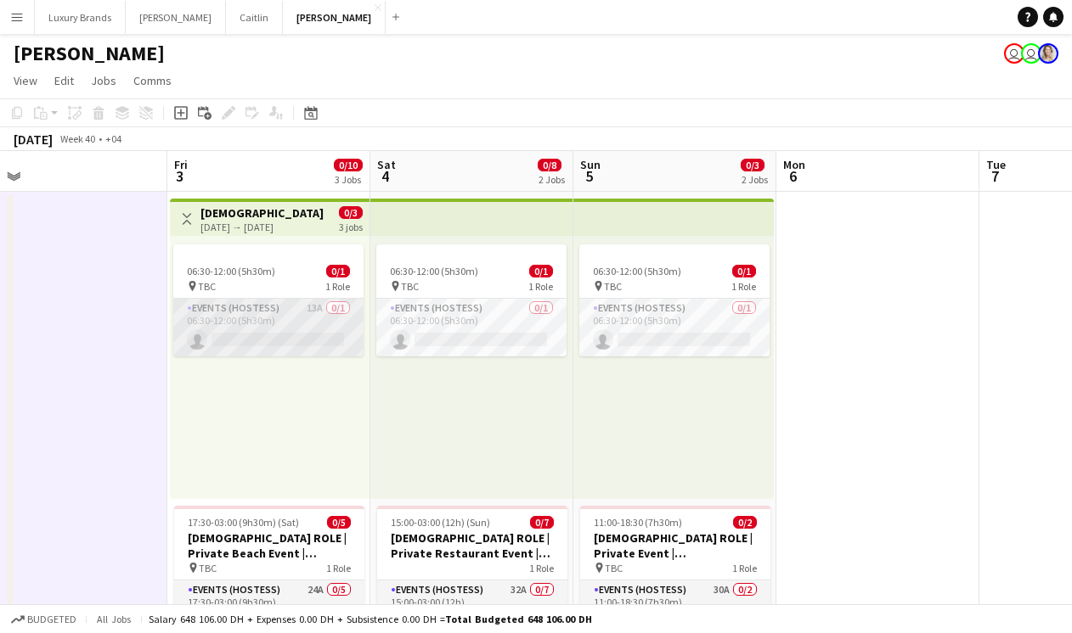
click at [225, 316] on app-card-role "Events (Hostess) 13A 0/1 06:30-12:00 (5h30m) single-neutral-actions" at bounding box center [268, 328] width 190 height 58
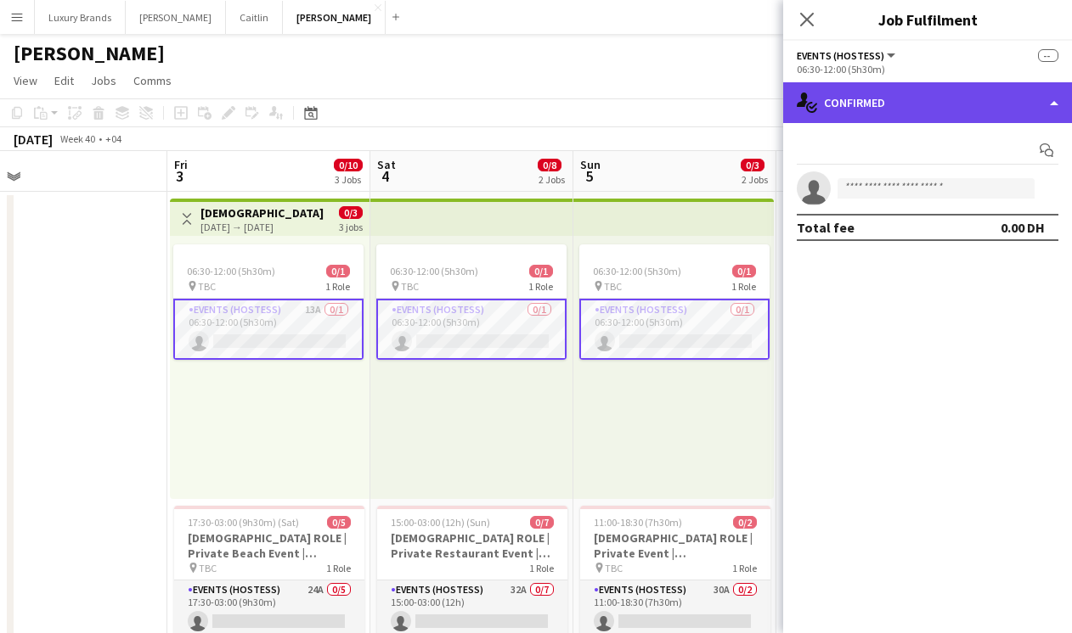
click at [878, 98] on div "single-neutral-actions-check-2 Confirmed" at bounding box center [927, 102] width 289 height 41
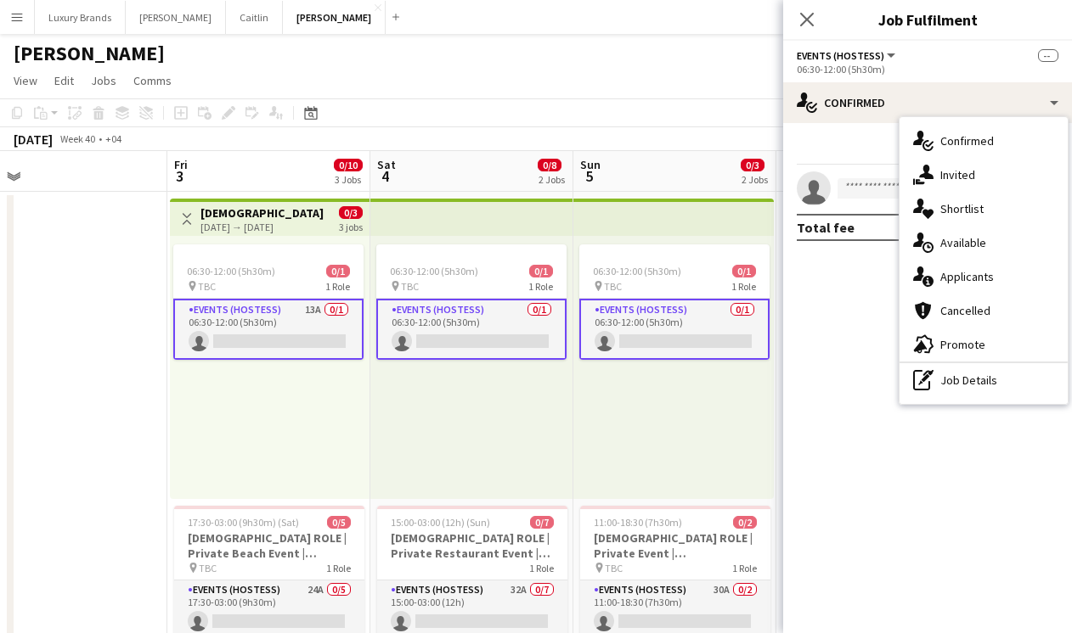
click at [104, 223] on app-date-cell at bounding box center [65, 589] width 203 height 795
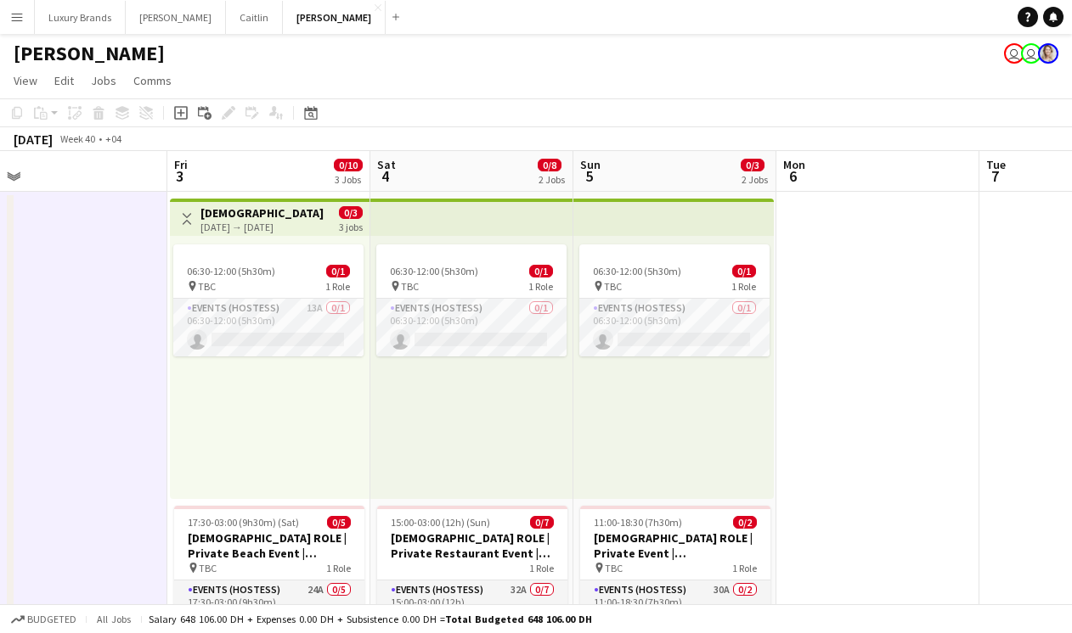
click at [81, 296] on app-date-cell at bounding box center [65, 589] width 203 height 795
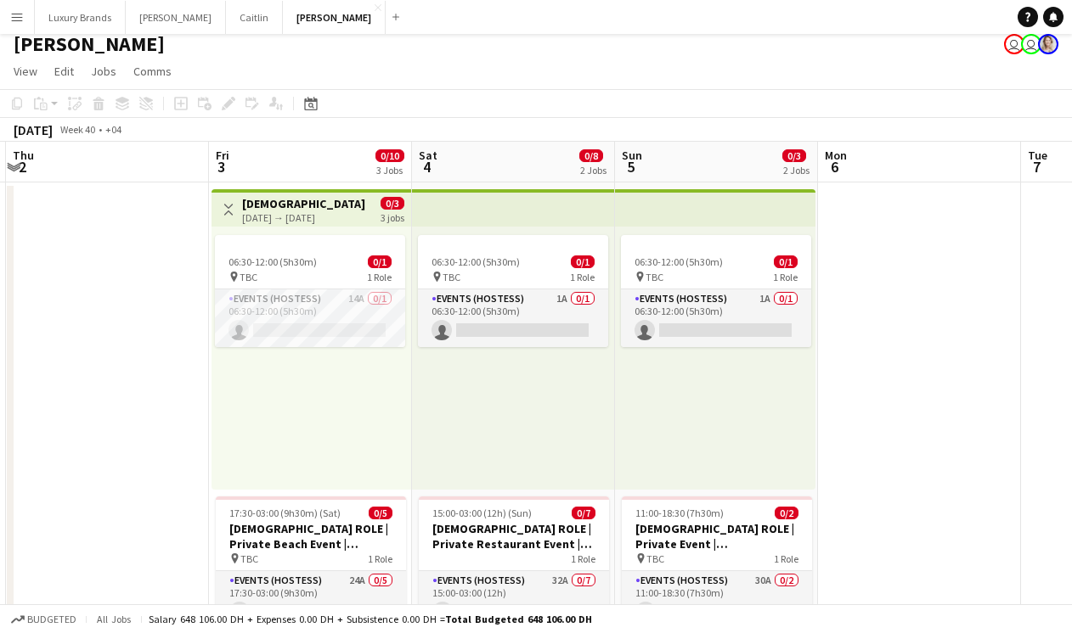
scroll to position [6, 0]
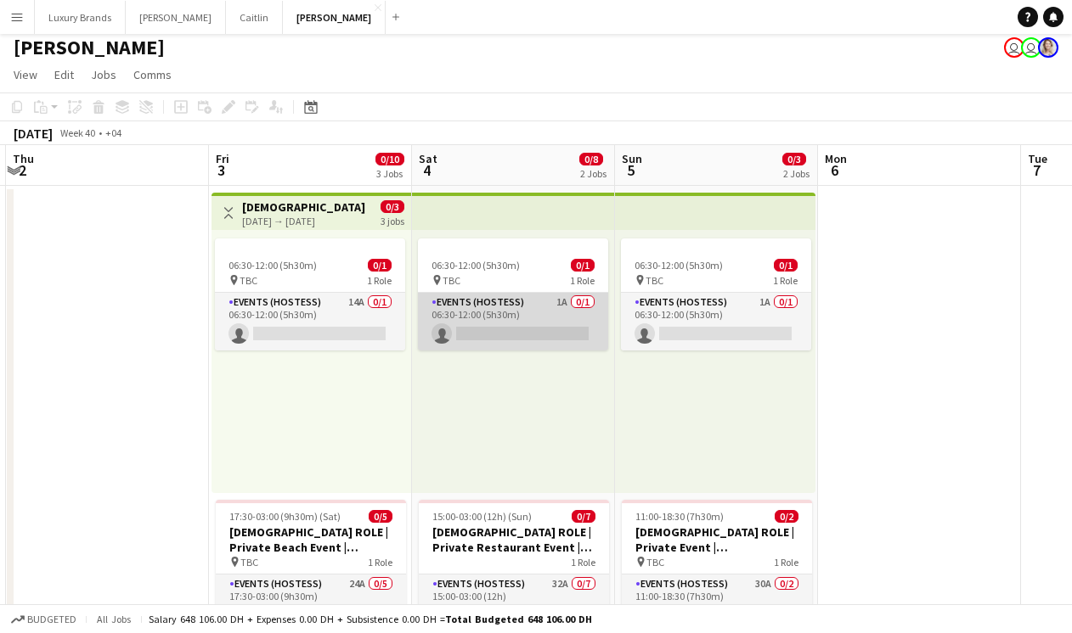
click at [561, 312] on app-card-role "Events (Hostess) 1A 0/1 06:30-12:00 (5h30m) single-neutral-actions" at bounding box center [513, 322] width 190 height 58
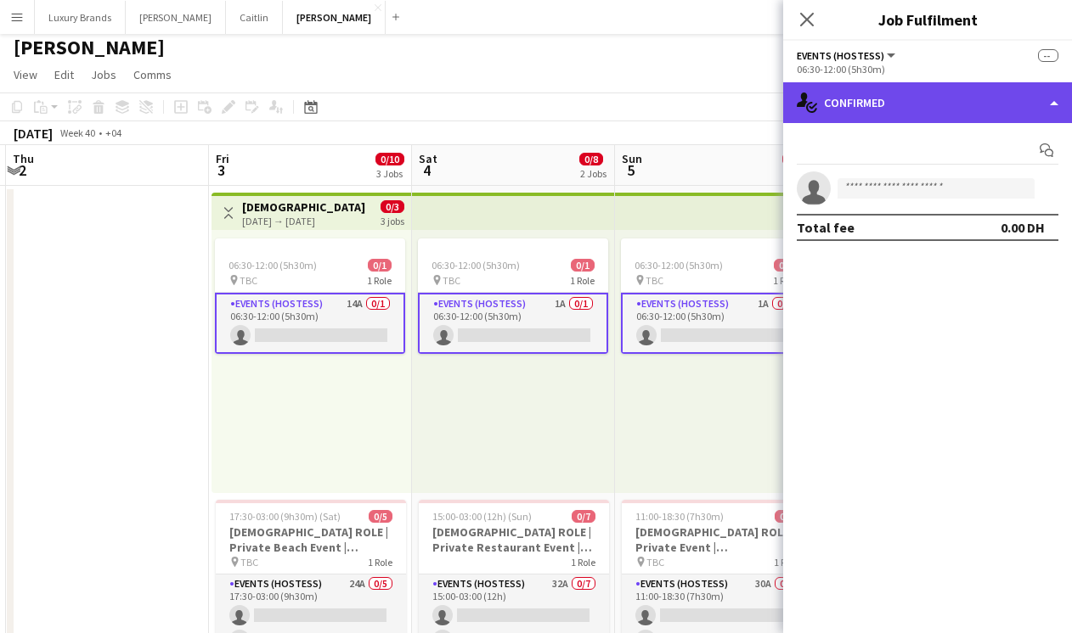
click at [959, 99] on div "single-neutral-actions-check-2 Confirmed" at bounding box center [927, 102] width 289 height 41
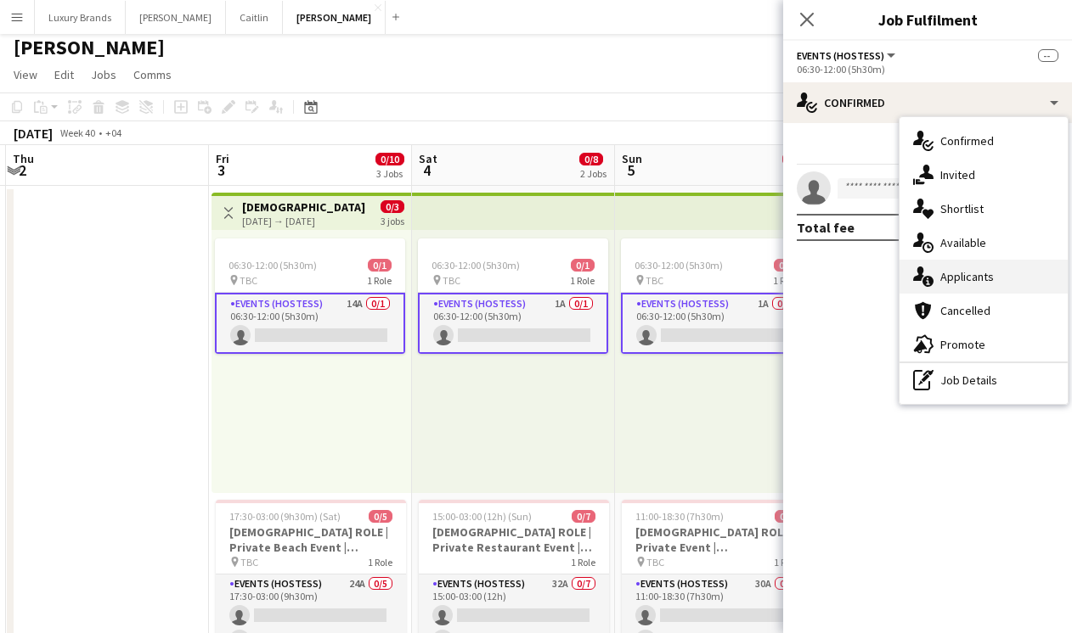
click at [999, 269] on div "single-neutral-actions-information Applicants" at bounding box center [983, 277] width 168 height 34
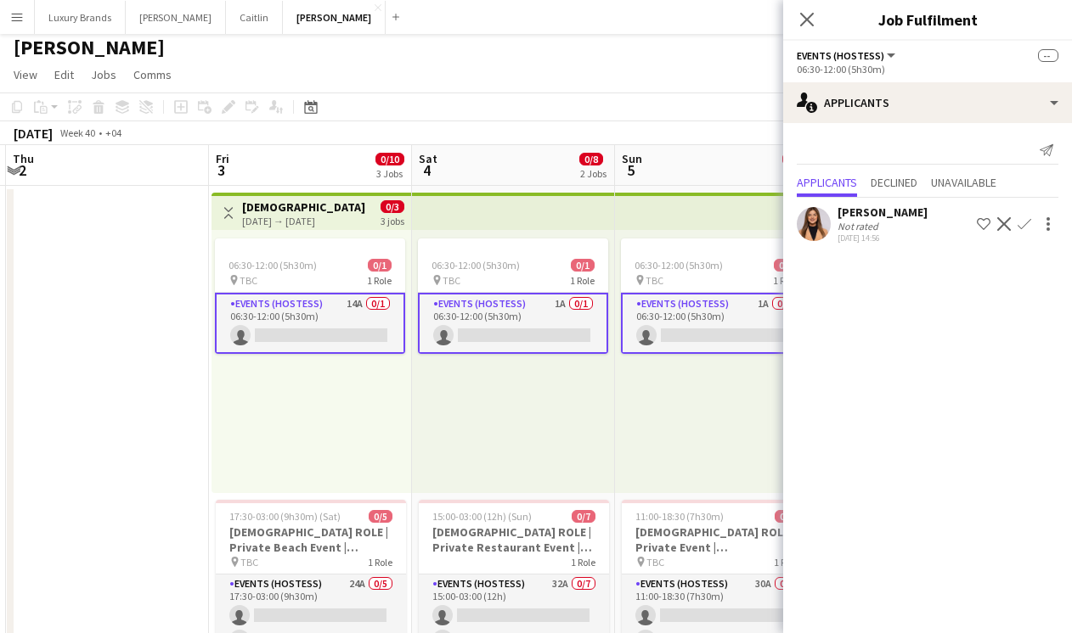
click at [55, 331] on app-date-cell at bounding box center [107, 583] width 203 height 795
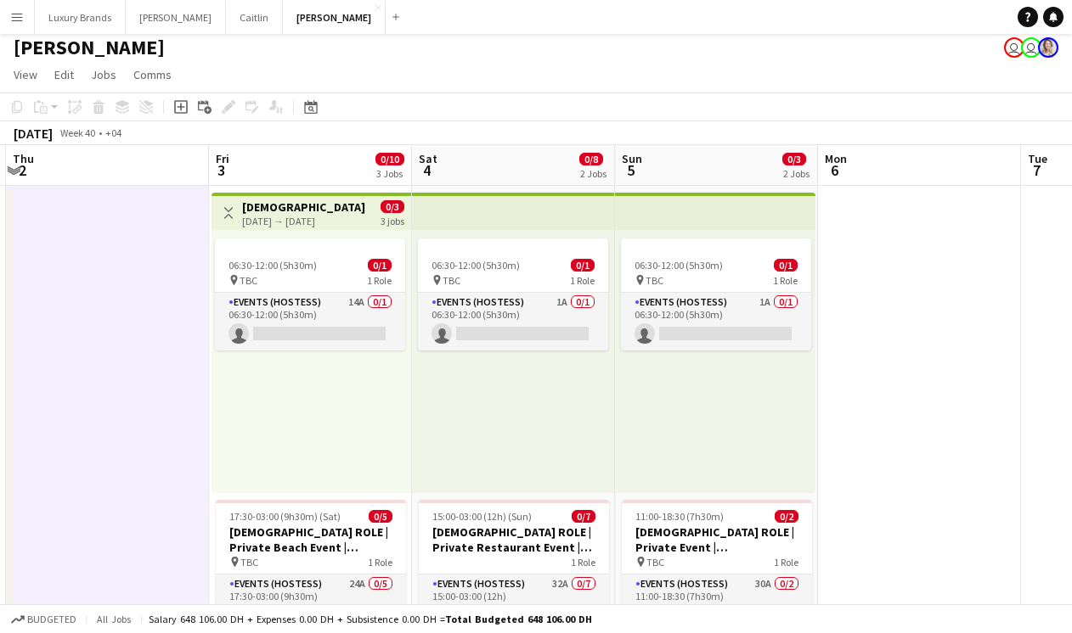
click at [880, 283] on app-date-cell at bounding box center [919, 583] width 203 height 795
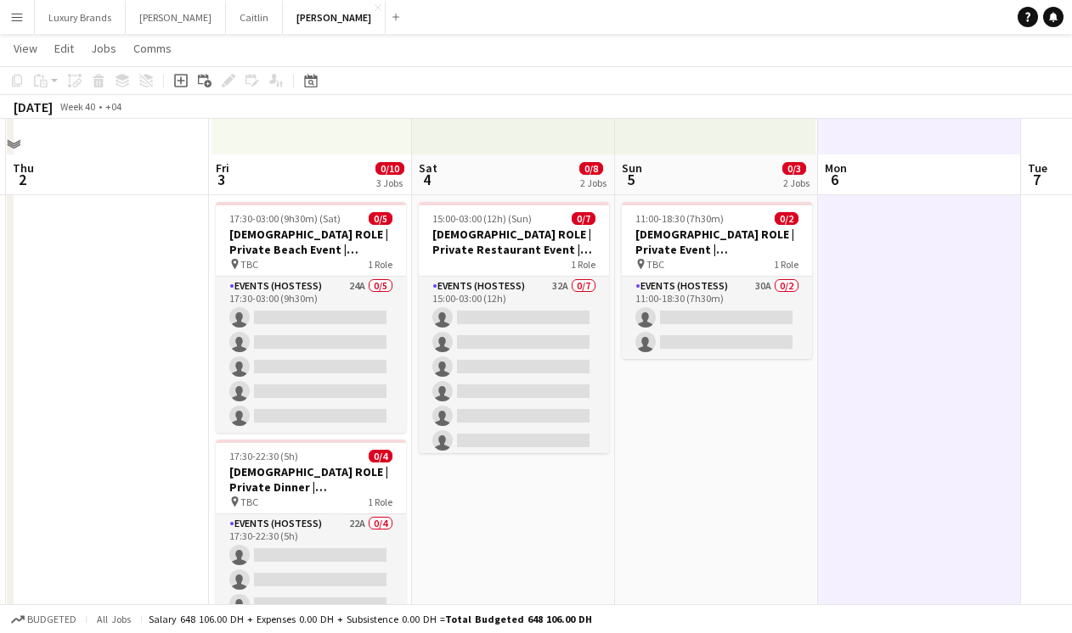
scroll to position [0, 0]
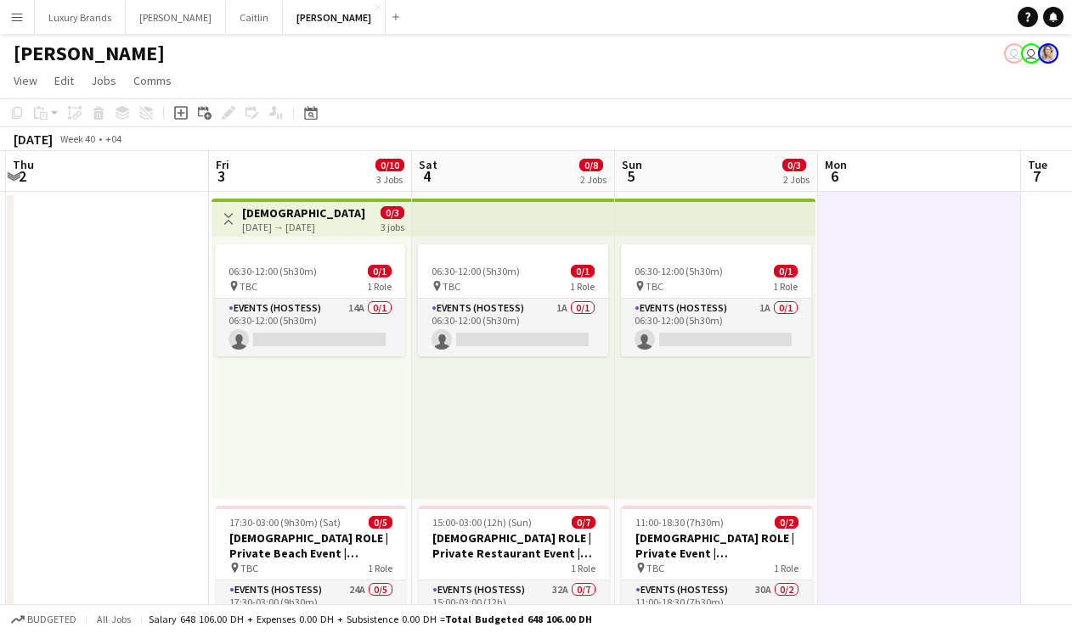
click at [20, 14] on app-icon "Menu" at bounding box center [17, 17] width 14 height 14
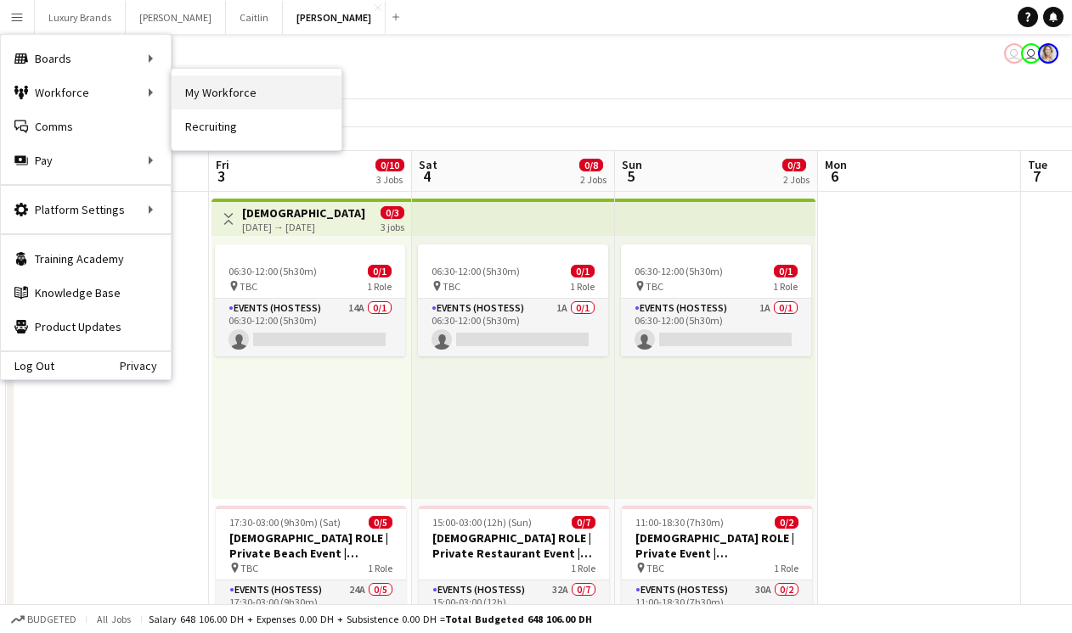
click at [300, 86] on link "My Workforce" at bounding box center [257, 93] width 170 height 34
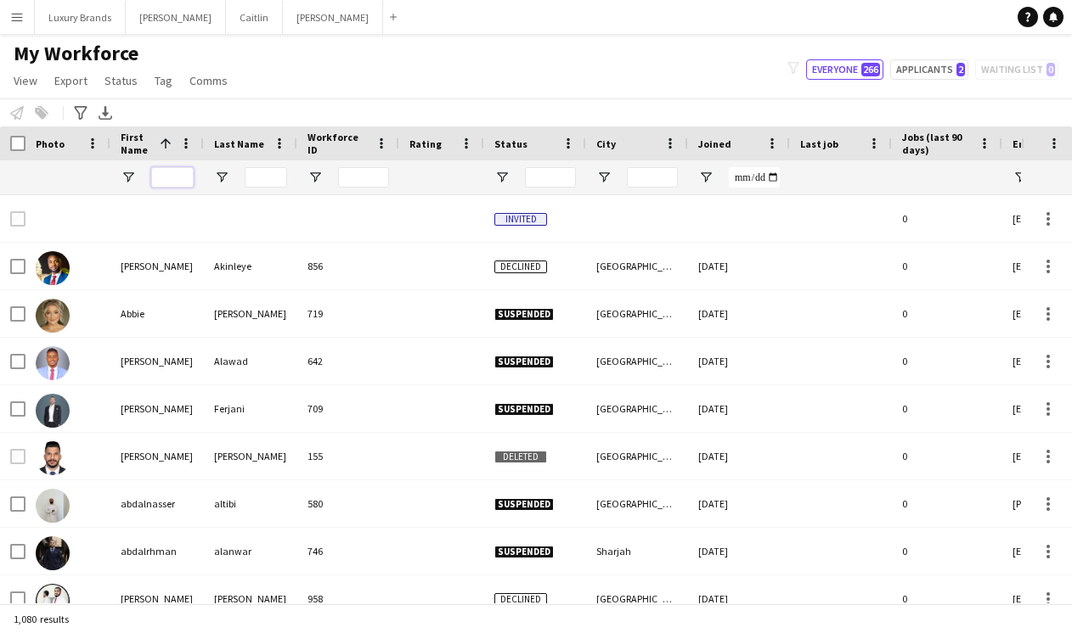
click at [172, 184] on input "First Name Filter Input" at bounding box center [172, 177] width 42 height 20
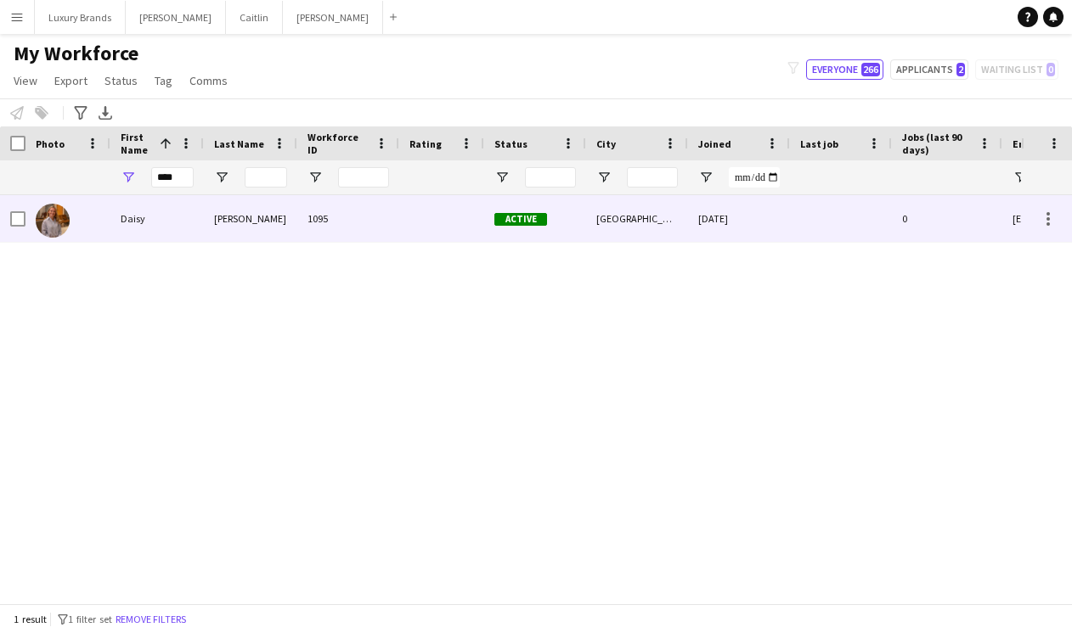
click at [139, 221] on div "Daisy" at bounding box center [156, 218] width 93 height 47
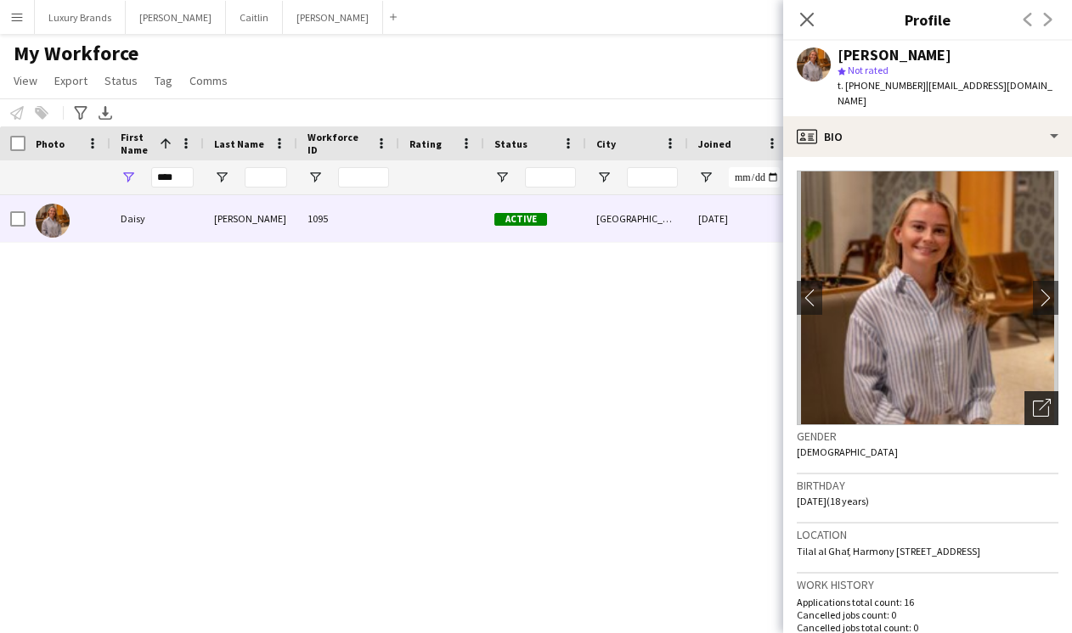
click at [1043, 399] on icon "Open photos pop-in" at bounding box center [1042, 408] width 18 height 18
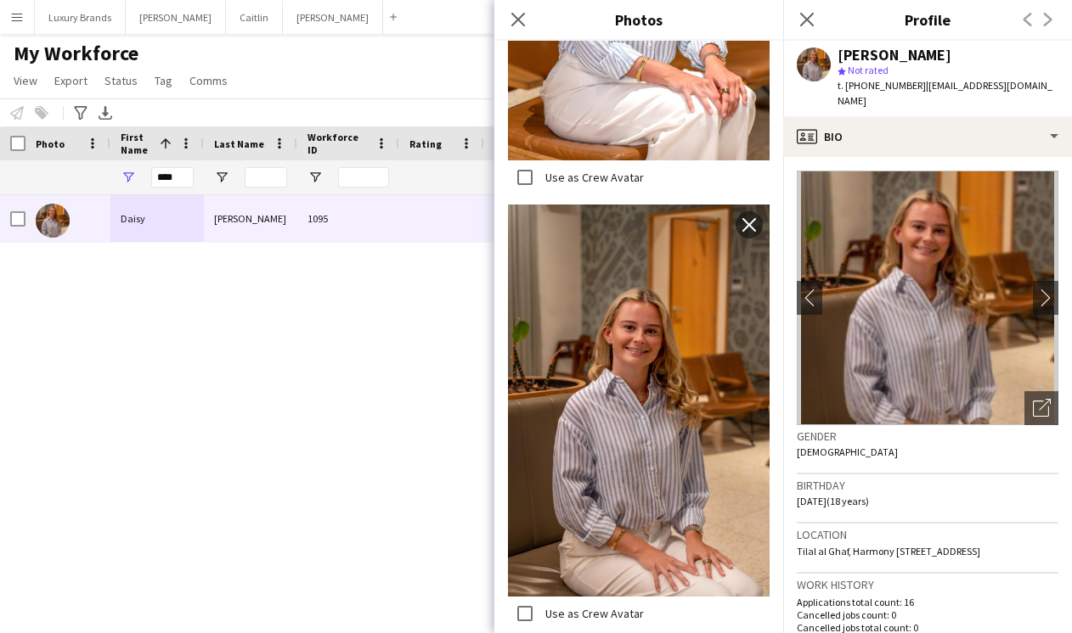
scroll to position [1203, 0]
click at [804, 22] on icon at bounding box center [806, 19] width 16 height 16
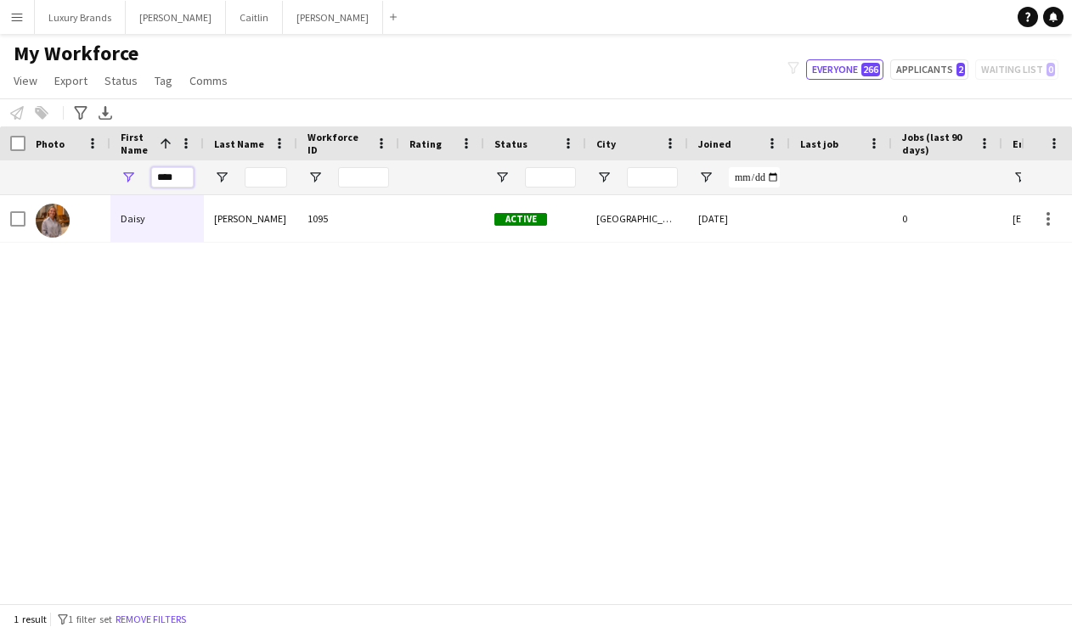
click at [188, 182] on input "****" at bounding box center [172, 177] width 42 height 20
type input "*"
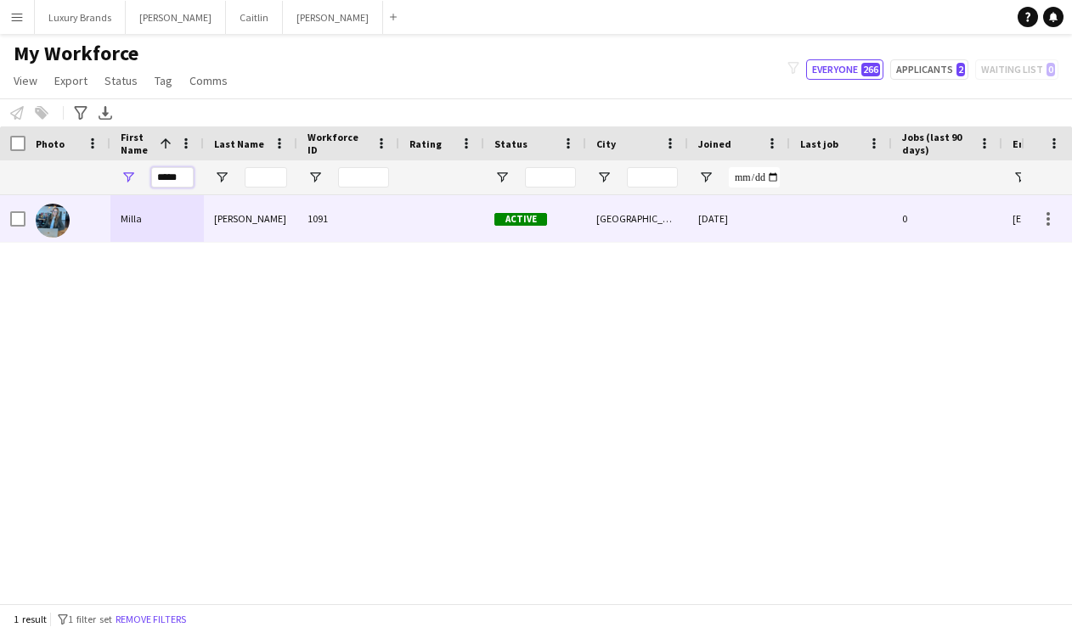
type input "*****"
click at [166, 231] on div "Milla" at bounding box center [156, 218] width 93 height 47
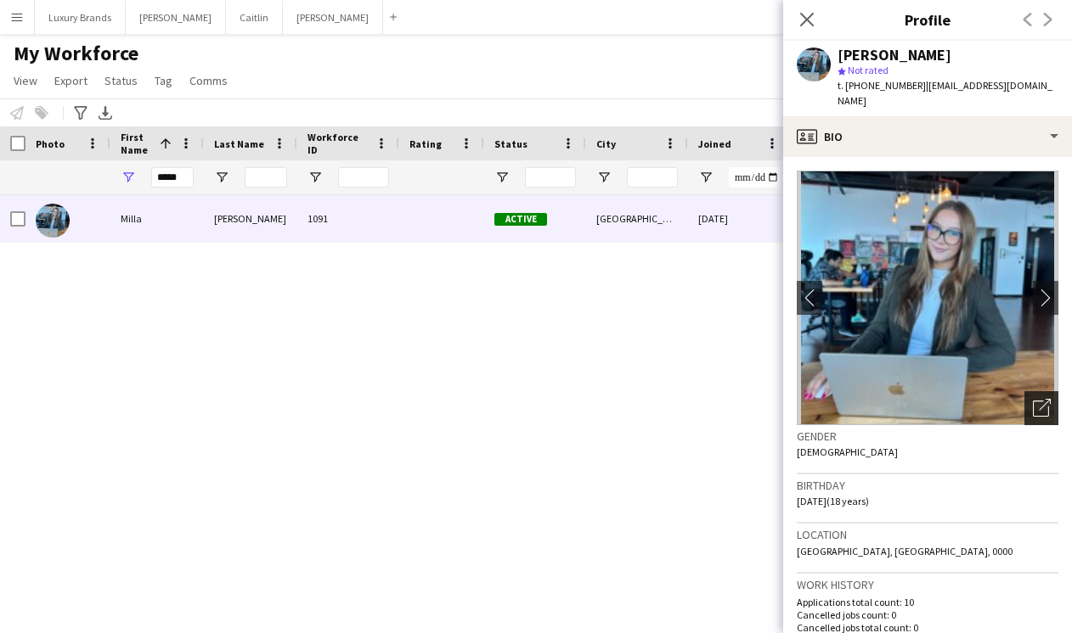
click at [1035, 399] on icon "Open photos pop-in" at bounding box center [1042, 408] width 18 height 18
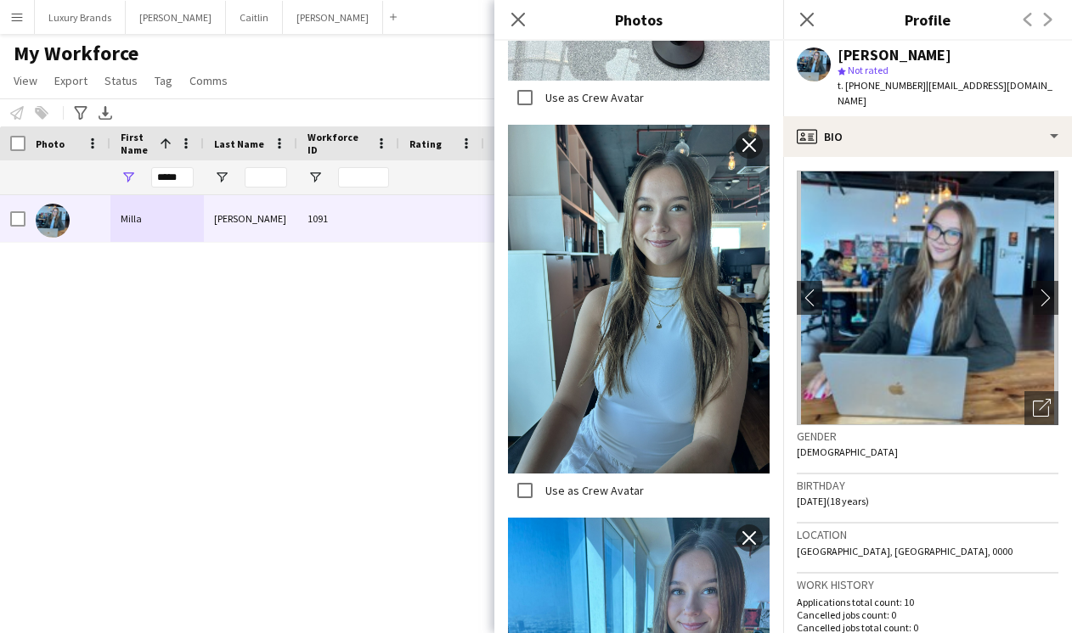
scroll to position [1577, 0]
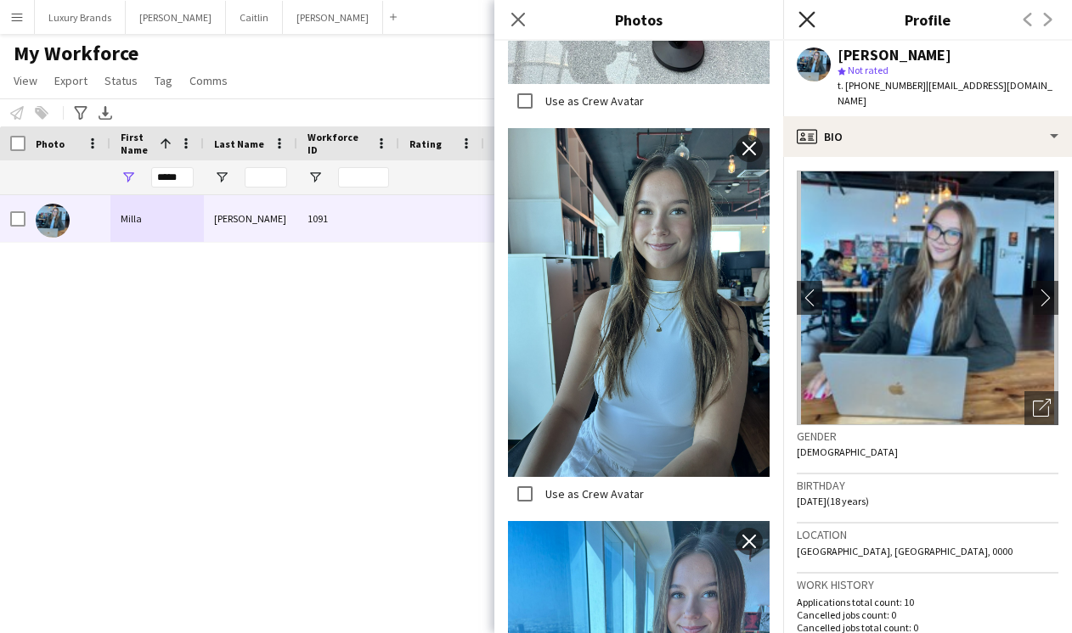
click at [812, 17] on icon "Close pop-in" at bounding box center [806, 19] width 16 height 16
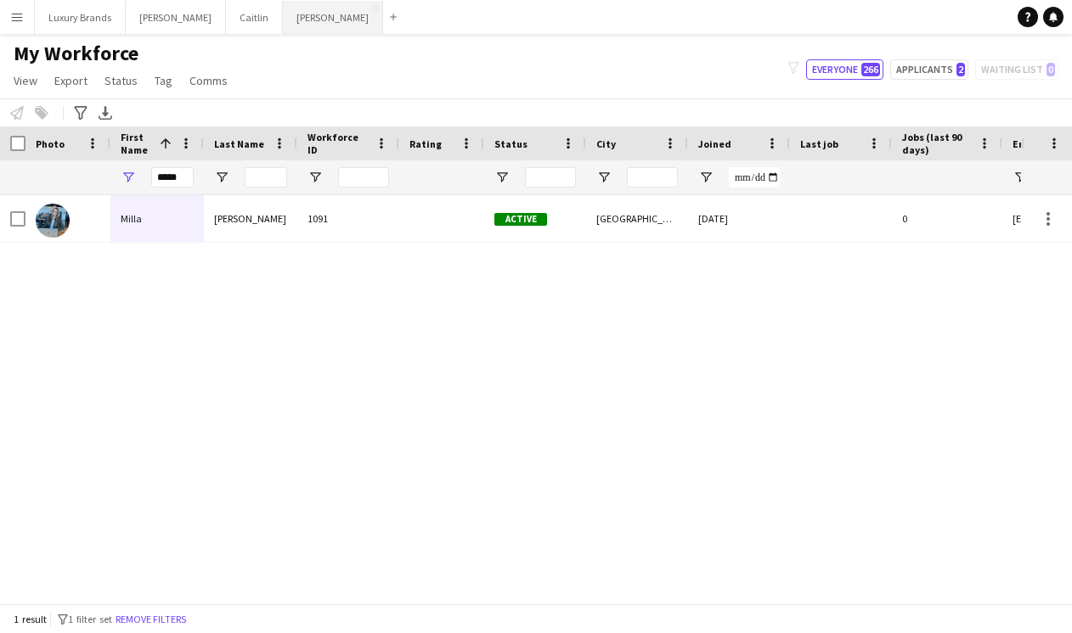
click at [283, 16] on button "[PERSON_NAME]" at bounding box center [333, 17] width 100 height 33
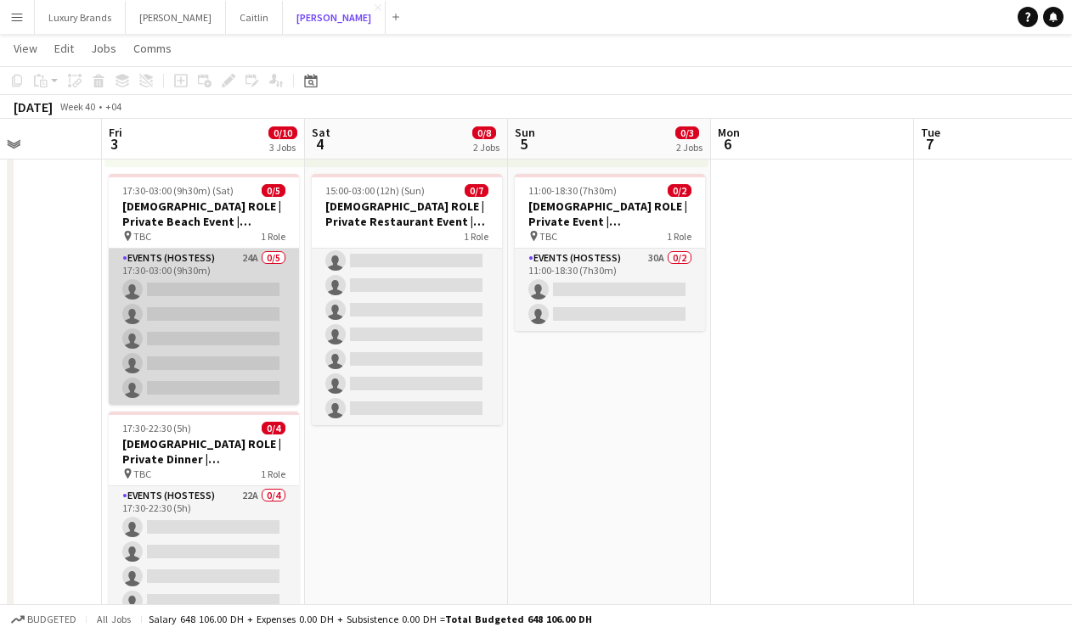
scroll to position [380, 0]
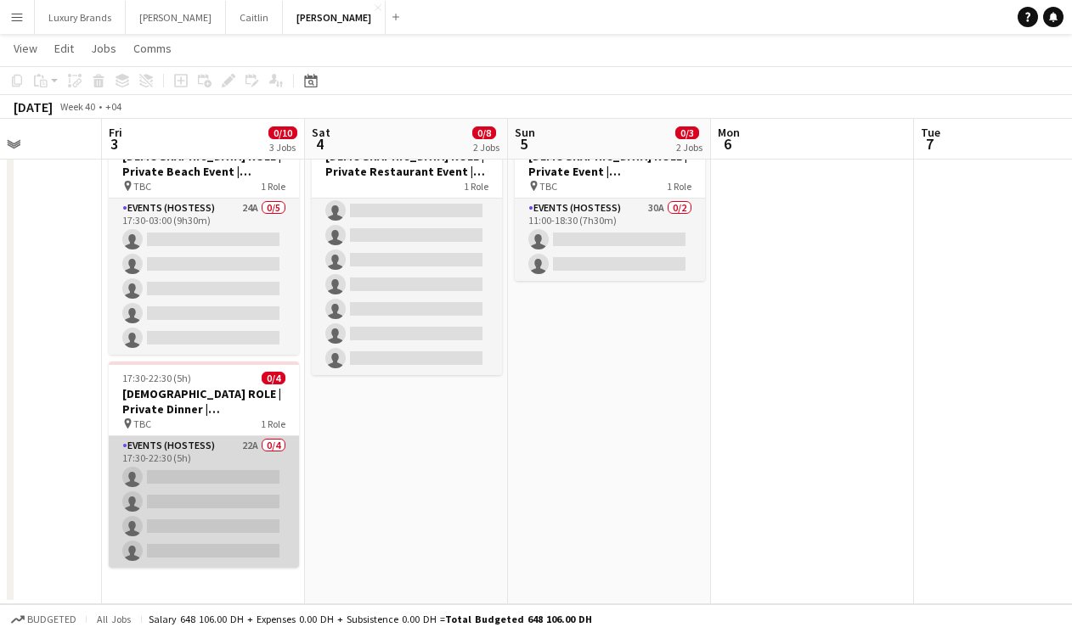
click at [230, 455] on app-card-role "Events (Hostess) 22A 0/4 17:30-22:30 (5h) single-neutral-actions single-neutral…" at bounding box center [204, 502] width 190 height 132
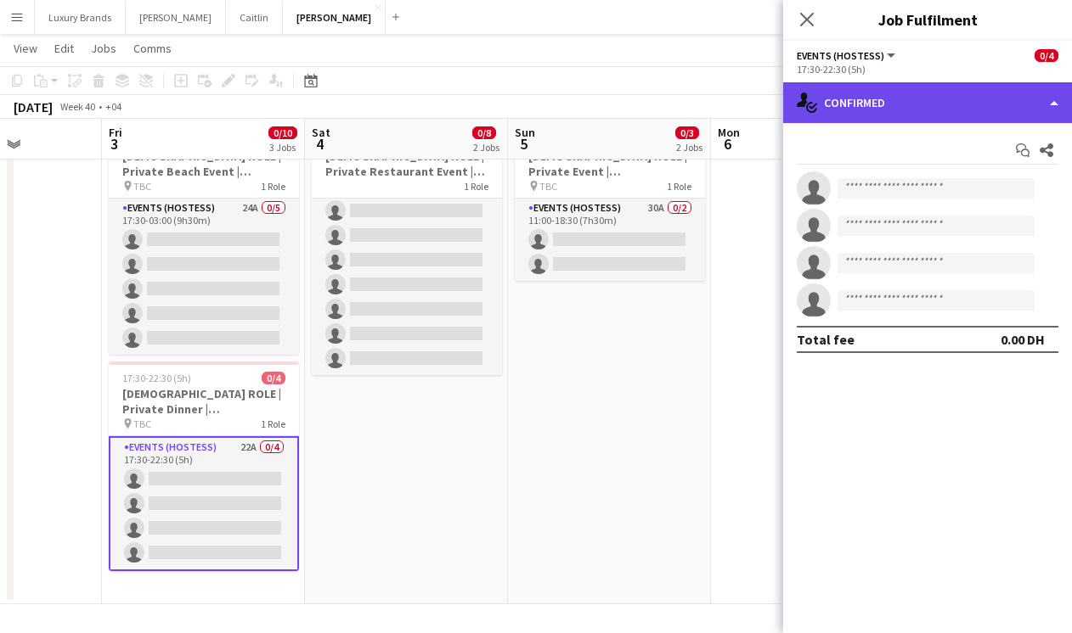
click at [870, 104] on div "single-neutral-actions-check-2 Confirmed" at bounding box center [927, 102] width 289 height 41
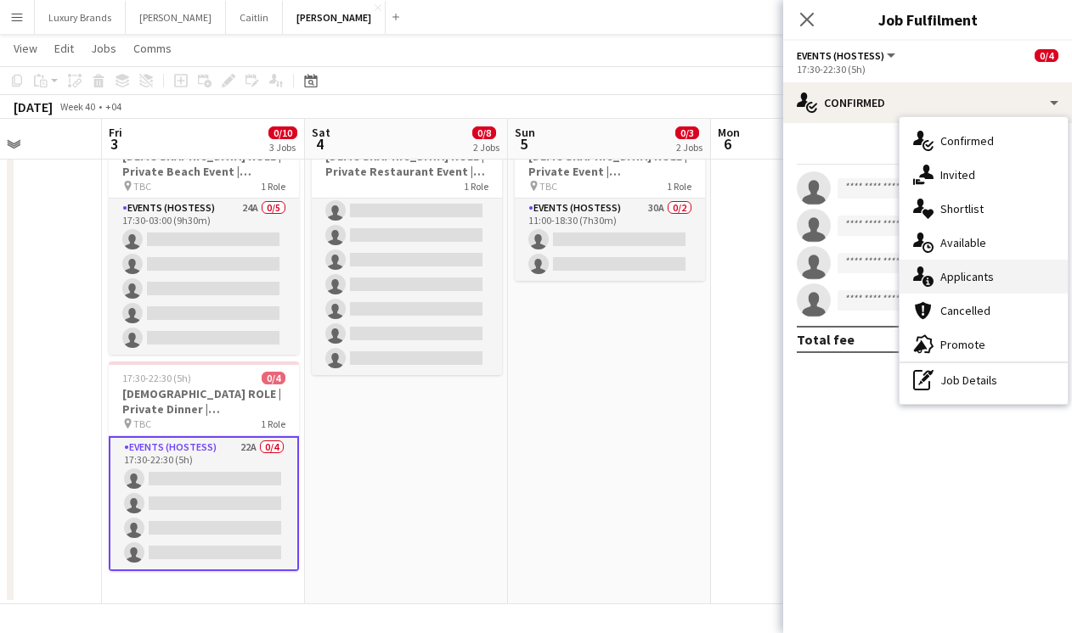
click at [979, 279] on span "Applicants" at bounding box center [966, 276] width 53 height 15
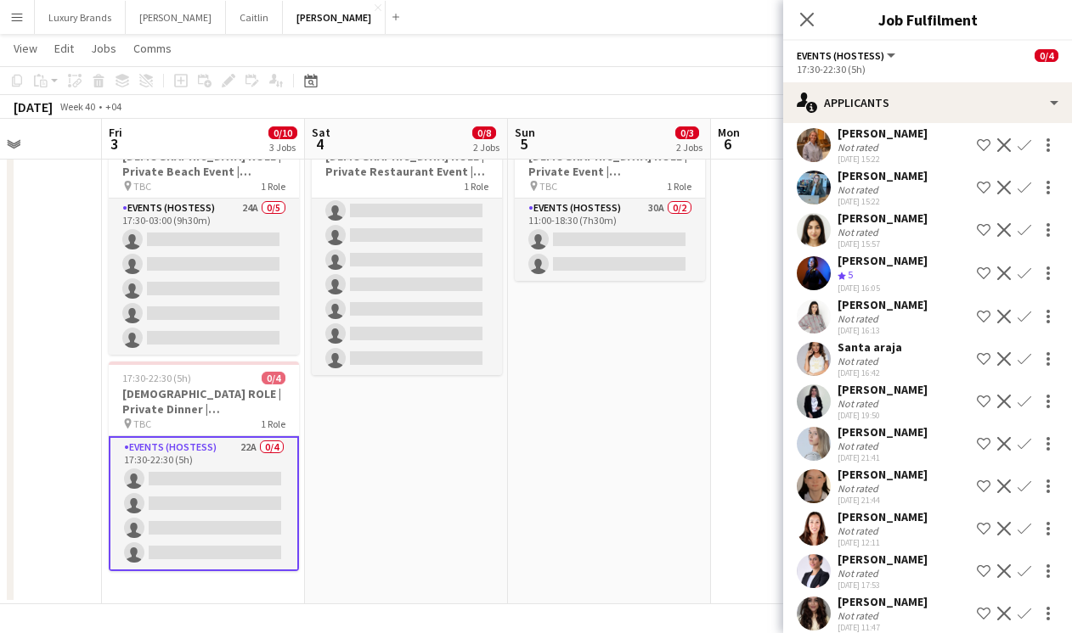
scroll to position [0, 0]
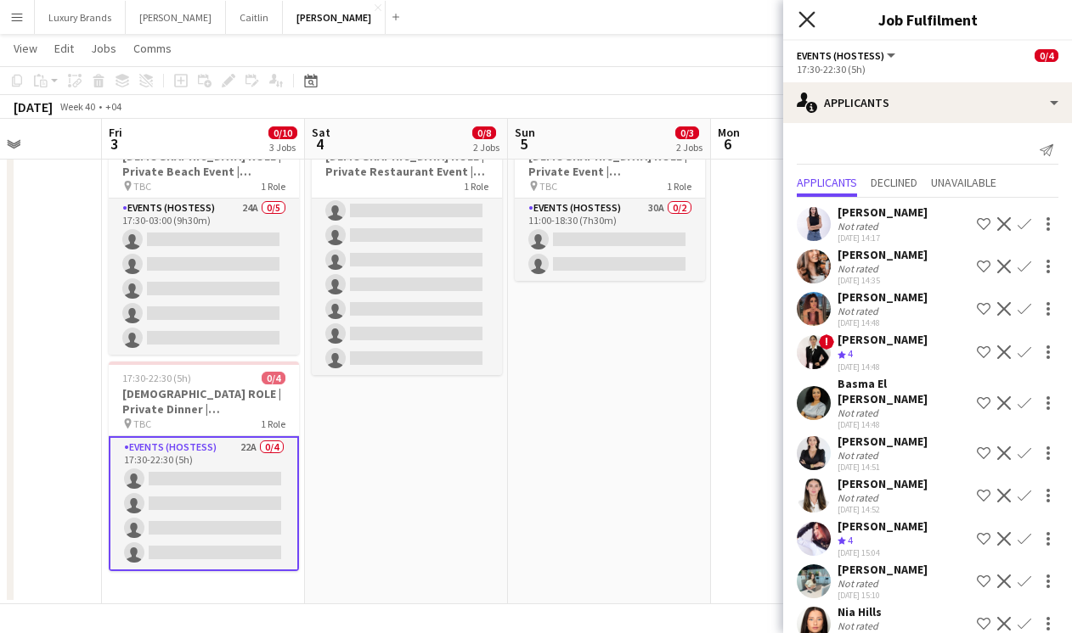
click at [805, 23] on icon "Close pop-in" at bounding box center [806, 19] width 16 height 16
